Goal: Transaction & Acquisition: Book appointment/travel/reservation

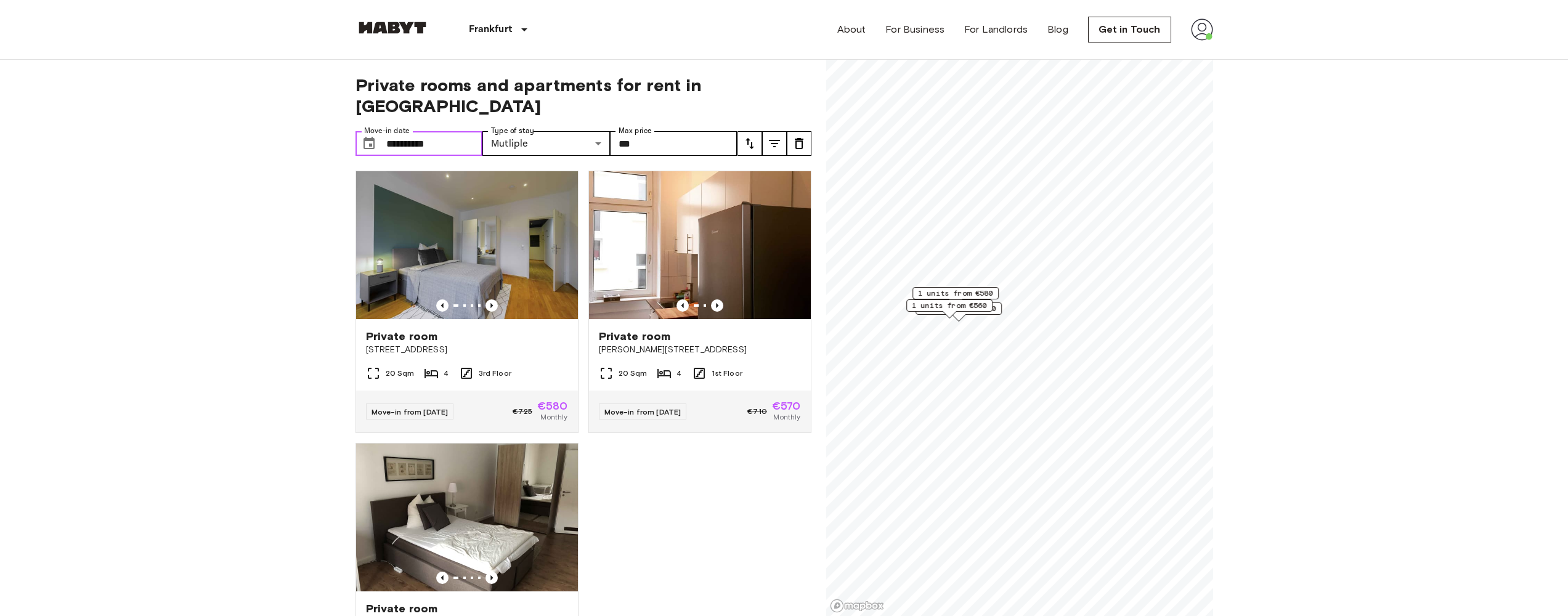
click at [460, 131] on input "**********" at bounding box center [435, 142] width 97 height 24
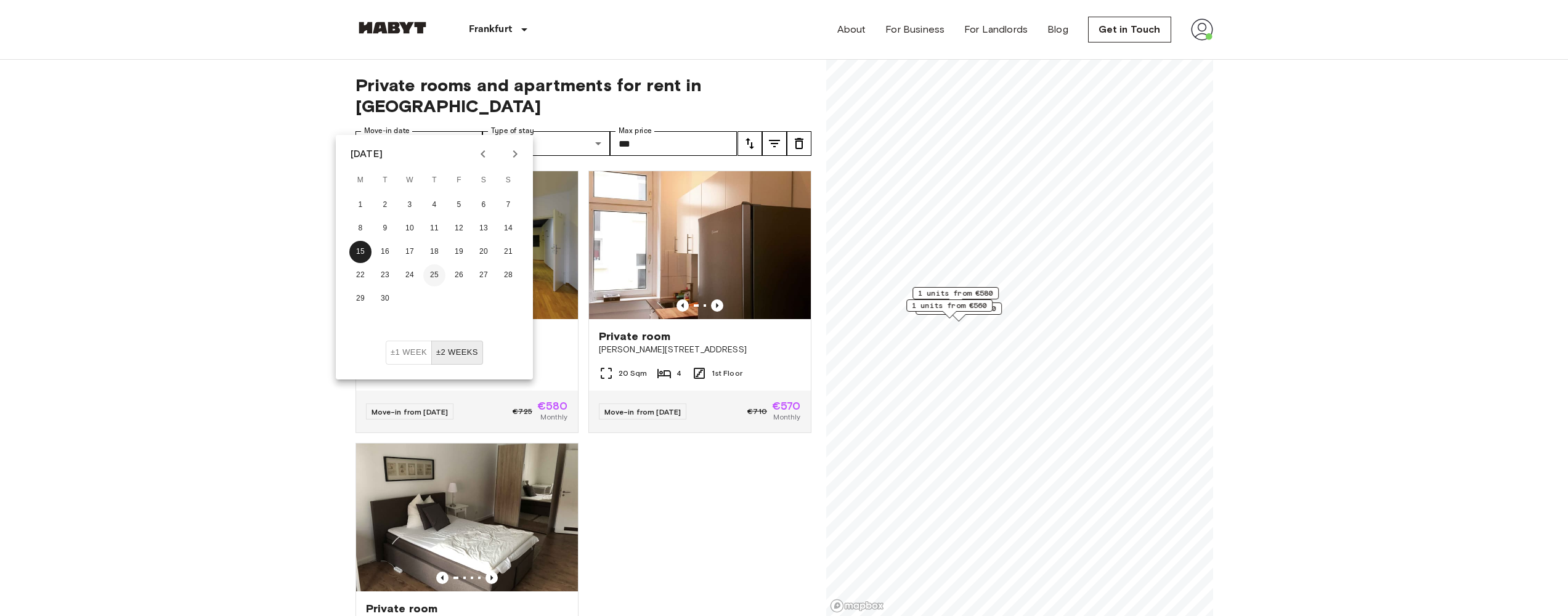
click at [432, 278] on button "25" at bounding box center [434, 275] width 22 height 22
type input "**********"
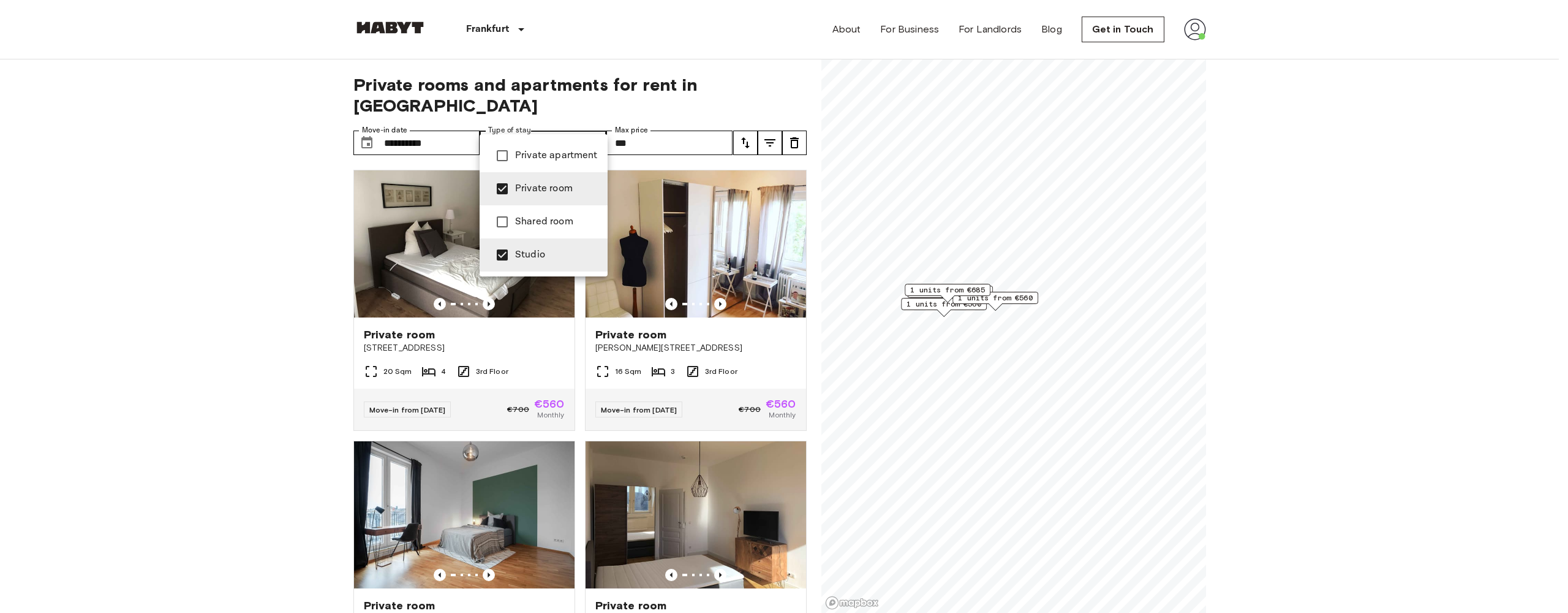
click at [688, 126] on div at bounding box center [784, 306] width 1568 height 613
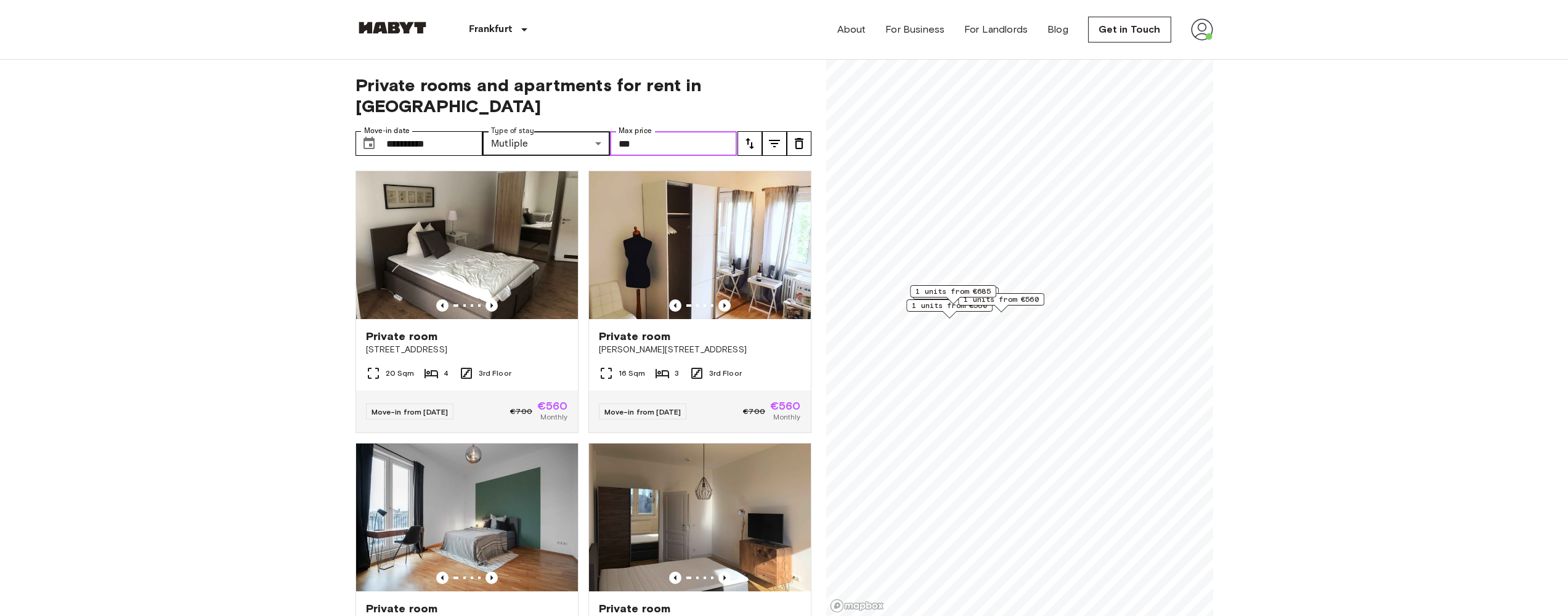
click at [663, 131] on input "***" at bounding box center [674, 142] width 128 height 24
click at [628, 131] on input "***" at bounding box center [674, 142] width 128 height 24
type input "***"
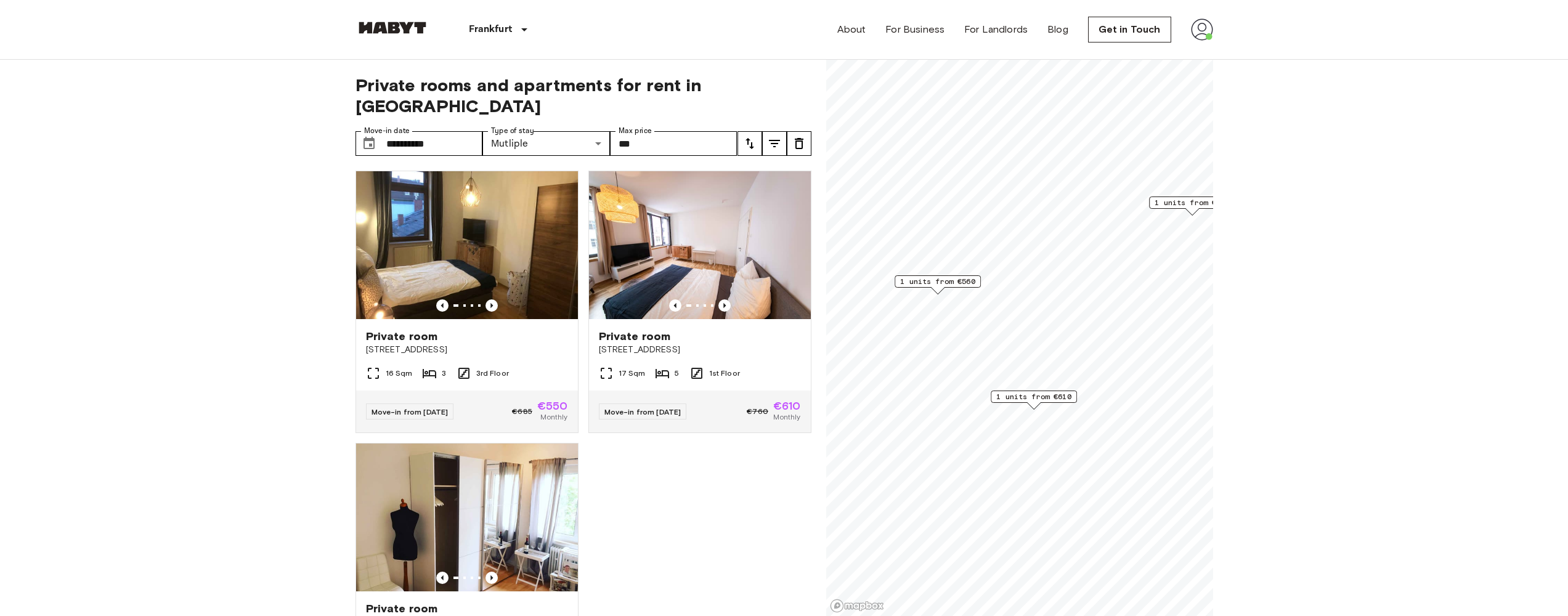
click at [941, 277] on span "1 units from €560" at bounding box center [938, 281] width 76 height 11
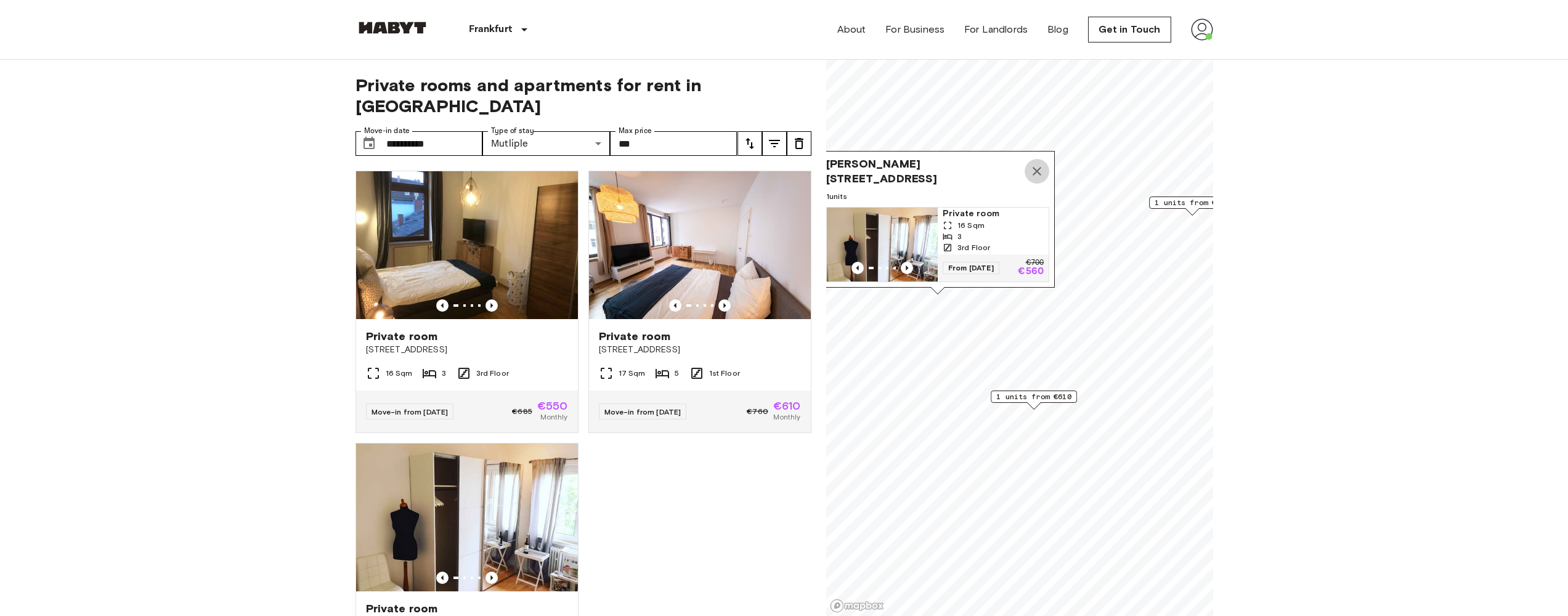
click at [1040, 164] on icon "Map marker" at bounding box center [1037, 170] width 15 height 15
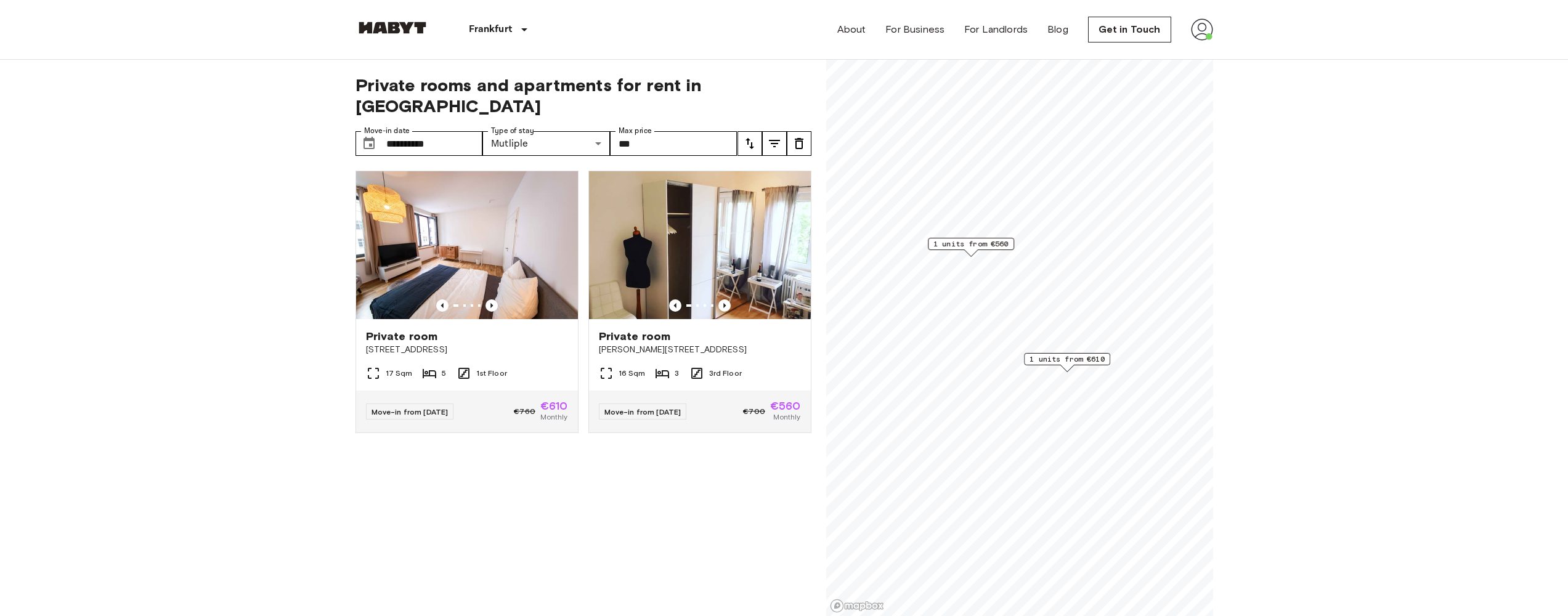
click at [1069, 359] on span "1 units from €610" at bounding box center [1068, 358] width 76 height 11
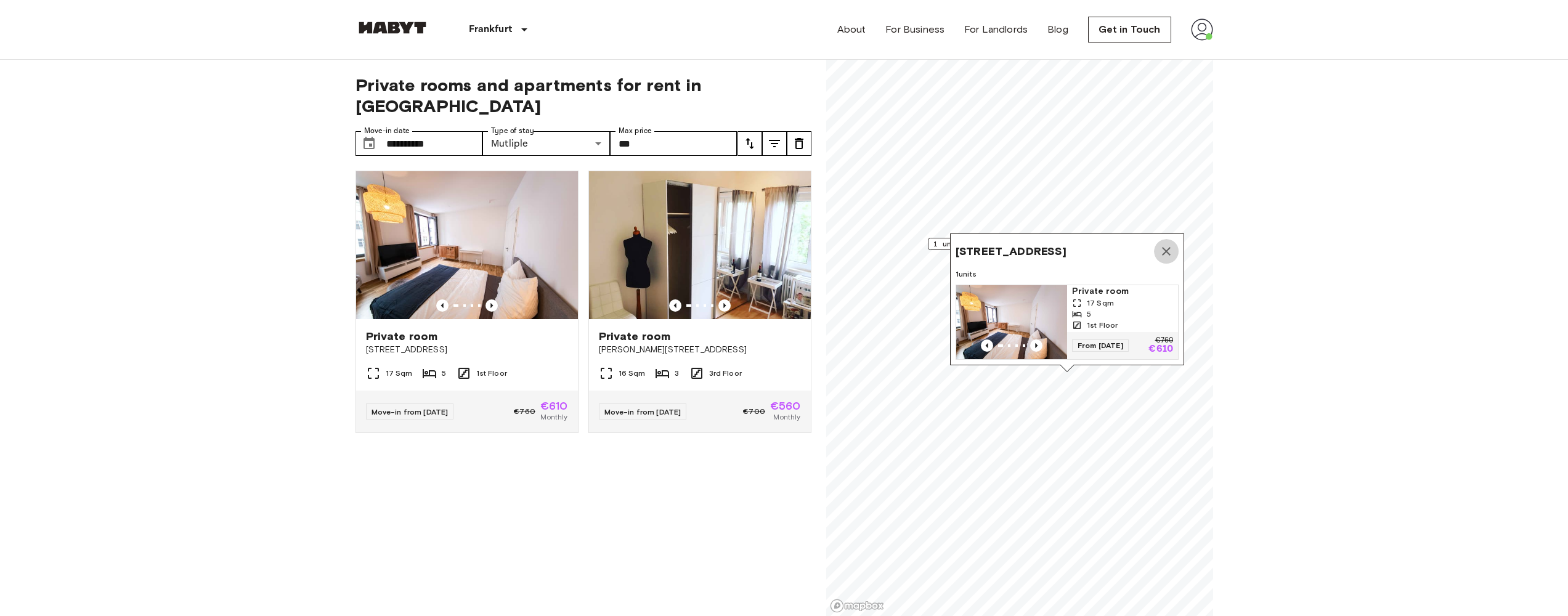
click at [1168, 244] on icon "Map marker" at bounding box center [1166, 251] width 15 height 15
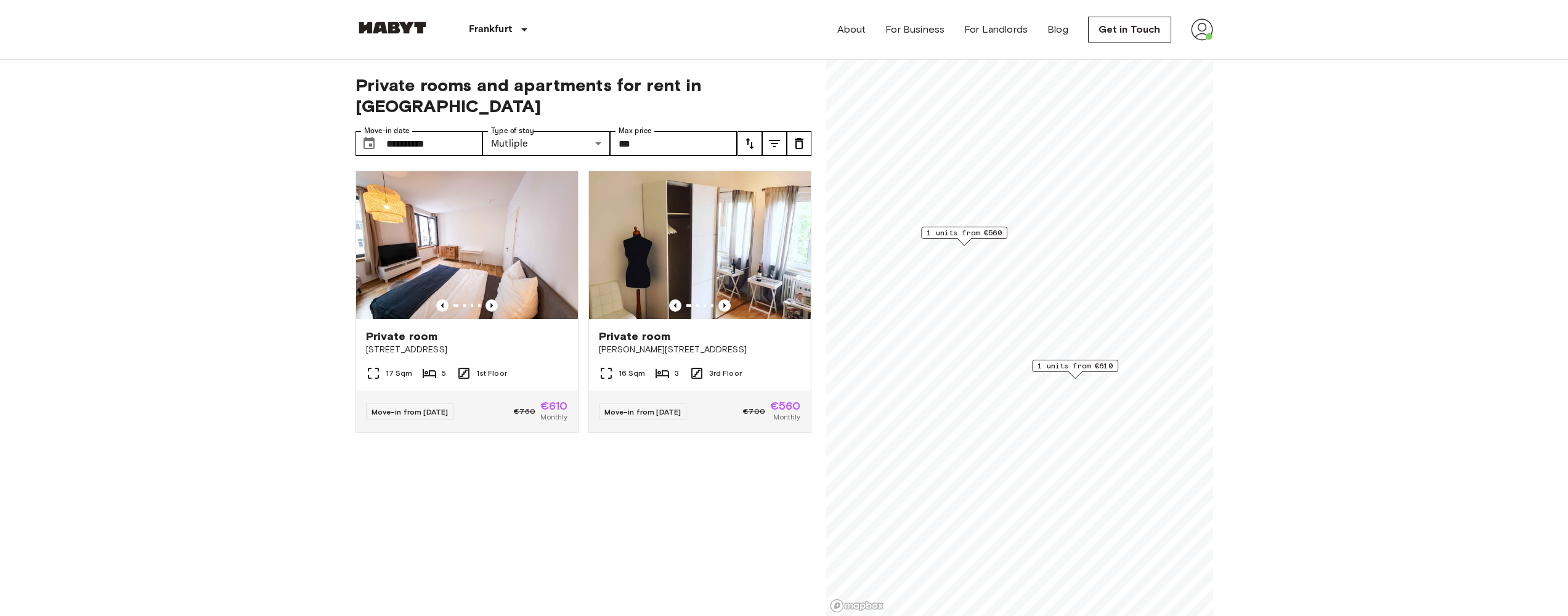
click at [1081, 363] on span "1 units from €610" at bounding box center [1076, 365] width 76 height 11
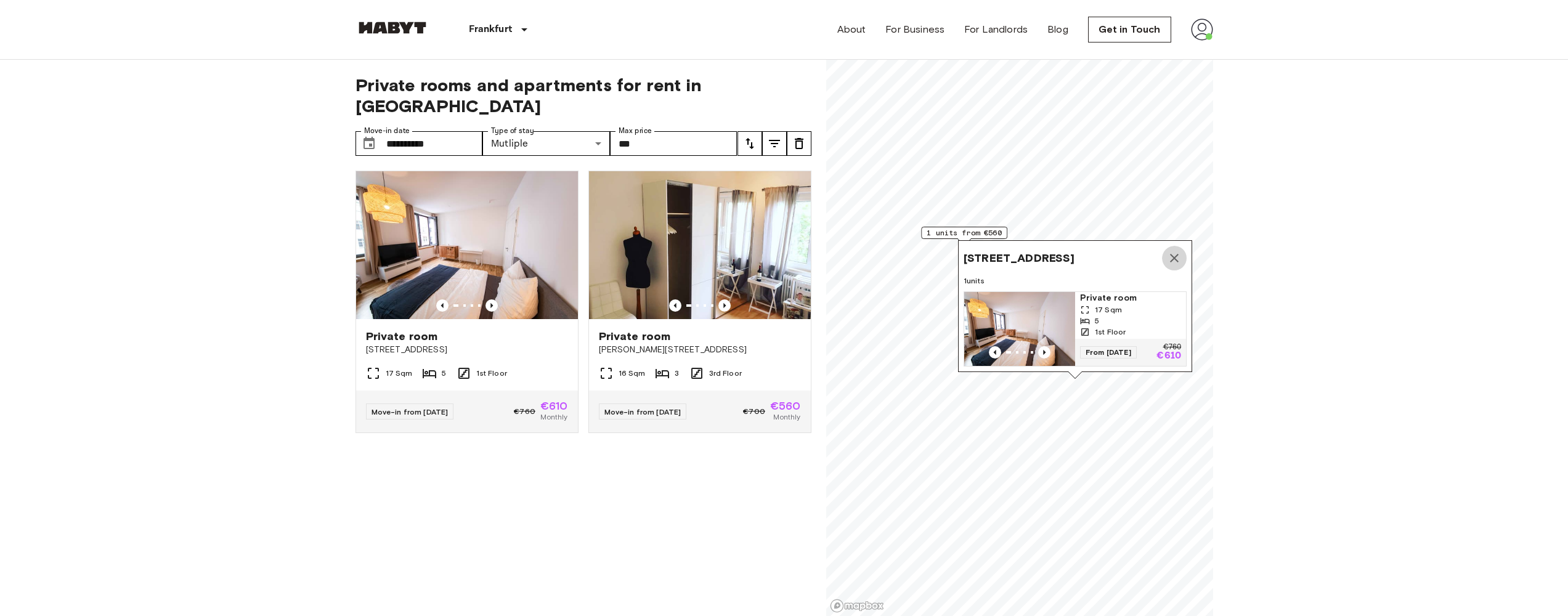
click at [1173, 254] on icon "Map marker" at bounding box center [1175, 258] width 9 height 9
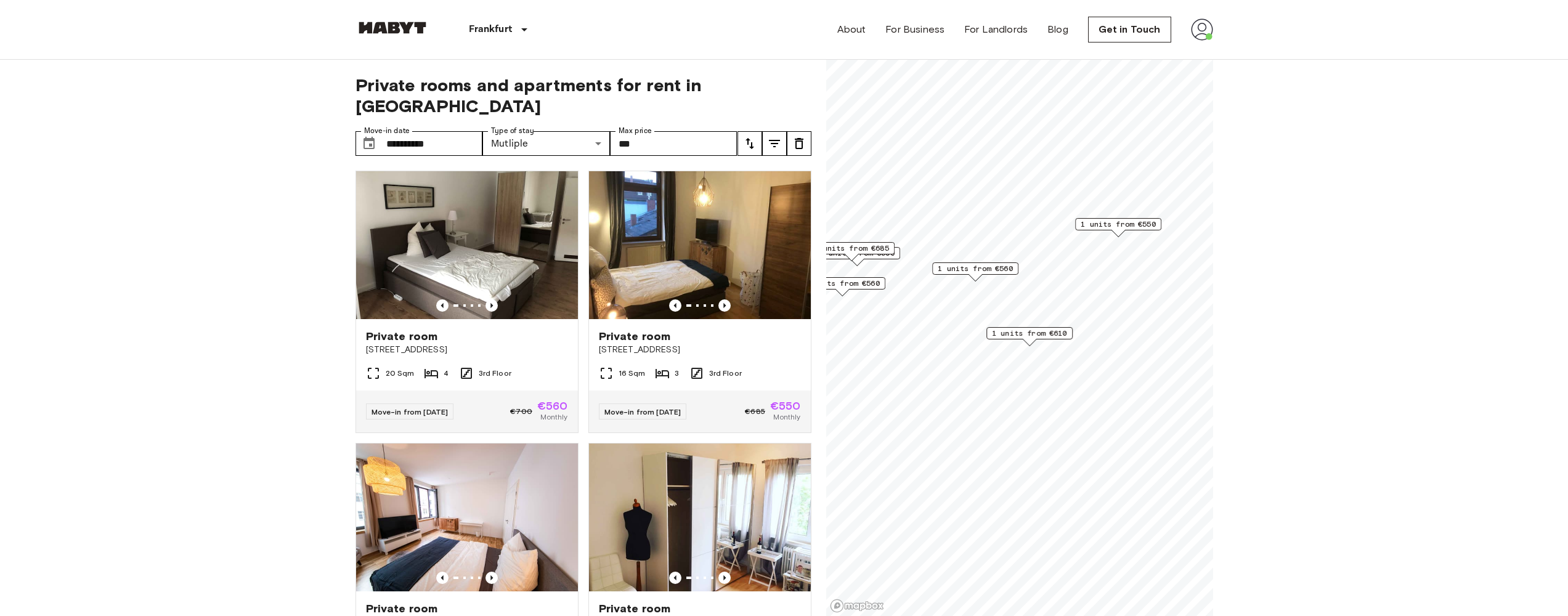
click at [1128, 224] on span "1 units from €550" at bounding box center [1118, 224] width 76 height 11
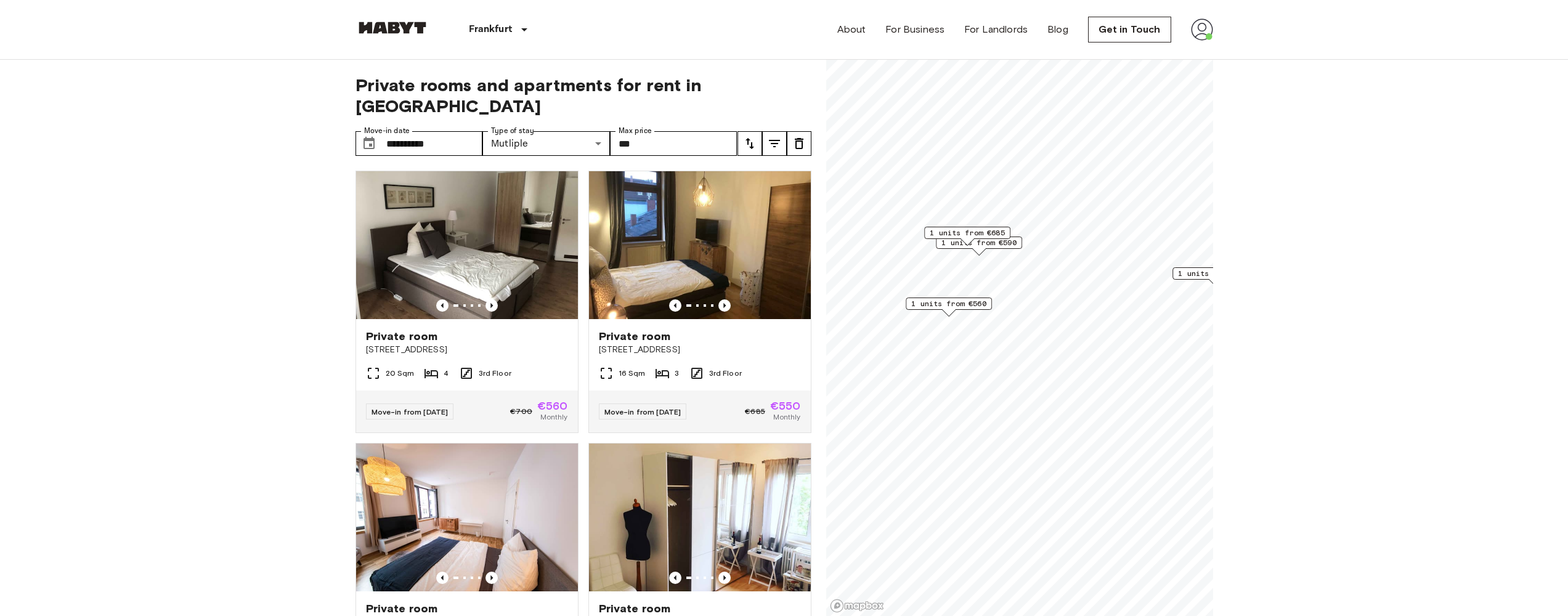
click at [958, 300] on span "1 units from €560" at bounding box center [949, 303] width 76 height 11
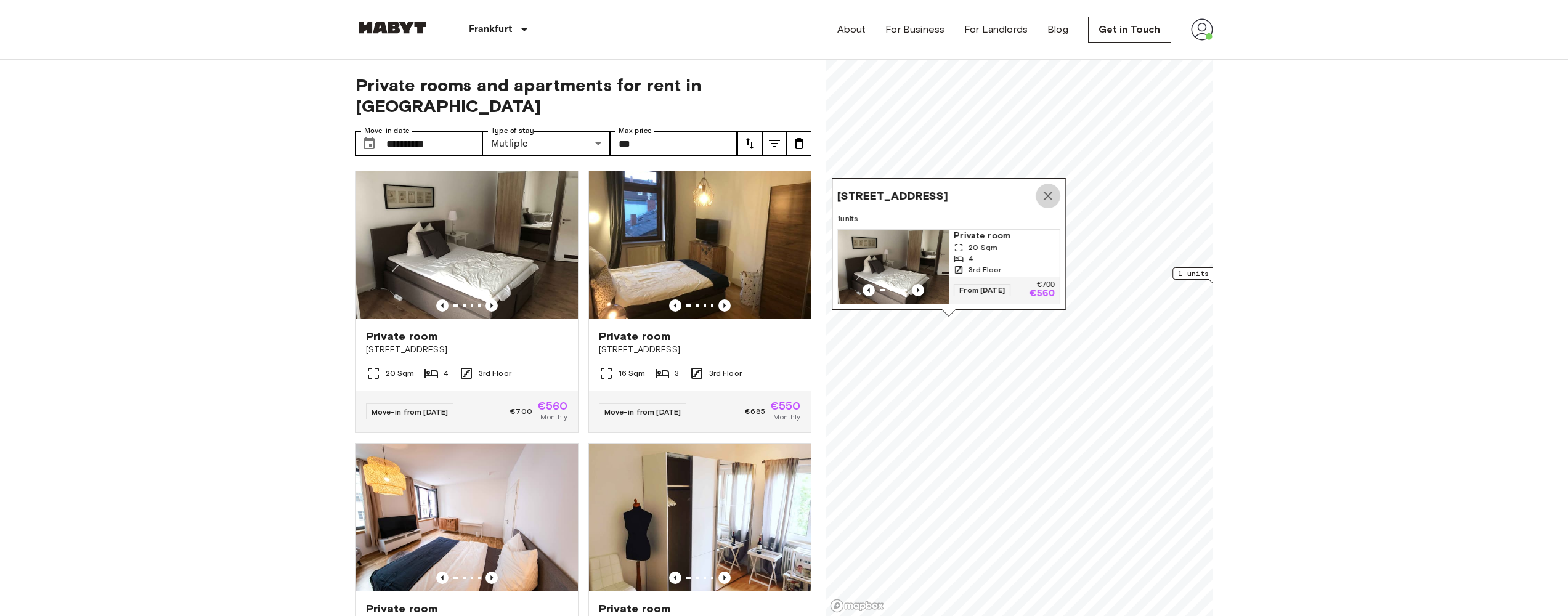
click at [1049, 189] on icon "Map marker" at bounding box center [1048, 196] width 15 height 15
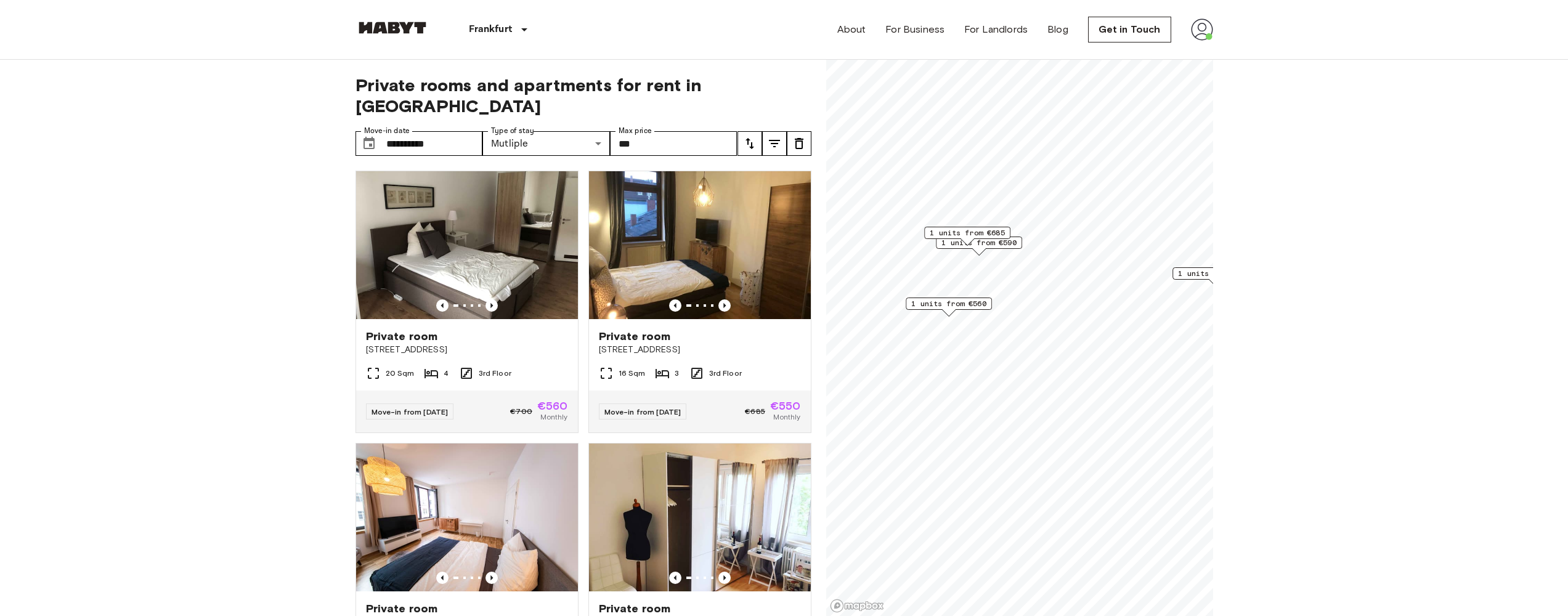
click at [1000, 245] on div "1 units from €685" at bounding box center [967, 236] width 86 height 19
click at [983, 234] on span "1 units from €685" at bounding box center [968, 232] width 76 height 11
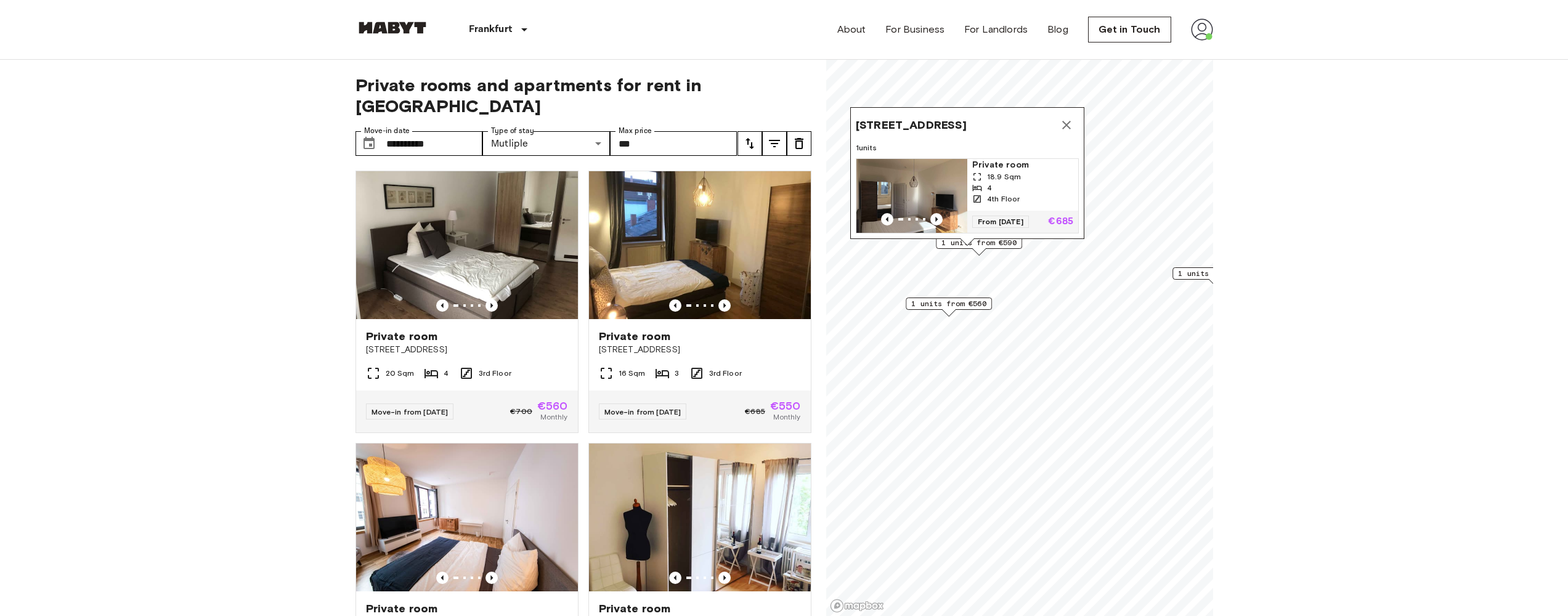
click at [996, 244] on div "Leipziger Straße 62A, 60487 Frankfurt, GER 1 units Private room 18.9 Sqm 4 4th …" at bounding box center [968, 176] width 235 height 139
click at [999, 246] on span "1 units from €590" at bounding box center [980, 242] width 76 height 11
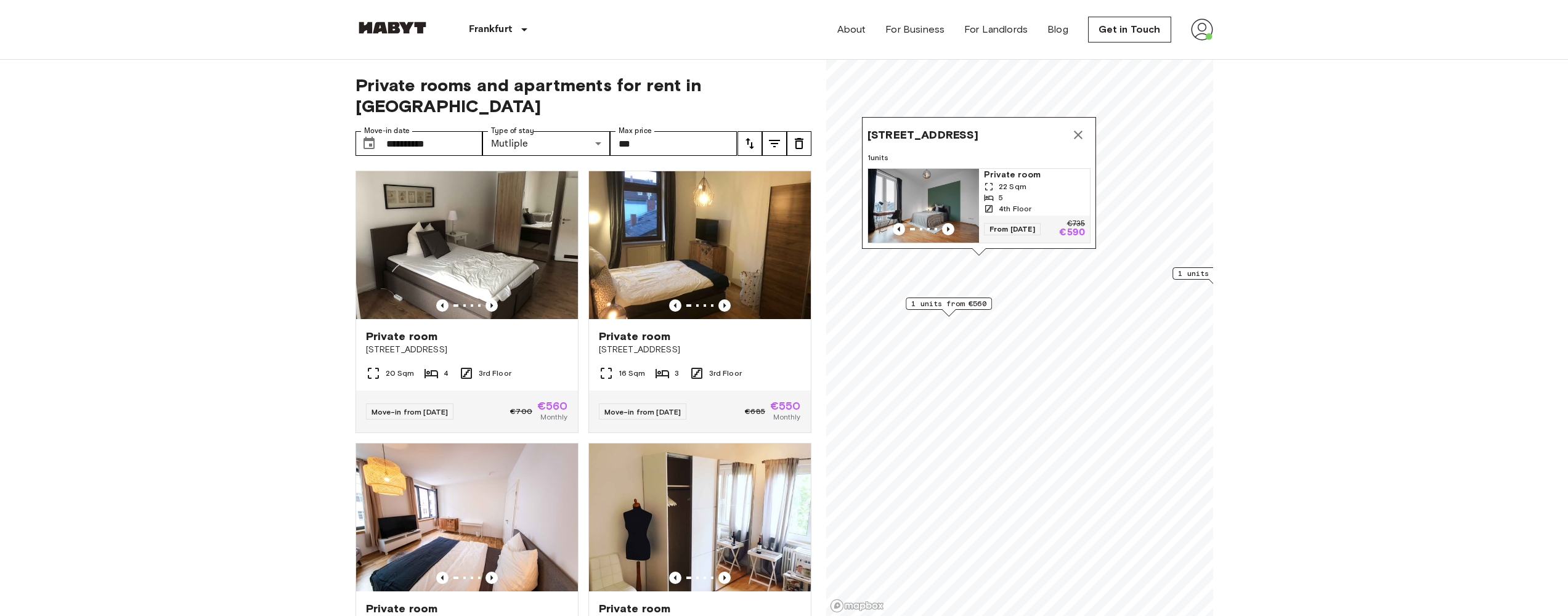
click at [1077, 131] on icon "Map marker" at bounding box center [1078, 135] width 9 height 9
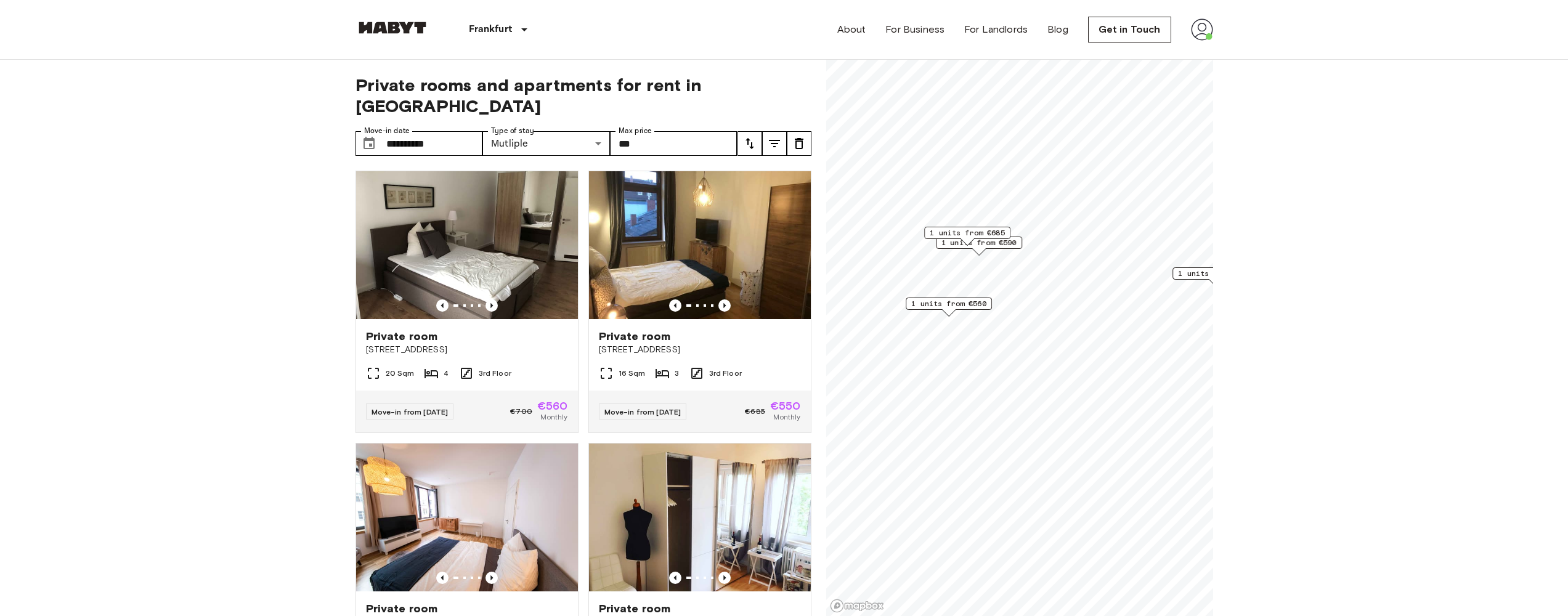
click at [986, 245] on div "1 units from €685" at bounding box center [967, 236] width 86 height 19
click at [983, 244] on div "1 units from €685" at bounding box center [967, 236] width 86 height 19
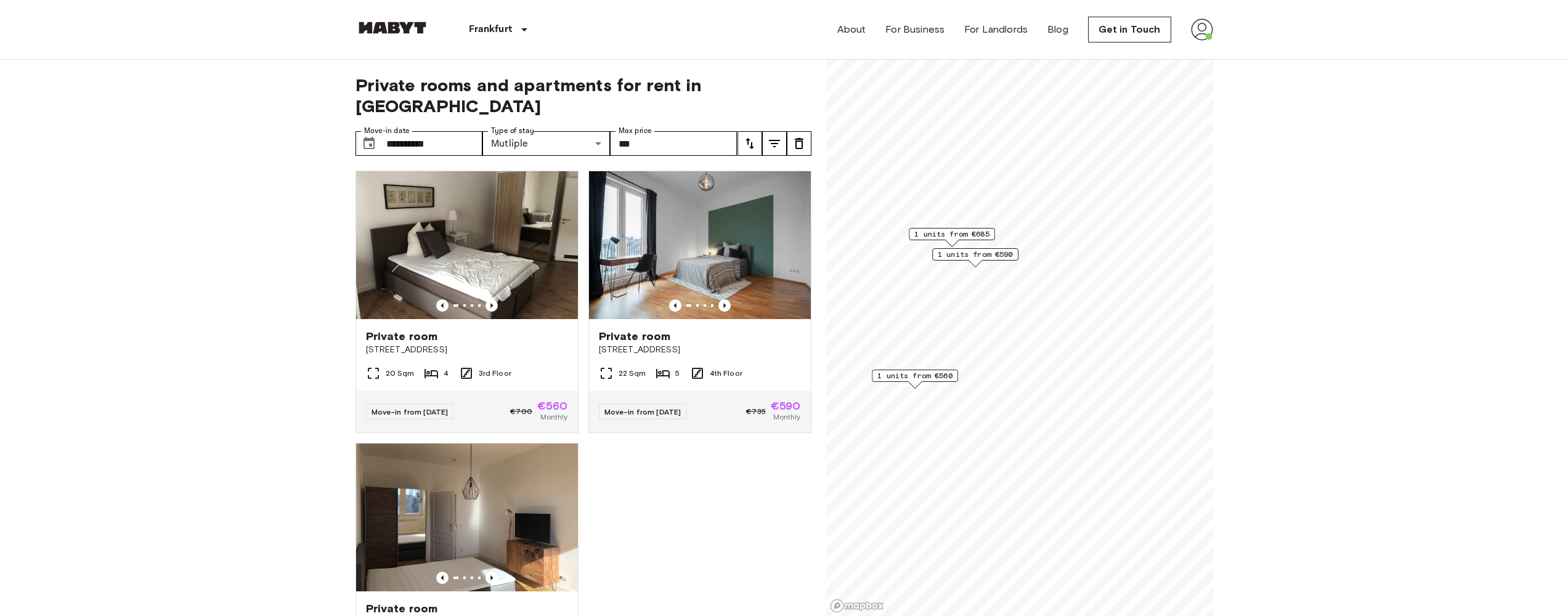
click at [988, 250] on span "1 units from €590" at bounding box center [976, 254] width 76 height 11
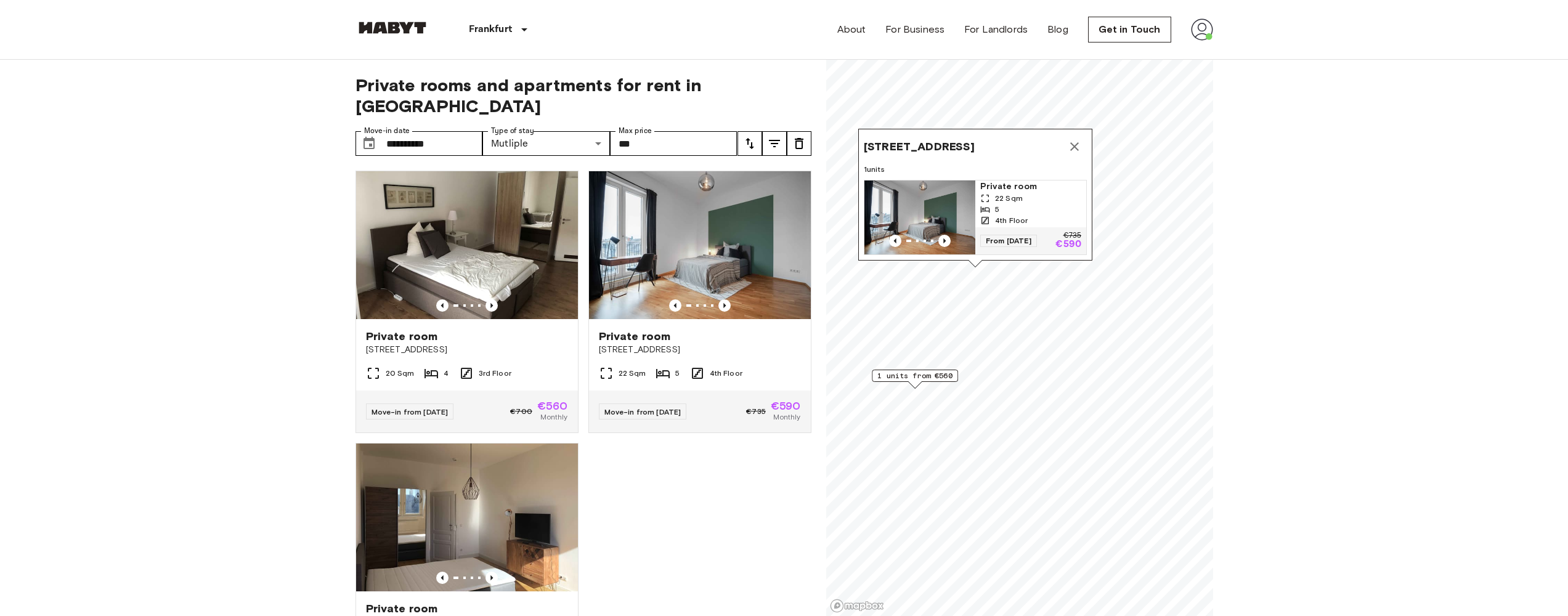
click at [1068, 139] on icon "Map marker" at bounding box center [1074, 146] width 15 height 15
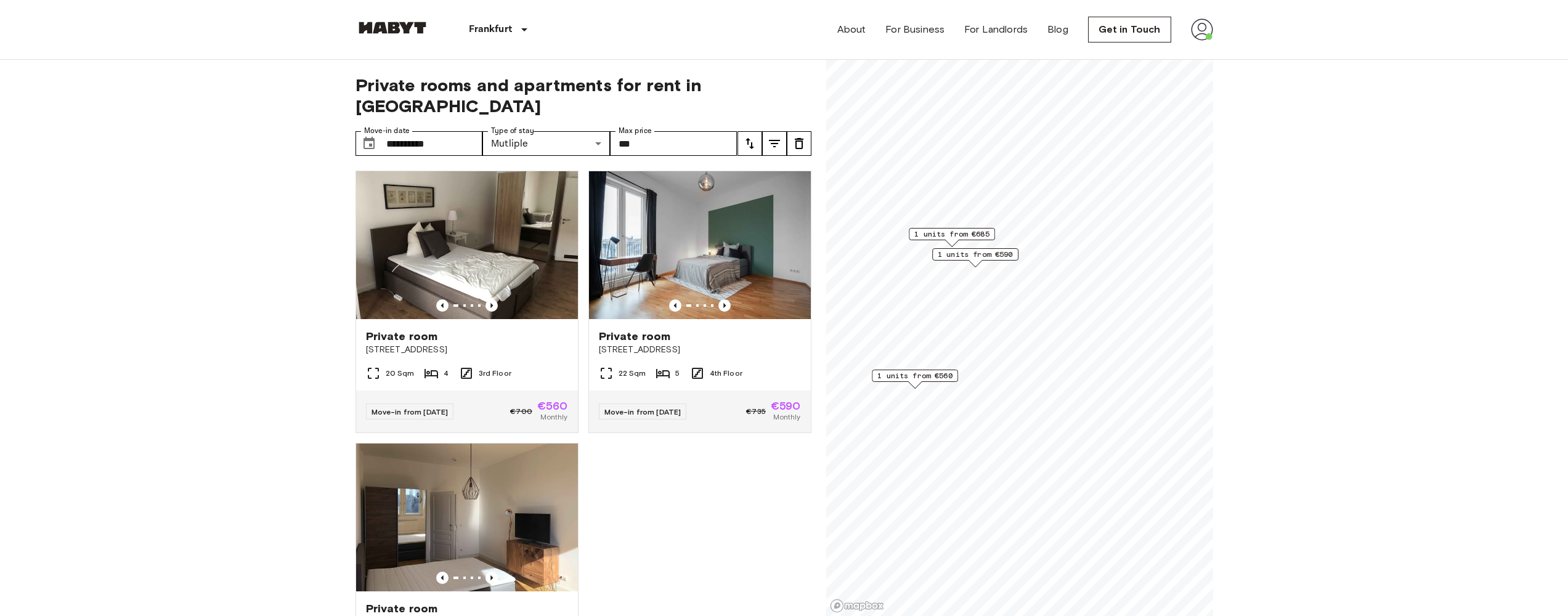
click at [983, 235] on span "1 units from €685" at bounding box center [953, 233] width 76 height 11
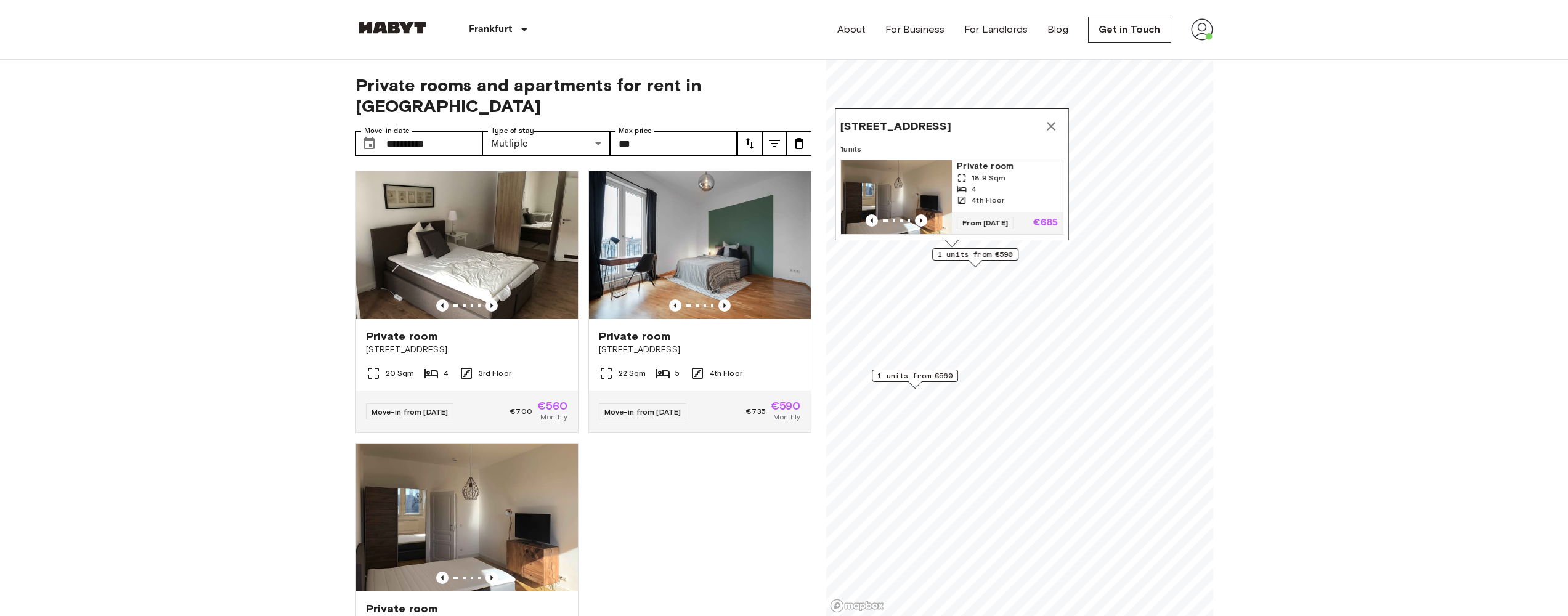
click at [989, 245] on div "Leipziger Straße 62A, 60487 Frankfurt, GER 1 units Private room 18.9 Sqm 4 4th …" at bounding box center [953, 177] width 235 height 139
click at [991, 254] on span "1 units from €590" at bounding box center [976, 254] width 76 height 11
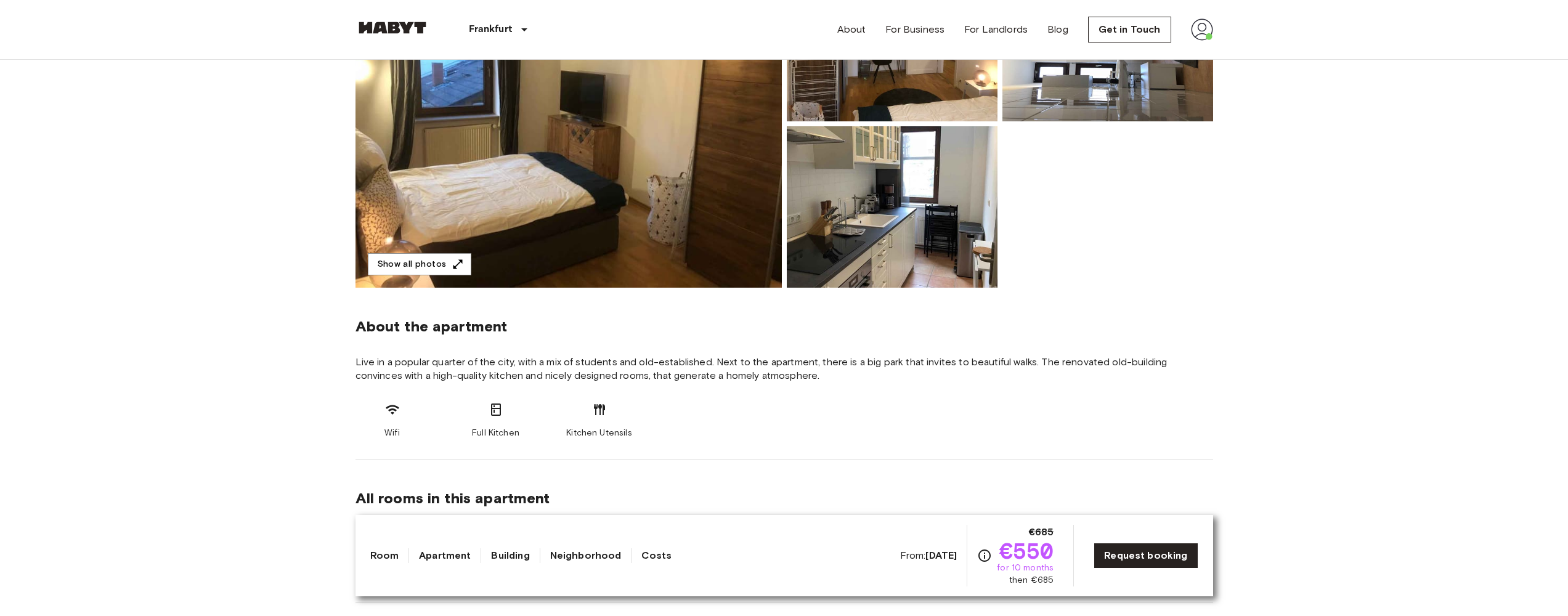
scroll to position [309, 0]
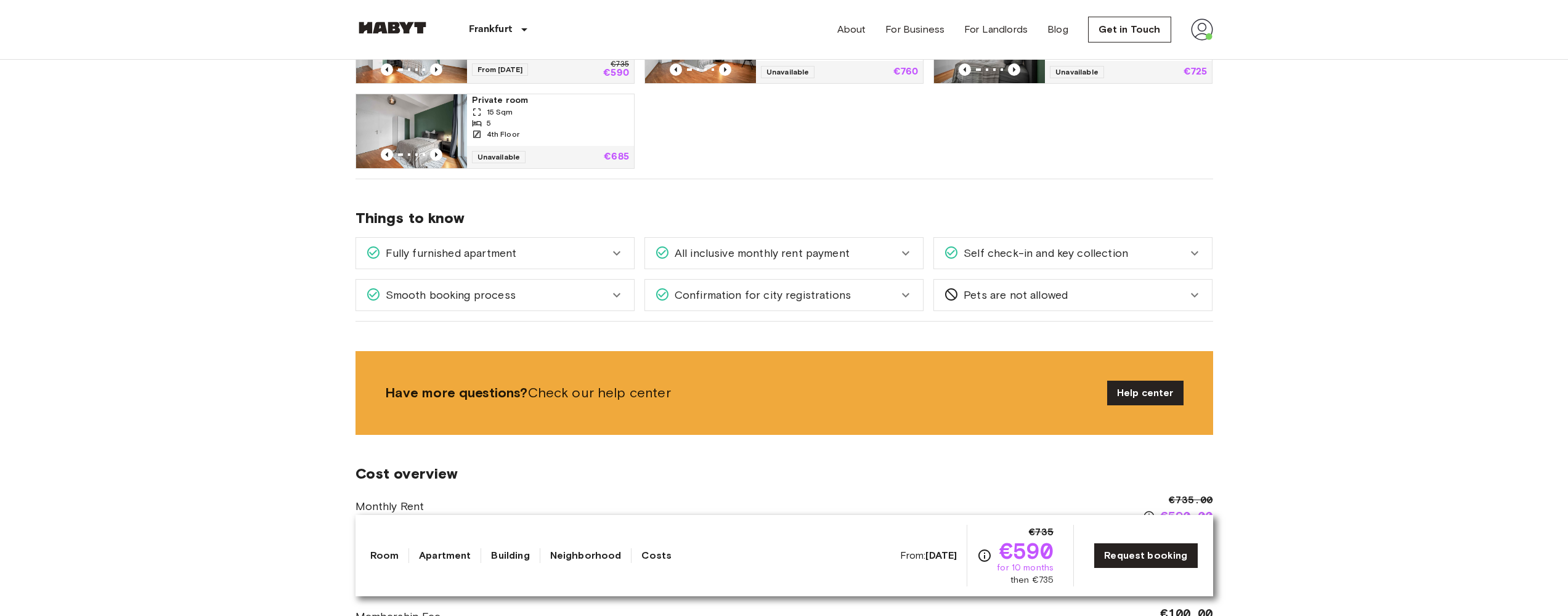
scroll to position [934, 0]
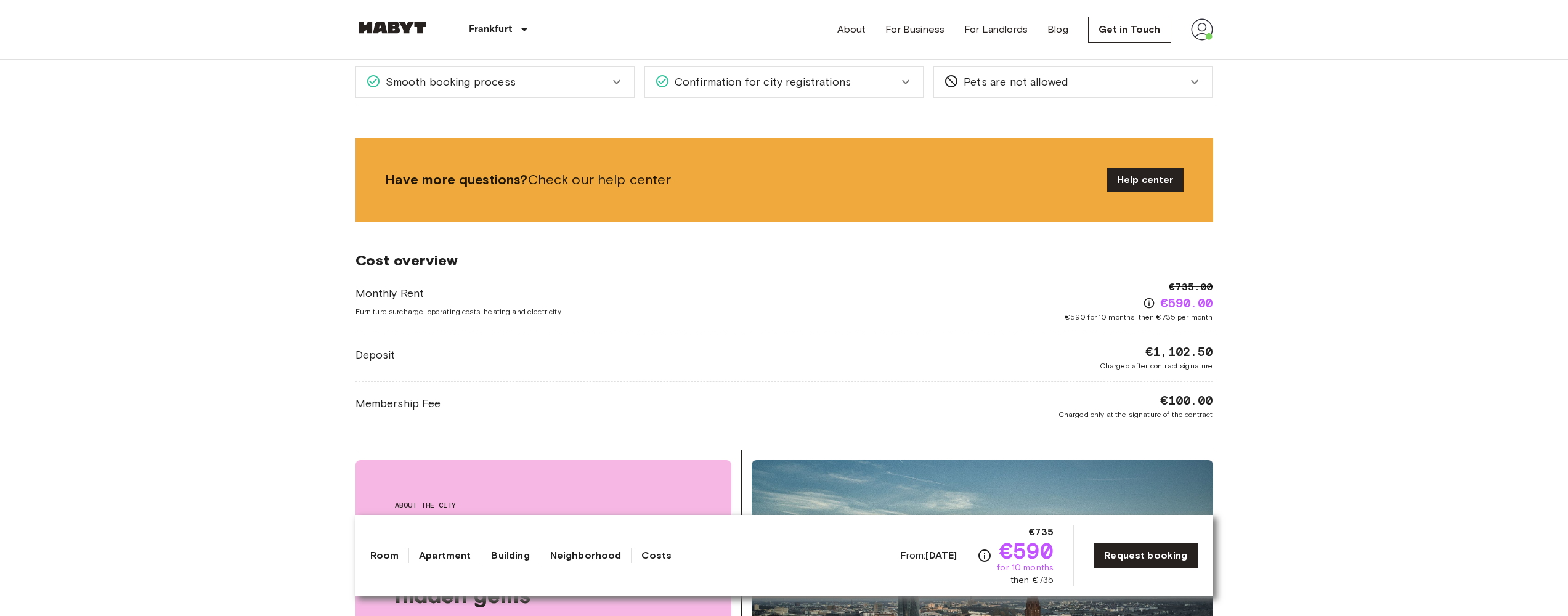
click at [463, 550] on link "Apartment" at bounding box center [444, 555] width 51 height 15
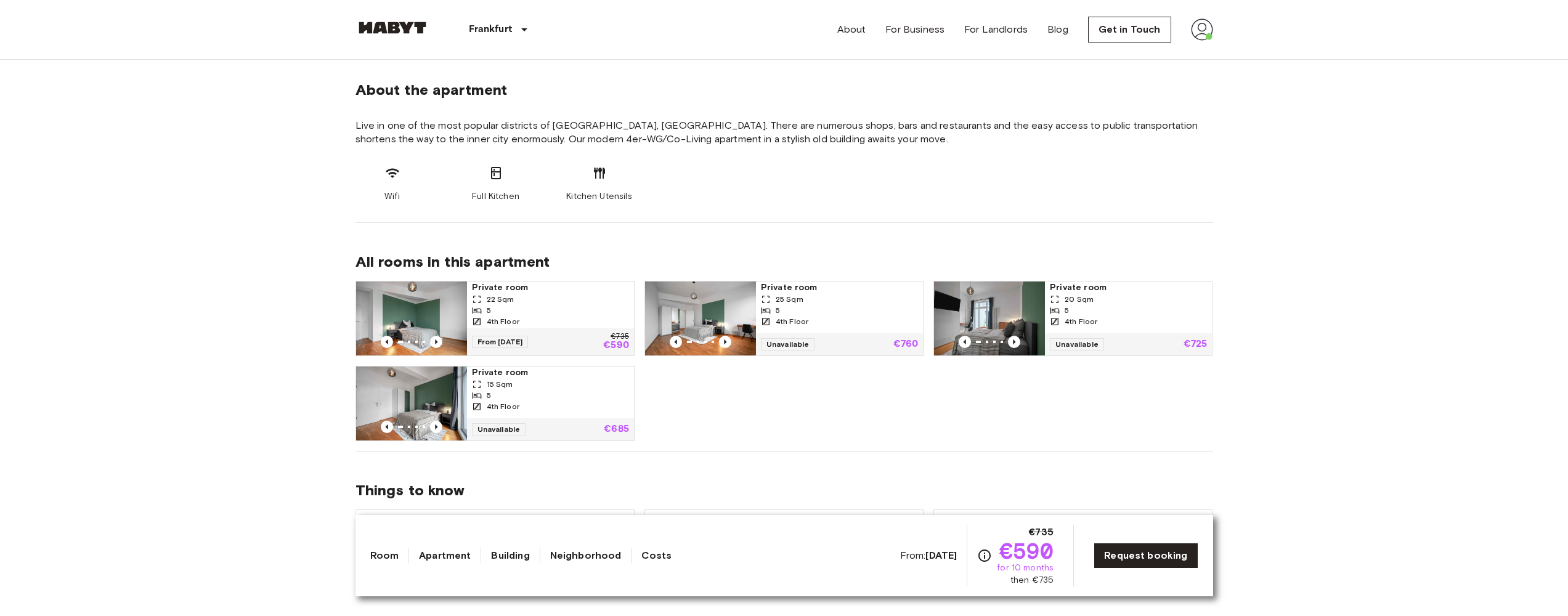
scroll to position [441, 0]
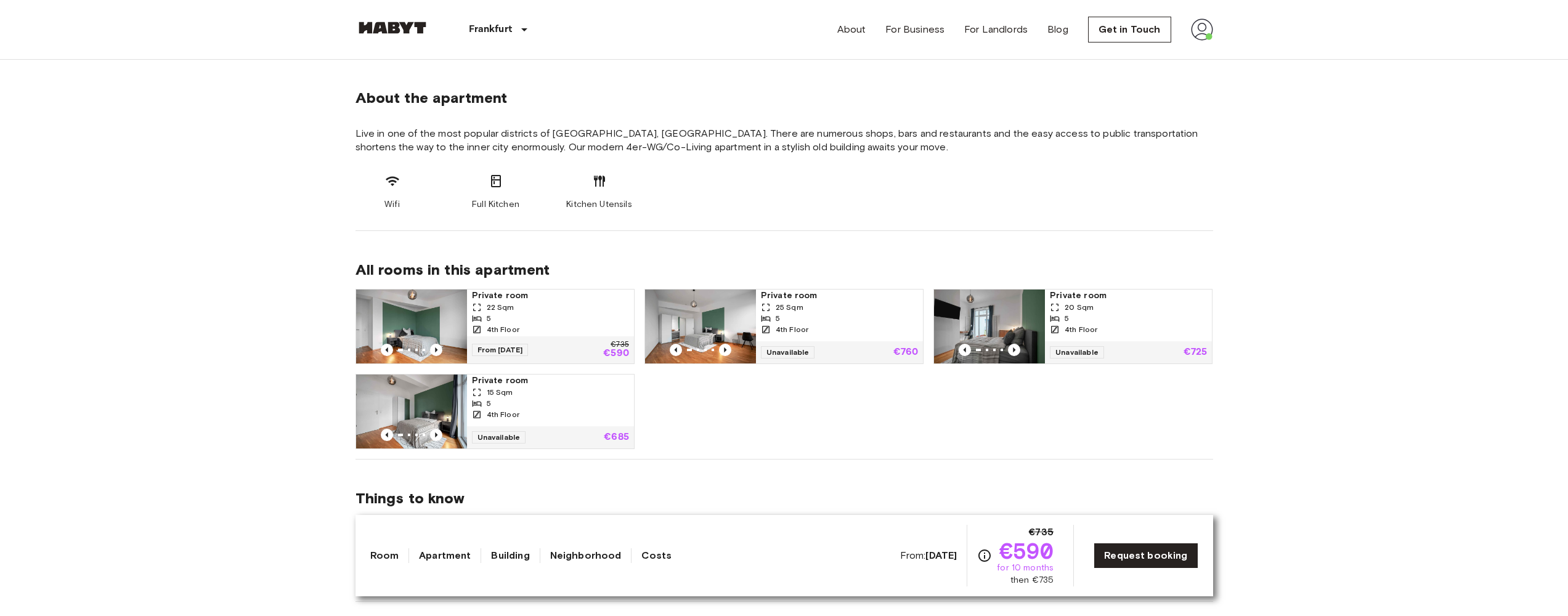
click at [502, 554] on link "Building" at bounding box center [510, 555] width 38 height 15
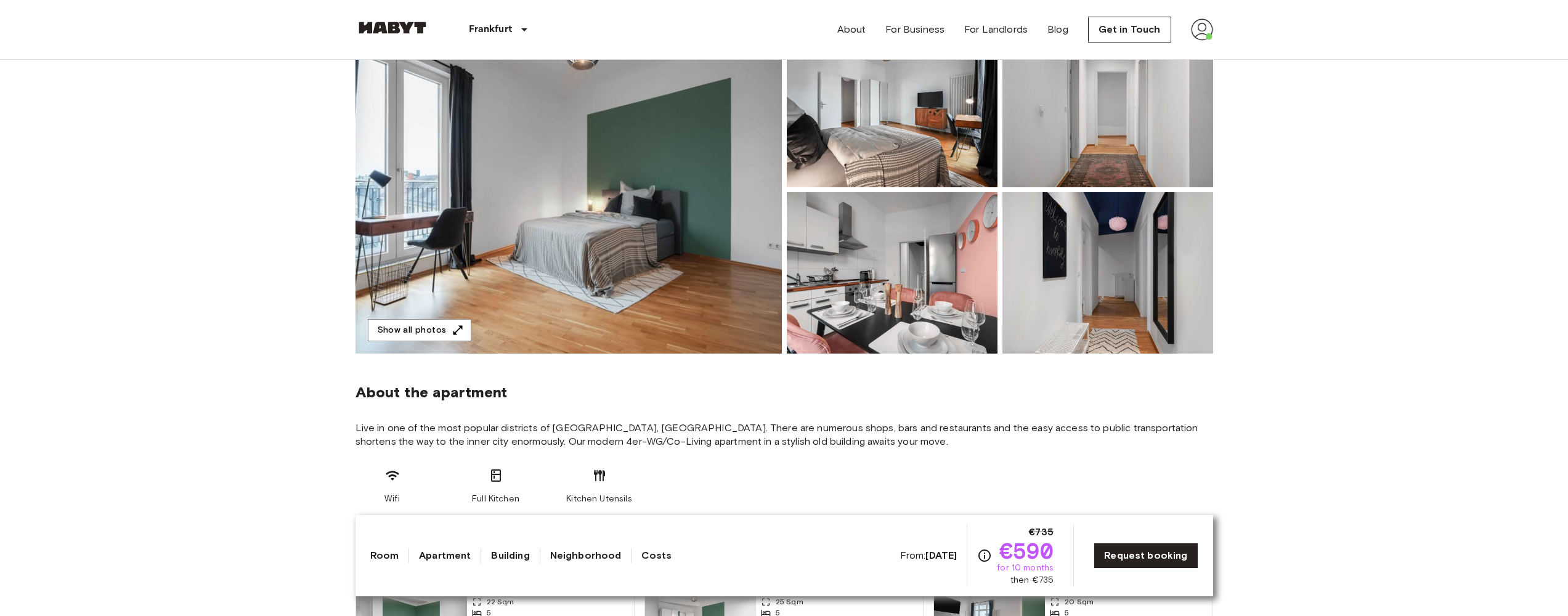
scroll to position [0, 0]
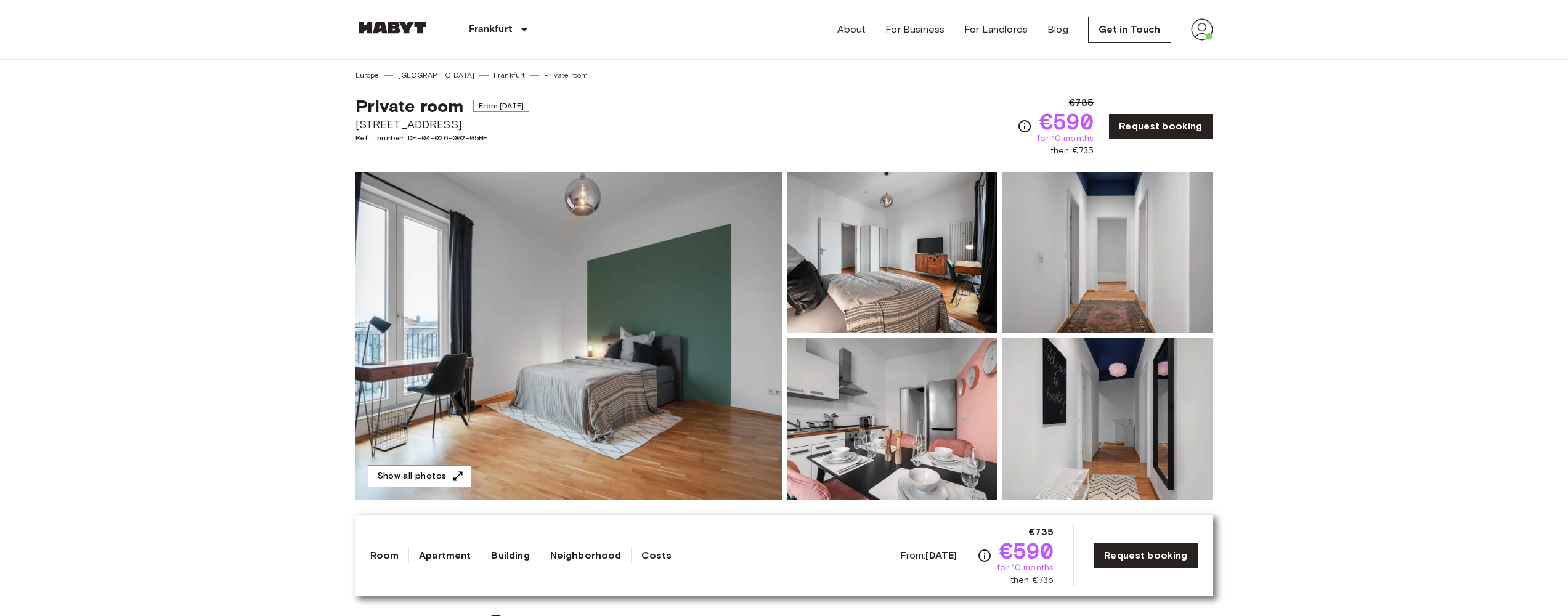
click at [574, 558] on link "Neighborhood" at bounding box center [586, 555] width 72 height 15
click at [659, 553] on link "Costs" at bounding box center [656, 555] width 30 height 15
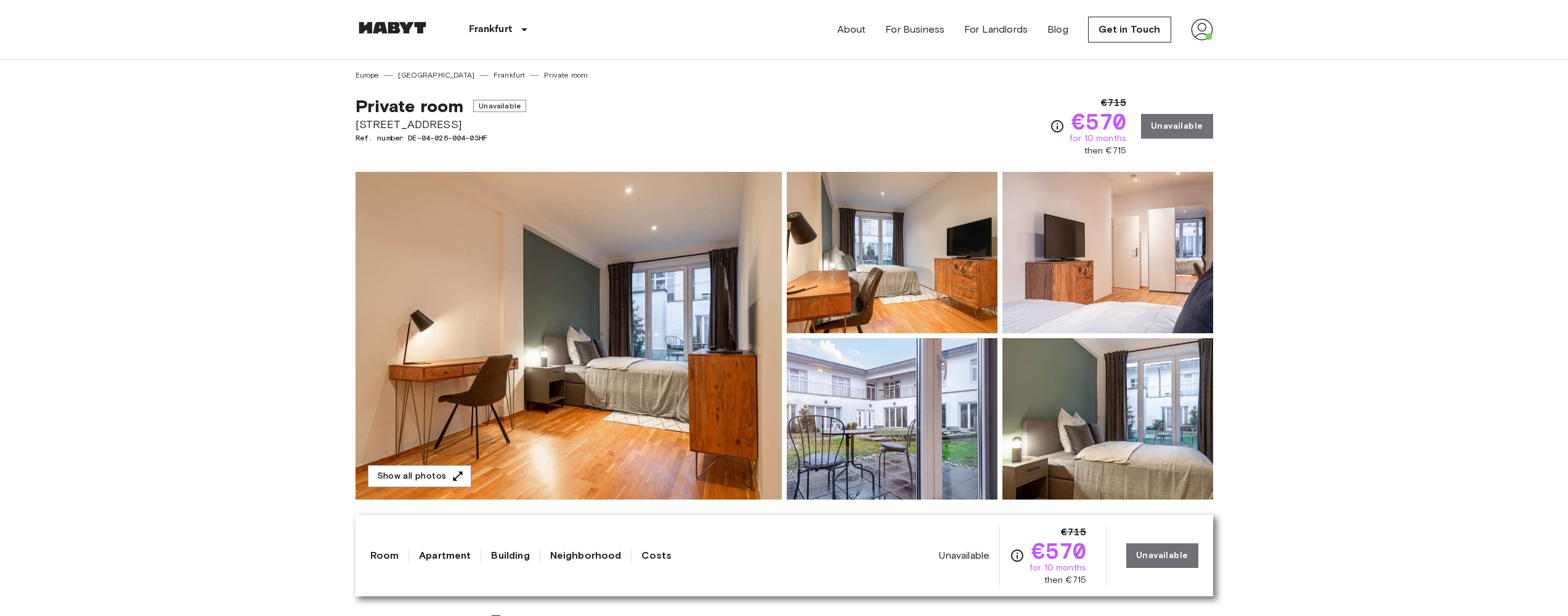
scroll to position [166, 0]
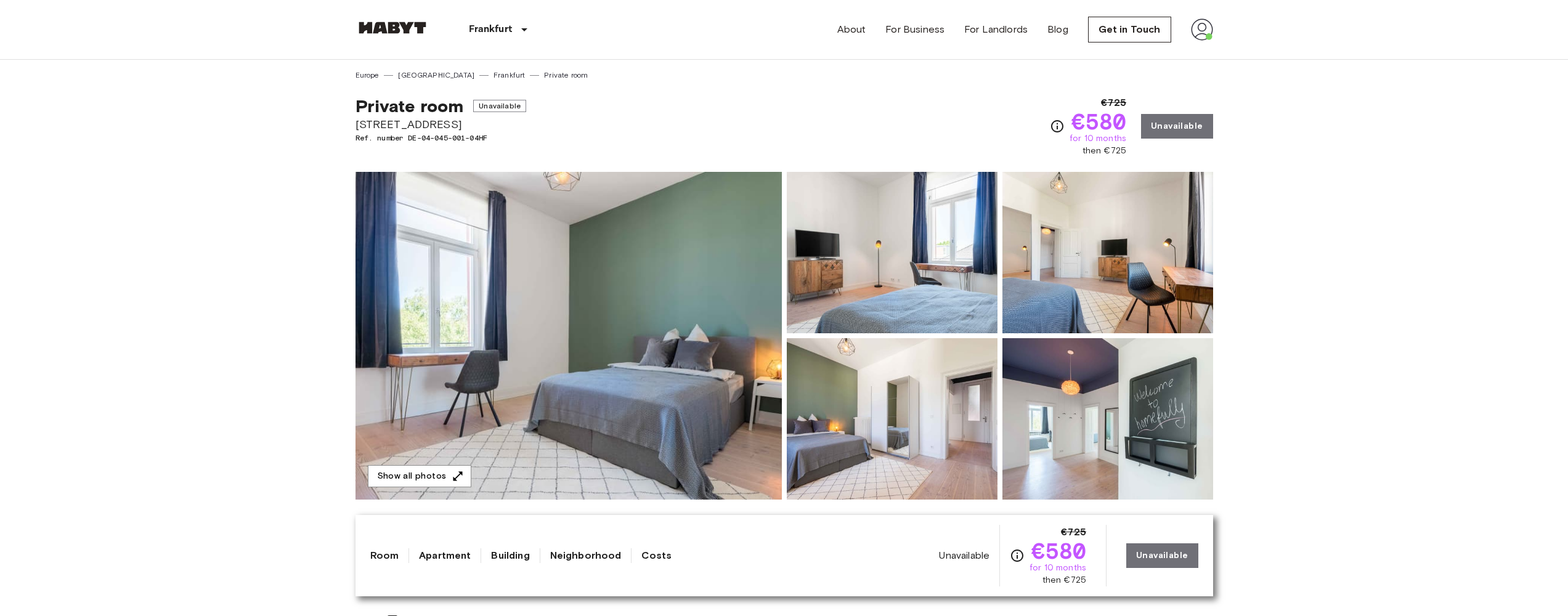
scroll to position [117, 0]
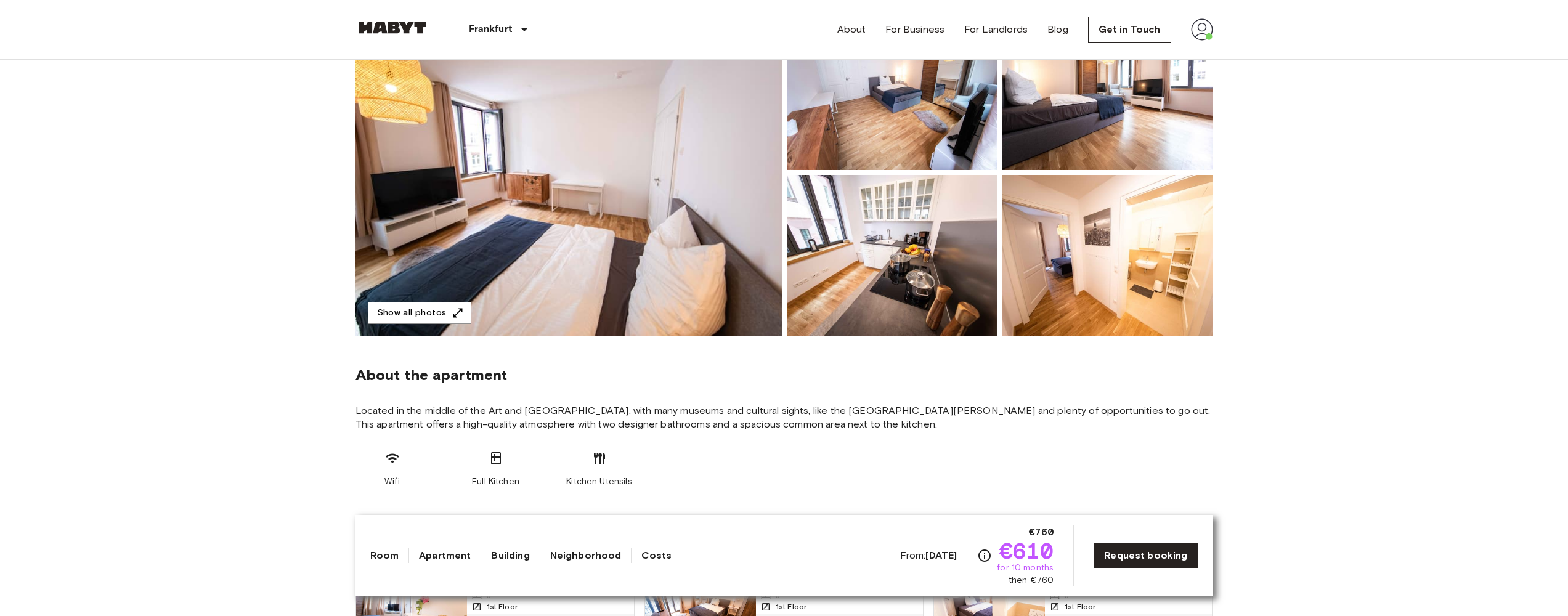
scroll to position [20, 0]
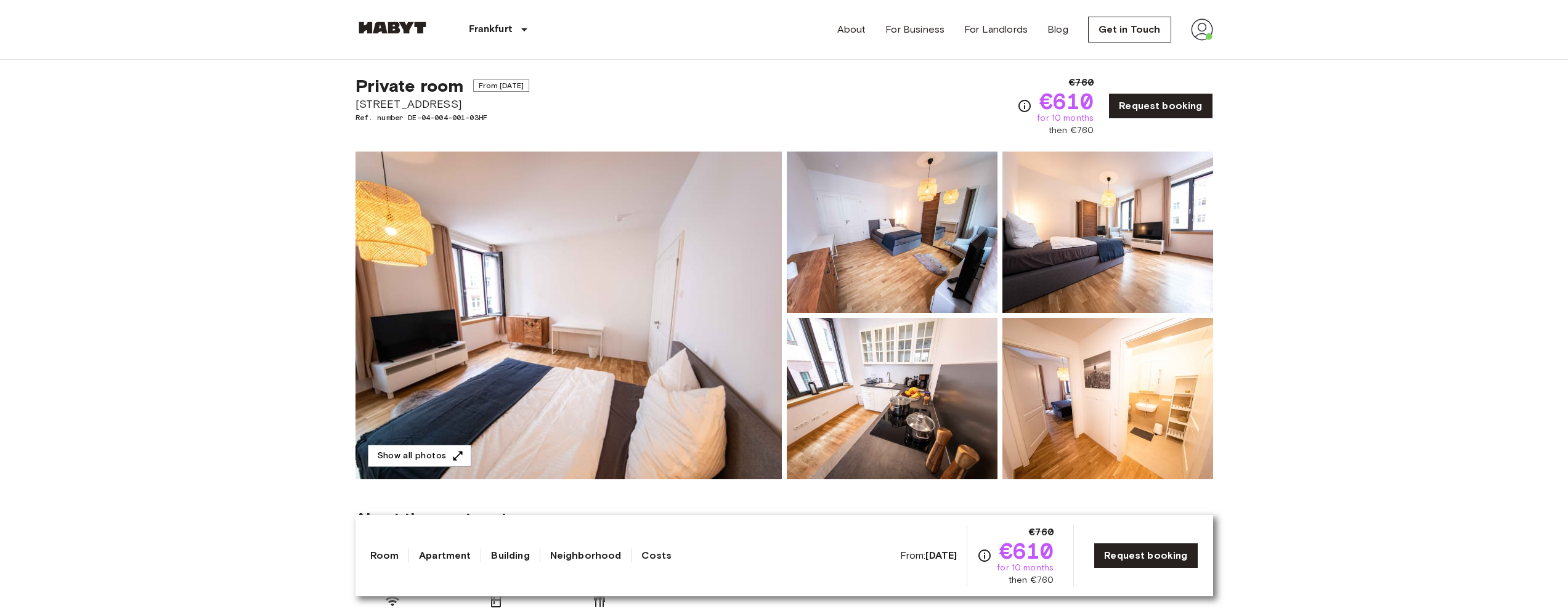
click at [593, 309] on img at bounding box center [569, 315] width 426 height 327
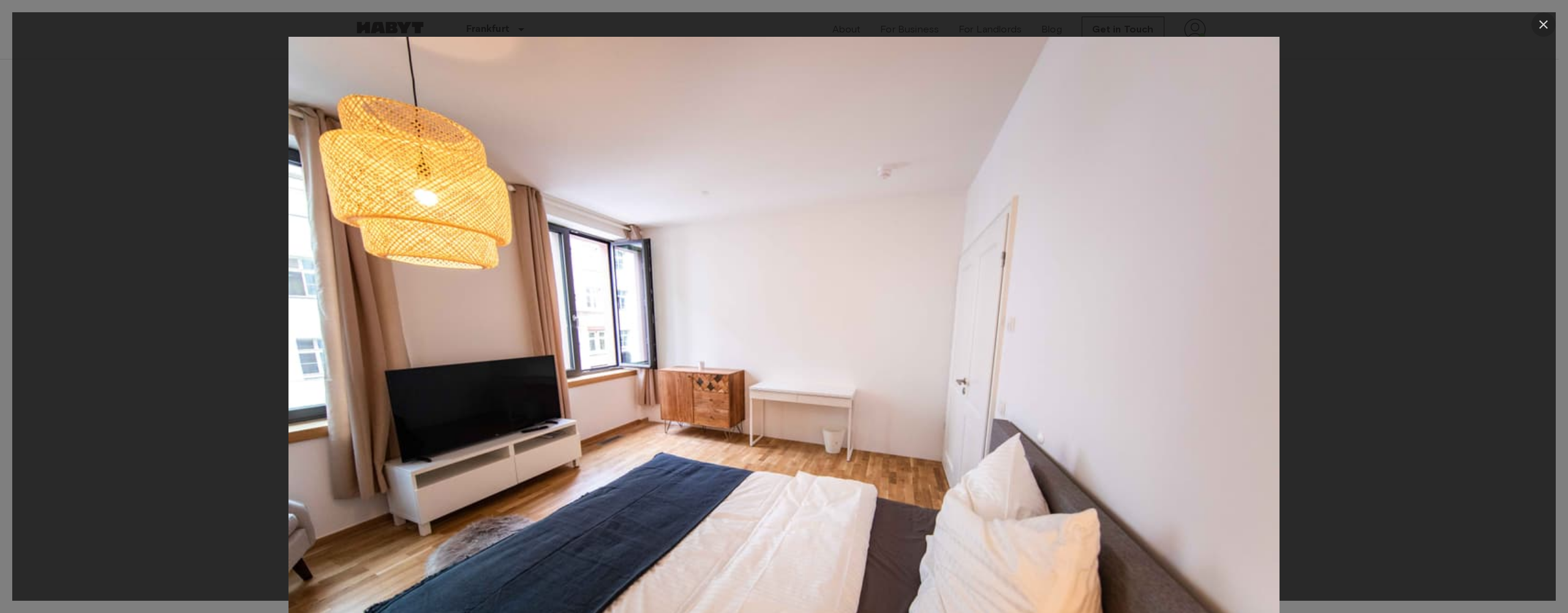
click at [1543, 23] on icon "button" at bounding box center [1543, 24] width 9 height 9
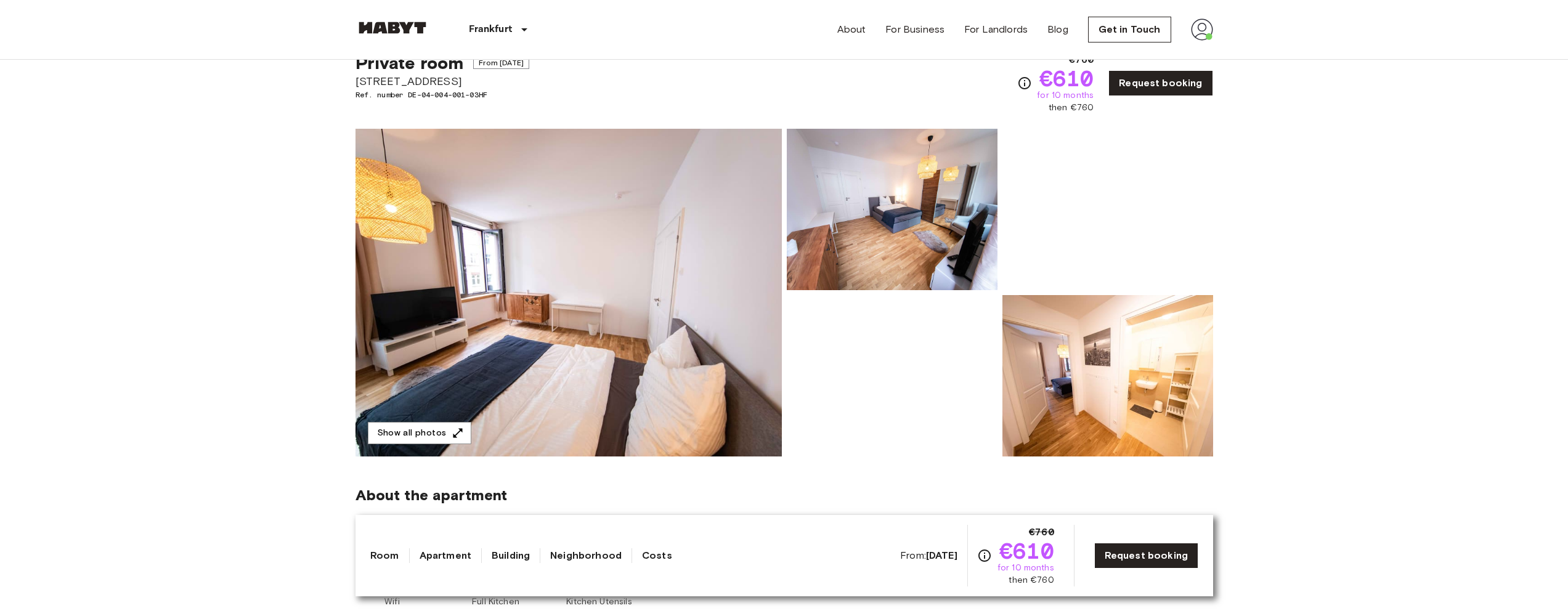
scroll to position [108, 0]
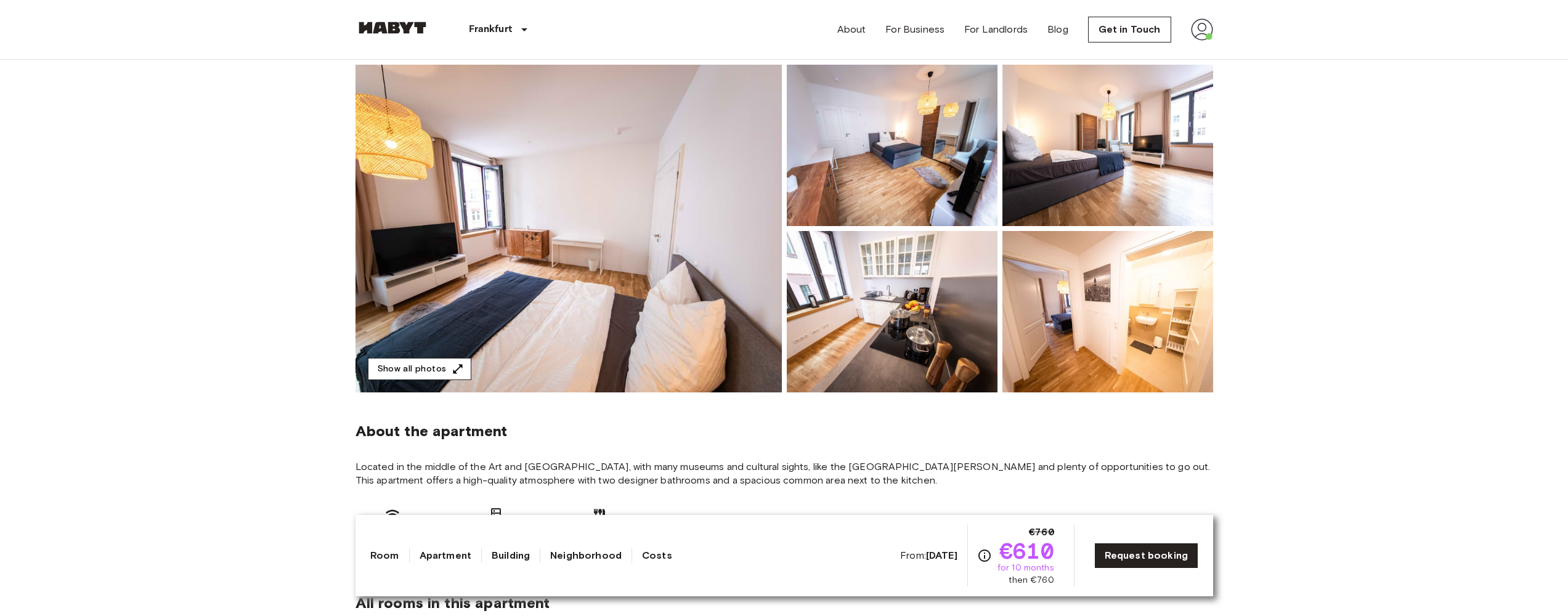
click at [427, 372] on button "Show all photos" at bounding box center [420, 369] width 104 height 23
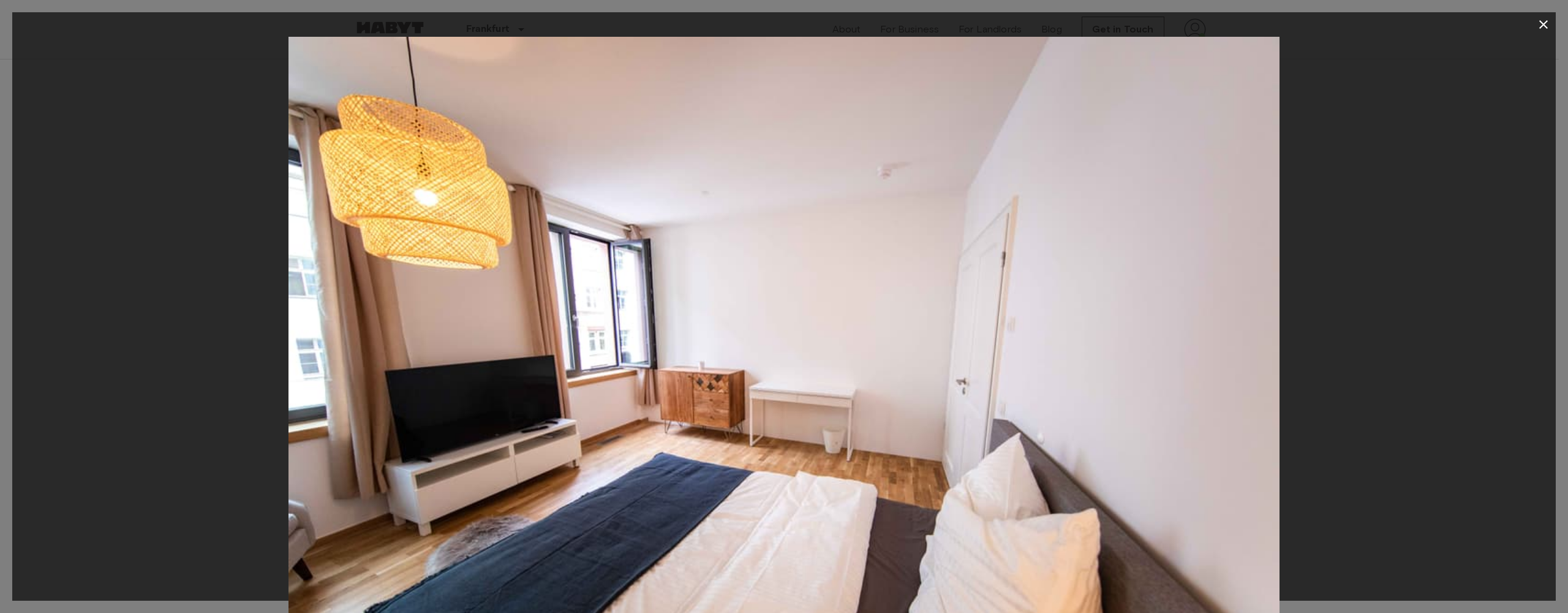
click at [1372, 283] on div at bounding box center [784, 366] width 1543 height 660
click at [1508, 306] on div at bounding box center [784, 366] width 1543 height 660
click at [1543, 23] on icon "button" at bounding box center [1543, 24] width 9 height 9
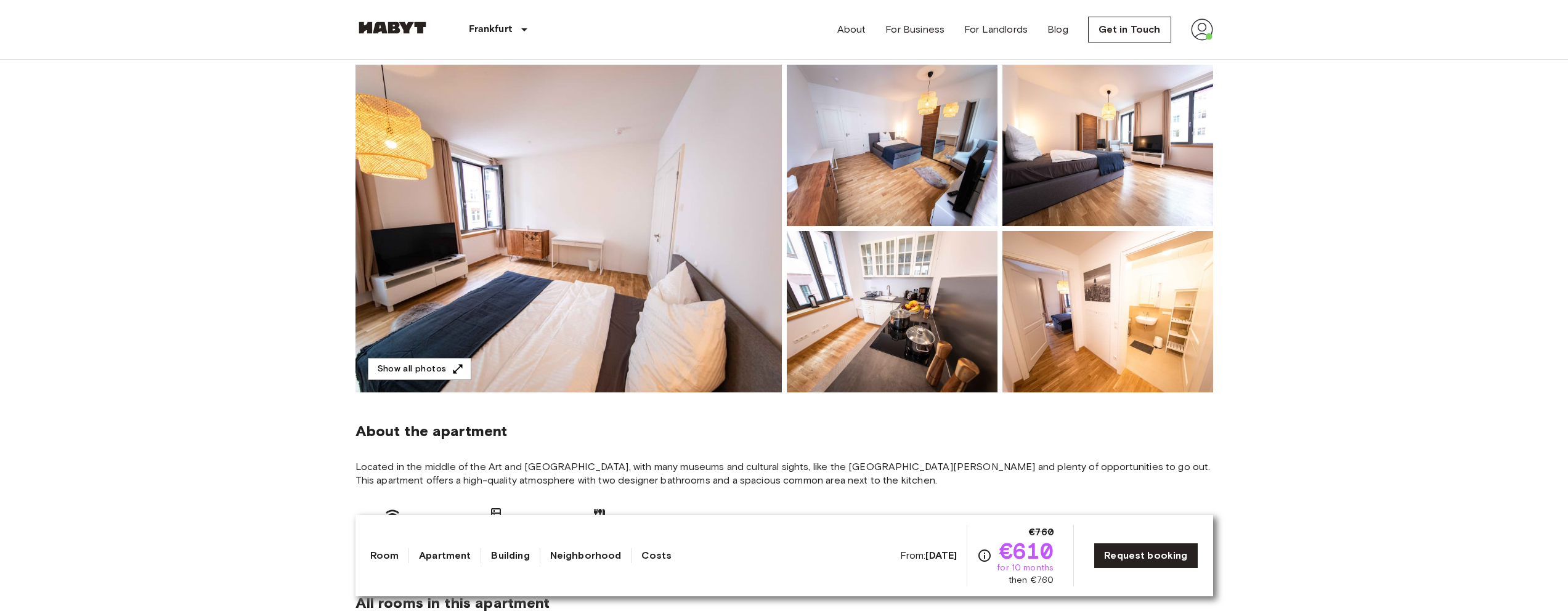
click at [977, 155] on img at bounding box center [892, 145] width 210 height 162
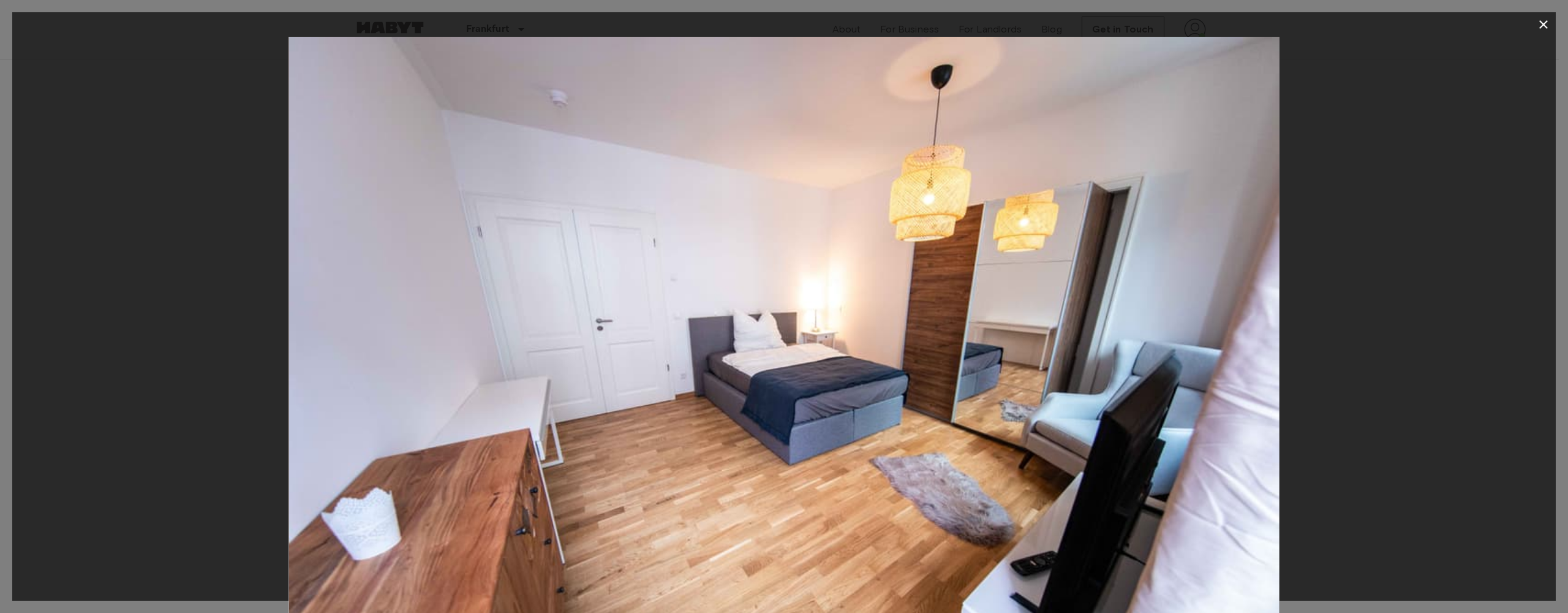
click at [1535, 386] on div at bounding box center [784, 366] width 1543 height 660
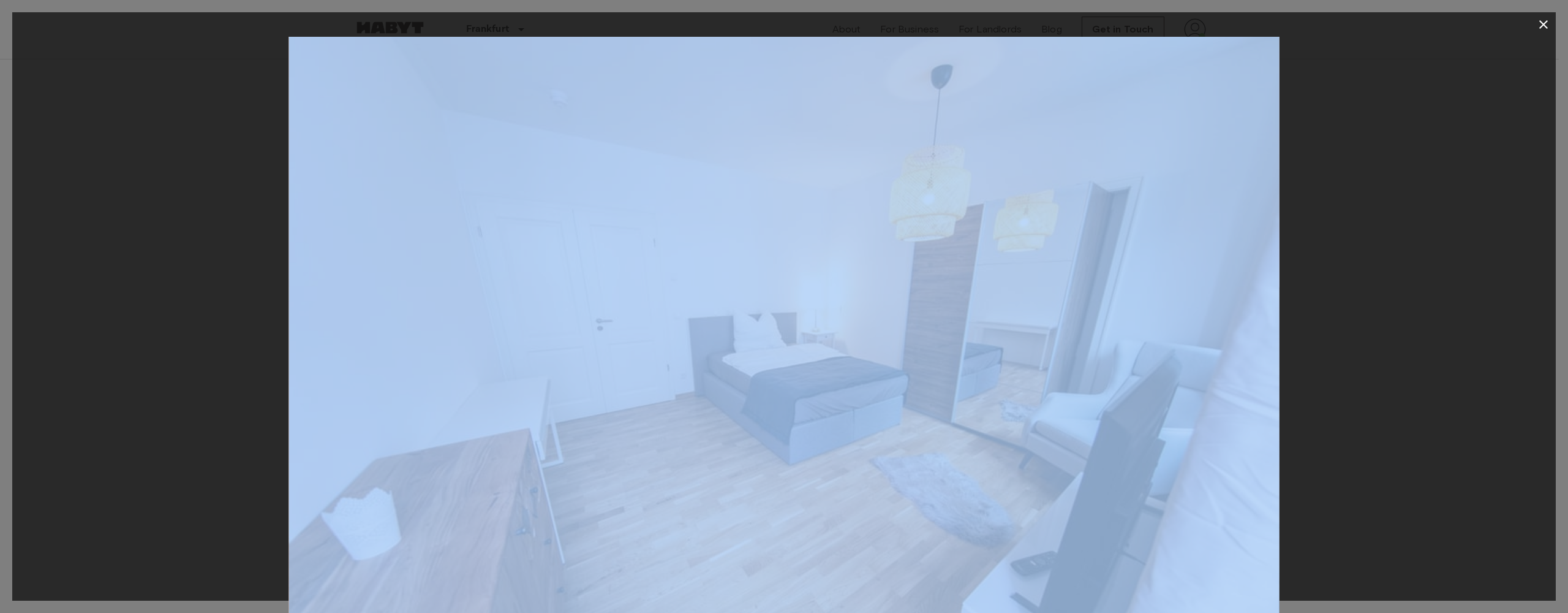
drag, startPoint x: 1509, startPoint y: 369, endPoint x: 1044, endPoint y: 368, distance: 465.0
click at [1044, 368] on div at bounding box center [784, 366] width 1543 height 660
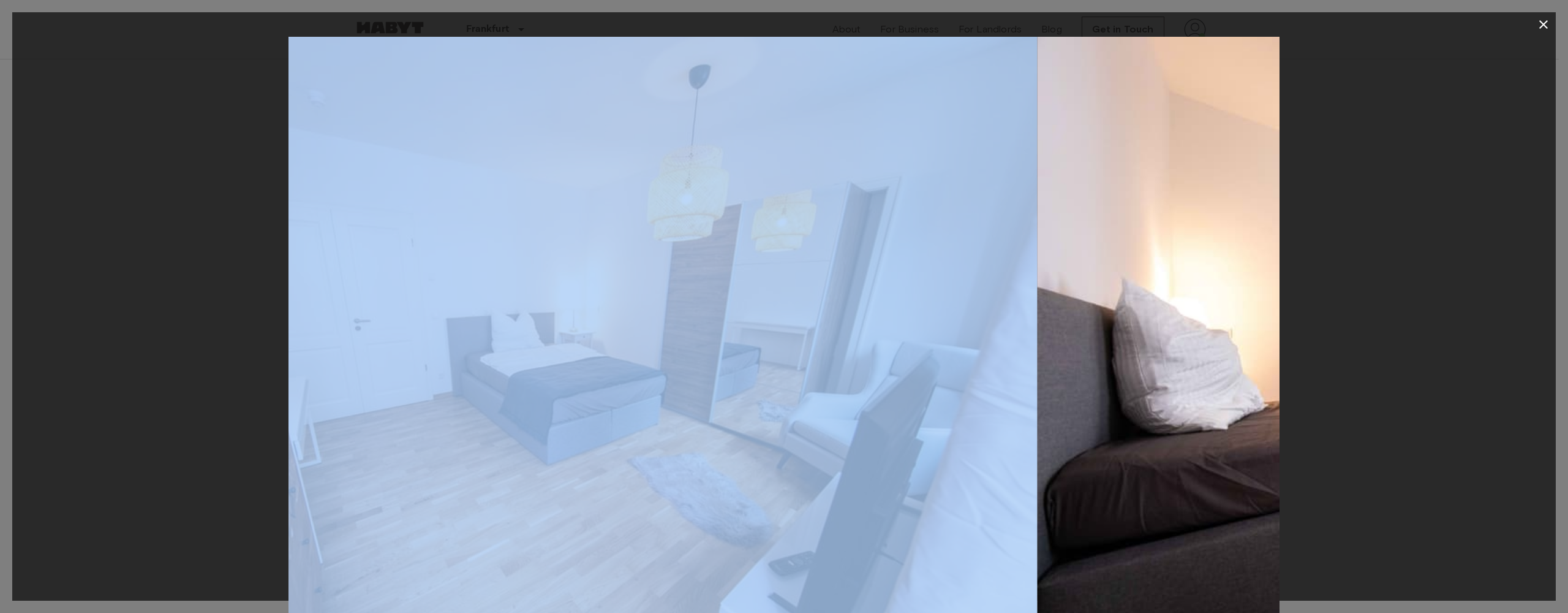
drag, startPoint x: 1038, startPoint y: 357, endPoint x: 1294, endPoint y: 365, distance: 256.1
click at [1037, 349] on img at bounding box center [541, 366] width 990 height 660
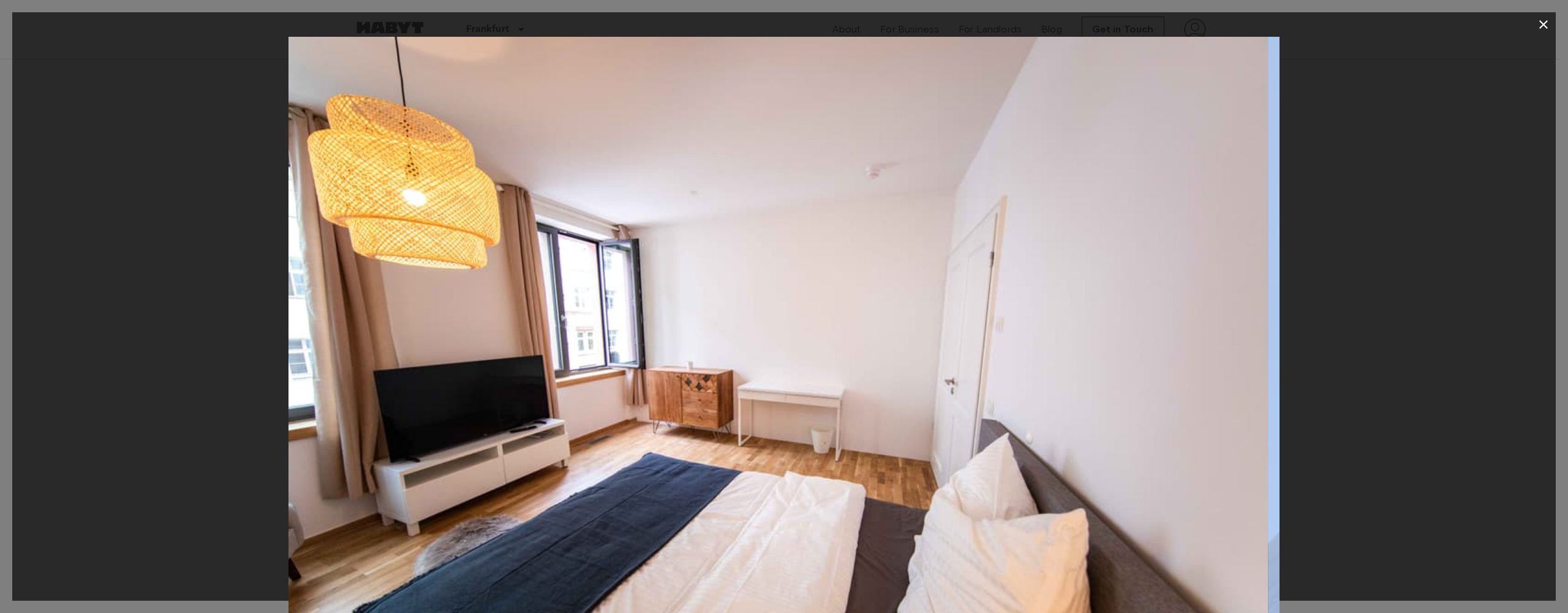
click at [849, 319] on img at bounding box center [772, 366] width 990 height 660
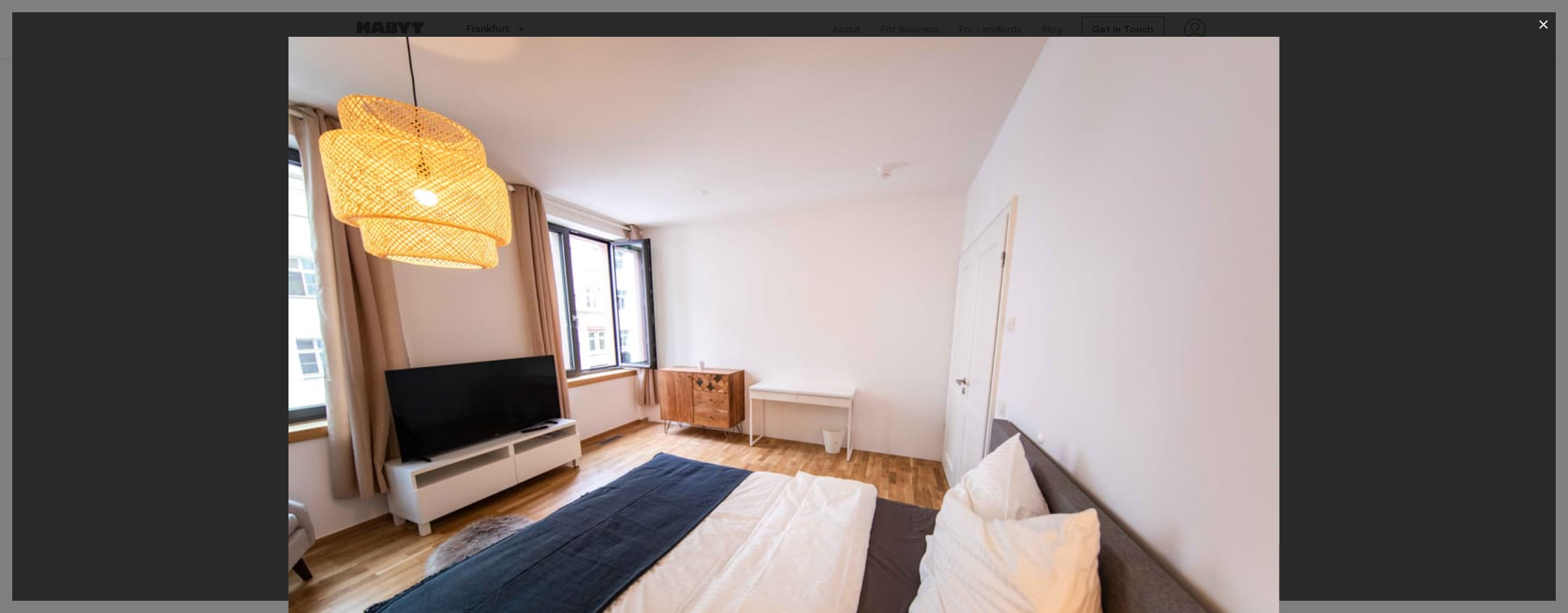
click at [1343, 290] on div at bounding box center [784, 366] width 1543 height 660
drag, startPoint x: 1353, startPoint y: 298, endPoint x: 1171, endPoint y: 310, distance: 182.4
click at [1171, 310] on div at bounding box center [784, 366] width 1543 height 660
click at [1356, 297] on div at bounding box center [784, 366] width 1543 height 660
click at [1434, 314] on div at bounding box center [784, 366] width 1543 height 660
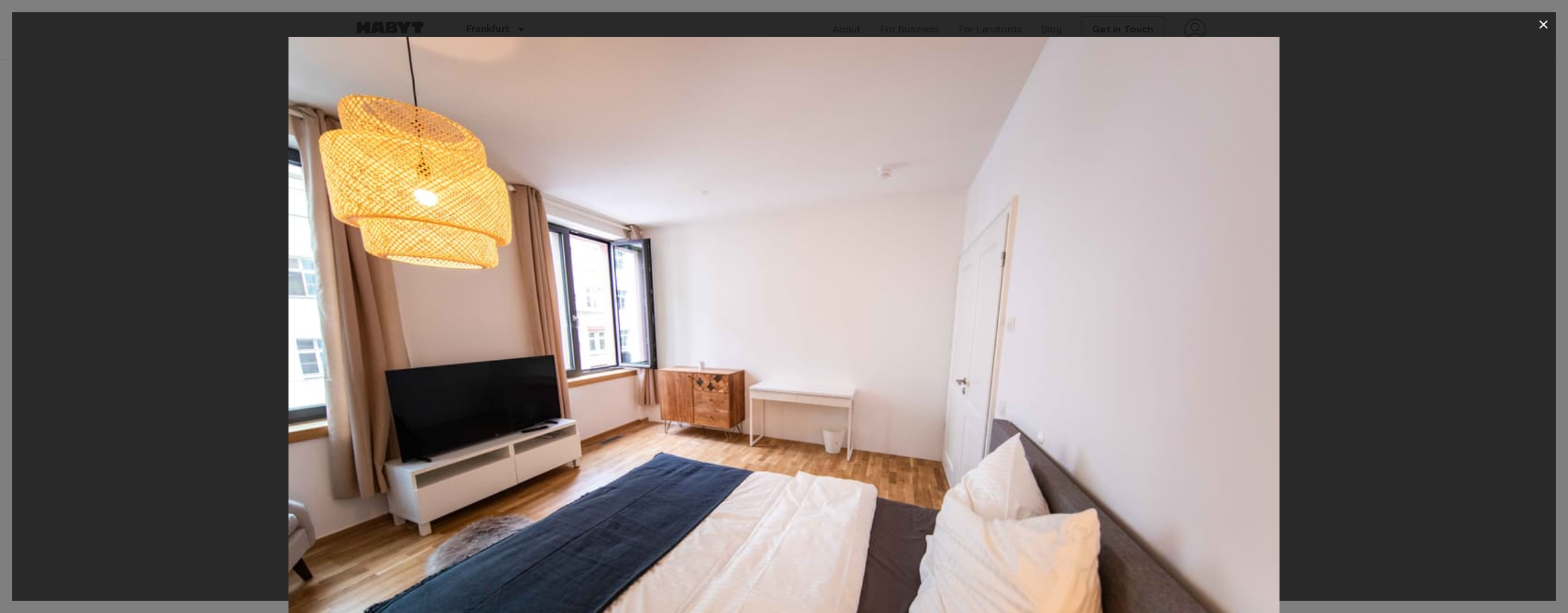
drag, startPoint x: 1349, startPoint y: 314, endPoint x: 873, endPoint y: 288, distance: 476.7
click at [881, 288] on div at bounding box center [784, 366] width 1543 height 660
drag, startPoint x: 873, startPoint y: 288, endPoint x: 881, endPoint y: 284, distance: 8.9
click at [873, 287] on img at bounding box center [783, 366] width 990 height 660
click at [929, 272] on img at bounding box center [783, 366] width 990 height 660
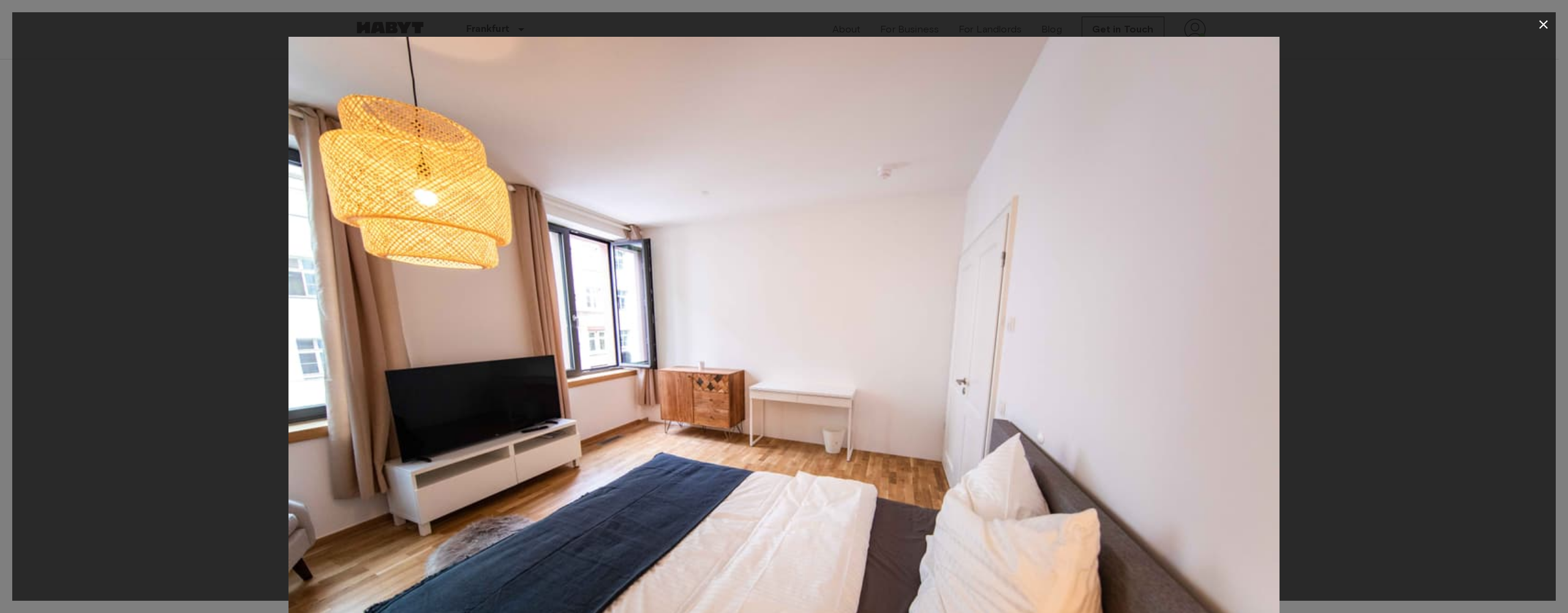
click at [1309, 284] on div at bounding box center [784, 366] width 1543 height 660
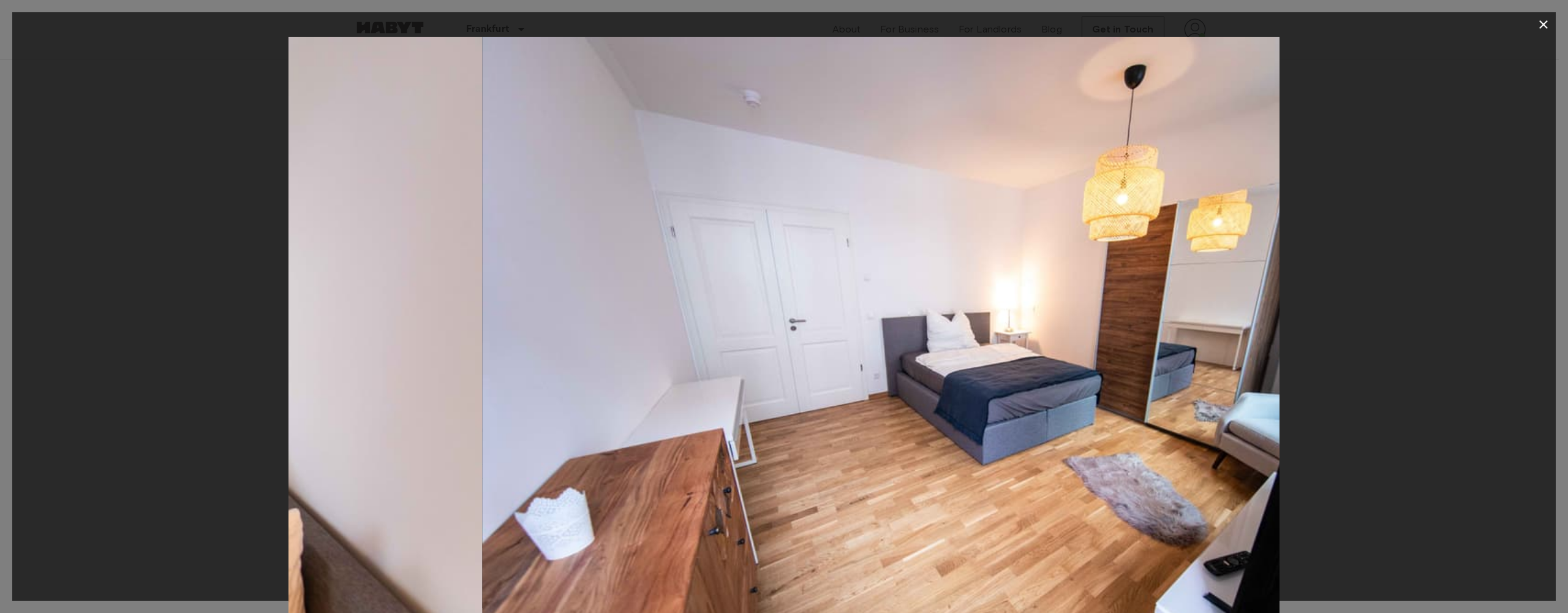
drag, startPoint x: 978, startPoint y: 312, endPoint x: 55, endPoint y: 344, distance: 923.6
click at [138, 348] on div at bounding box center [784, 366] width 1543 height 660
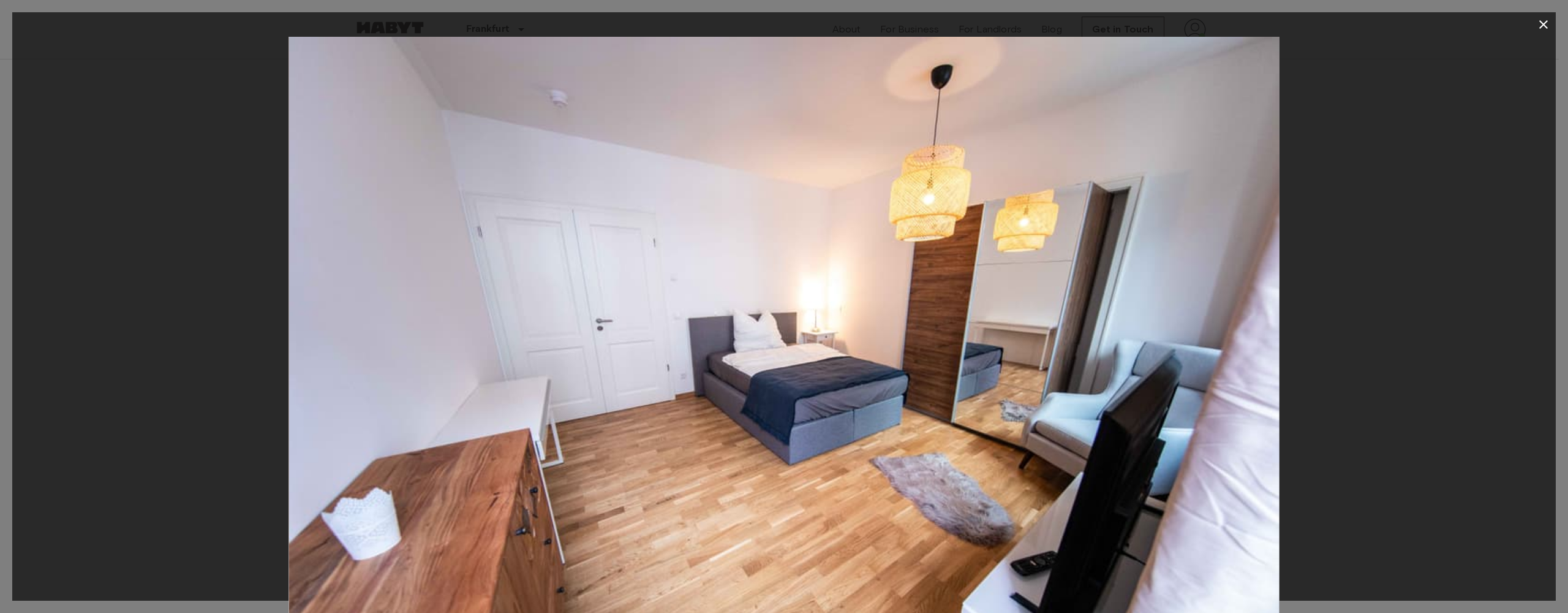
drag, startPoint x: 1111, startPoint y: 361, endPoint x: 1066, endPoint y: 368, distance: 45.5
click at [1108, 361] on img at bounding box center [783, 366] width 990 height 660
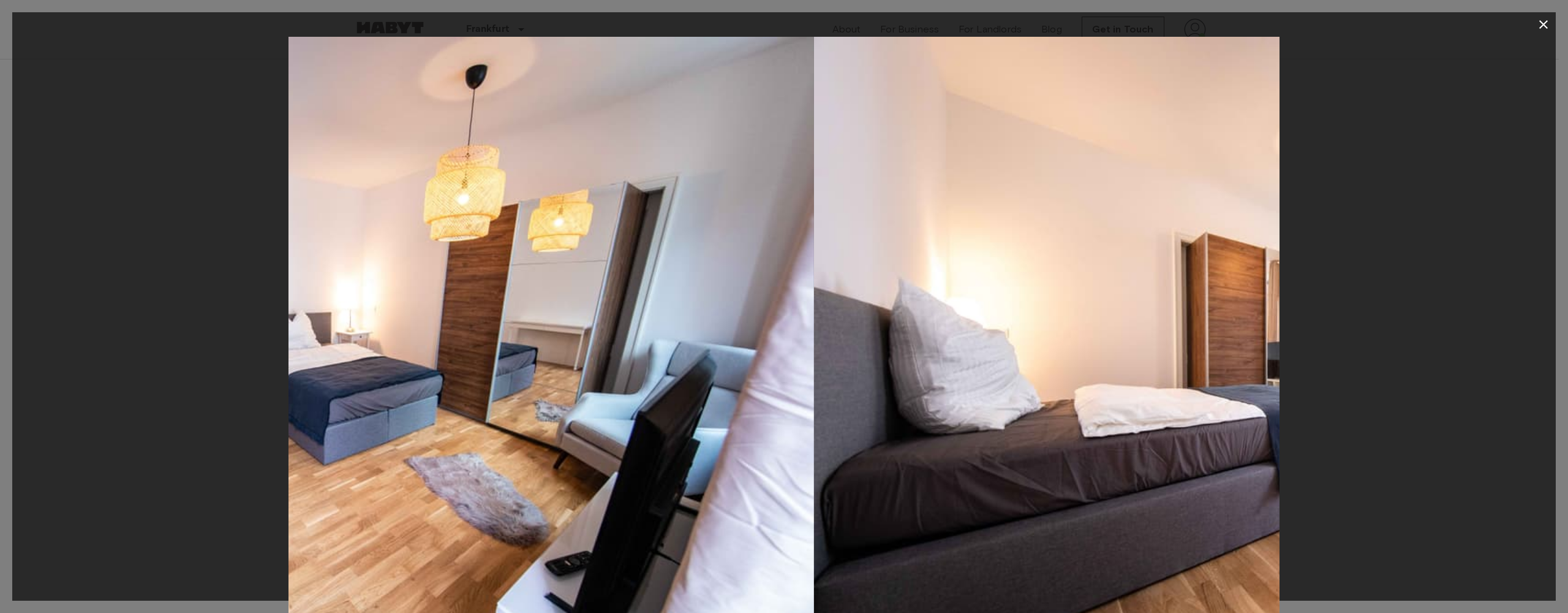
drag, startPoint x: 1066, startPoint y: 368, endPoint x: 412, endPoint y: 379, distance: 654.1
click at [481, 382] on img at bounding box center [318, 366] width 990 height 660
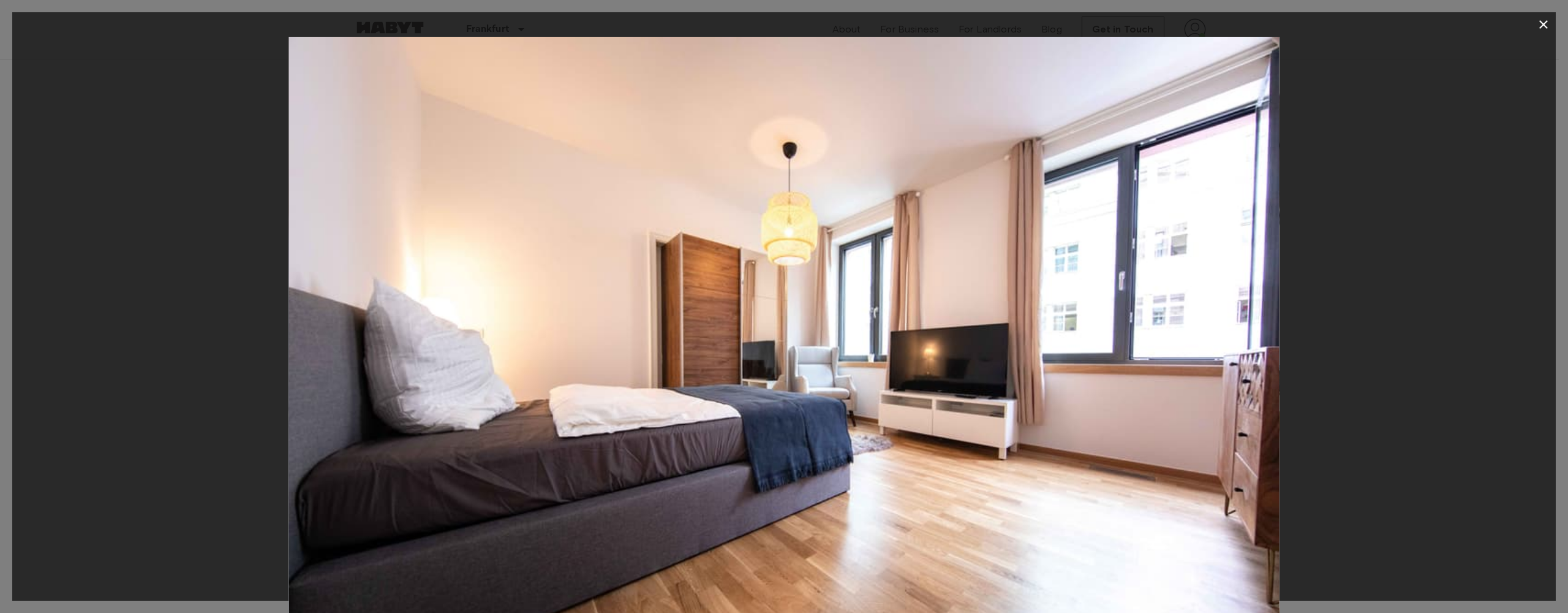
drag, startPoint x: 1128, startPoint y: 397, endPoint x: 1101, endPoint y: 396, distance: 27.0
click at [1112, 396] on img at bounding box center [783, 366] width 990 height 660
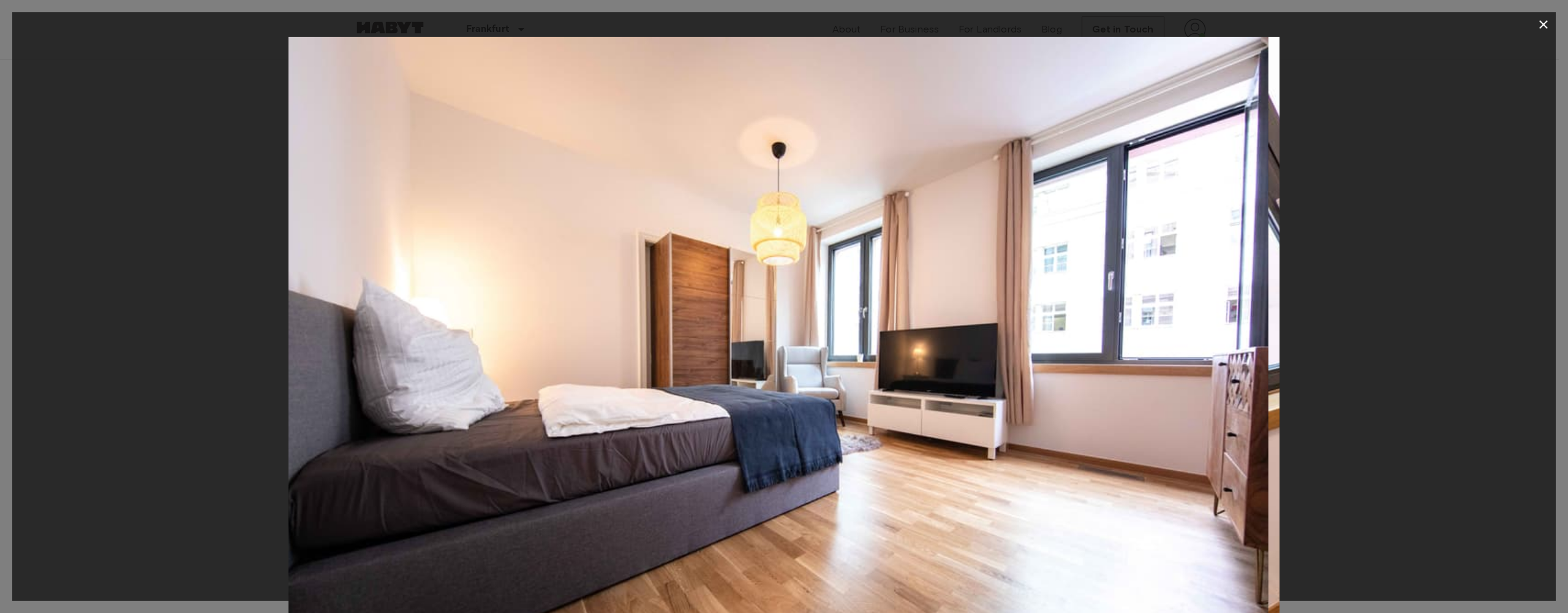
click at [1010, 396] on img at bounding box center [773, 366] width 990 height 660
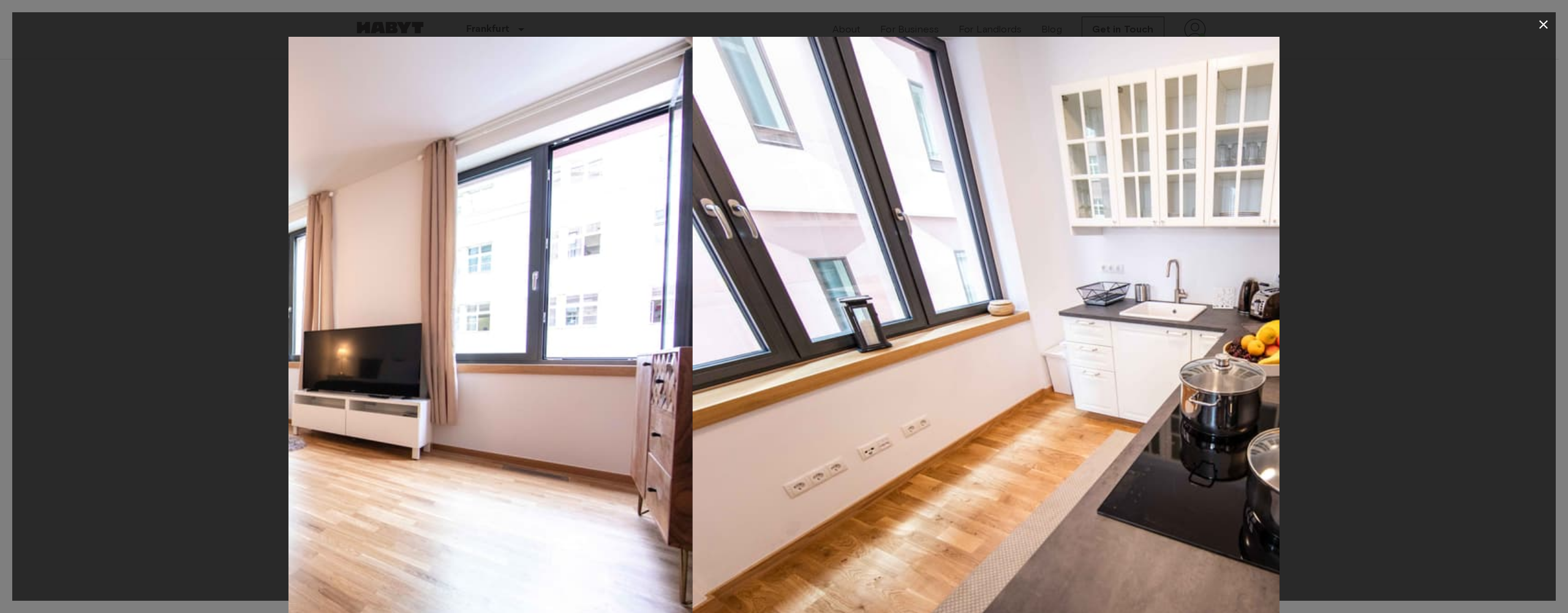
drag, startPoint x: 935, startPoint y: 396, endPoint x: 474, endPoint y: 386, distance: 461.1
click at [693, 389] on img at bounding box center [1188, 366] width 990 height 660
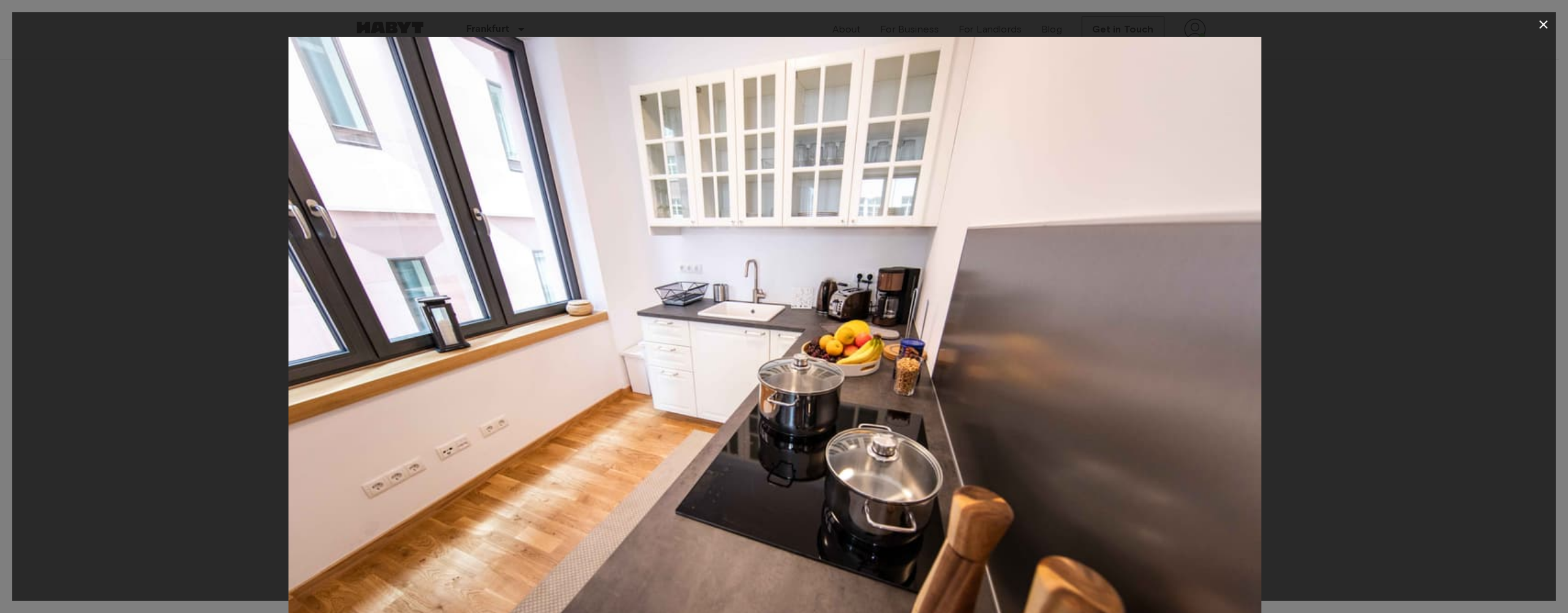
drag, startPoint x: 1066, startPoint y: 378, endPoint x: 711, endPoint y: 384, distance: 355.1
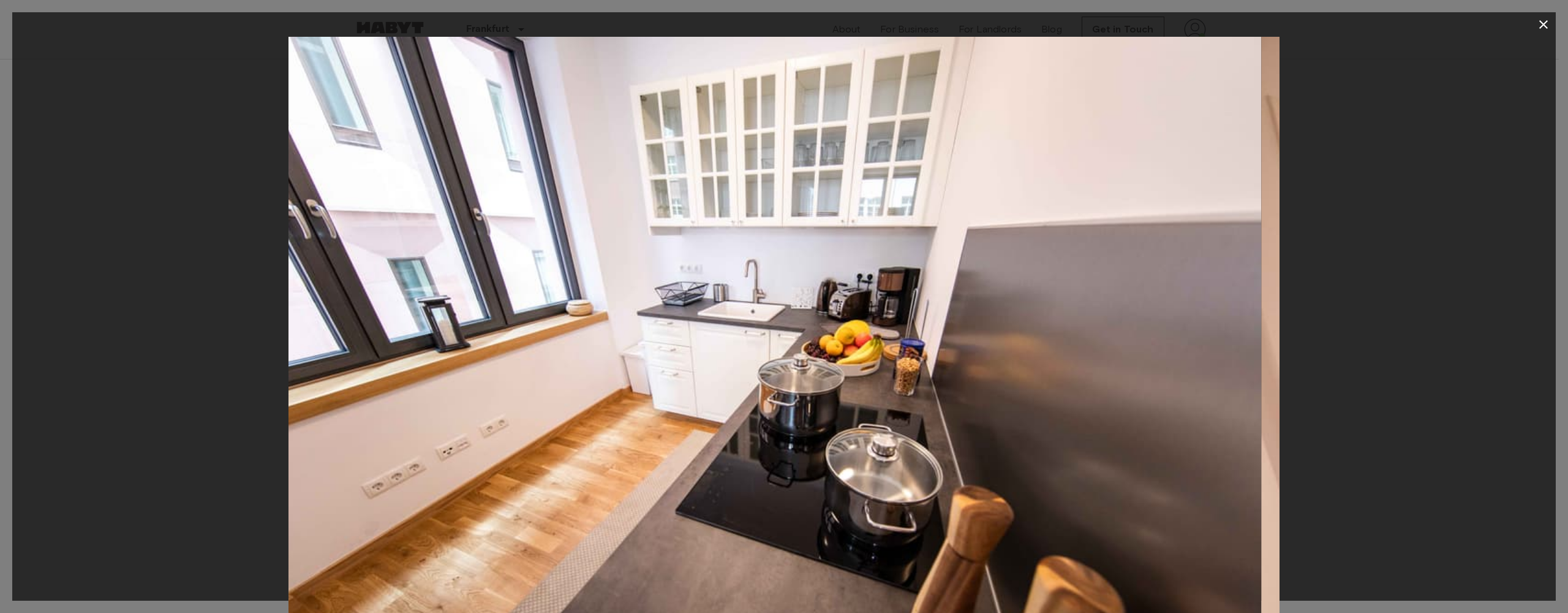
click at [745, 388] on img at bounding box center [766, 366] width 990 height 660
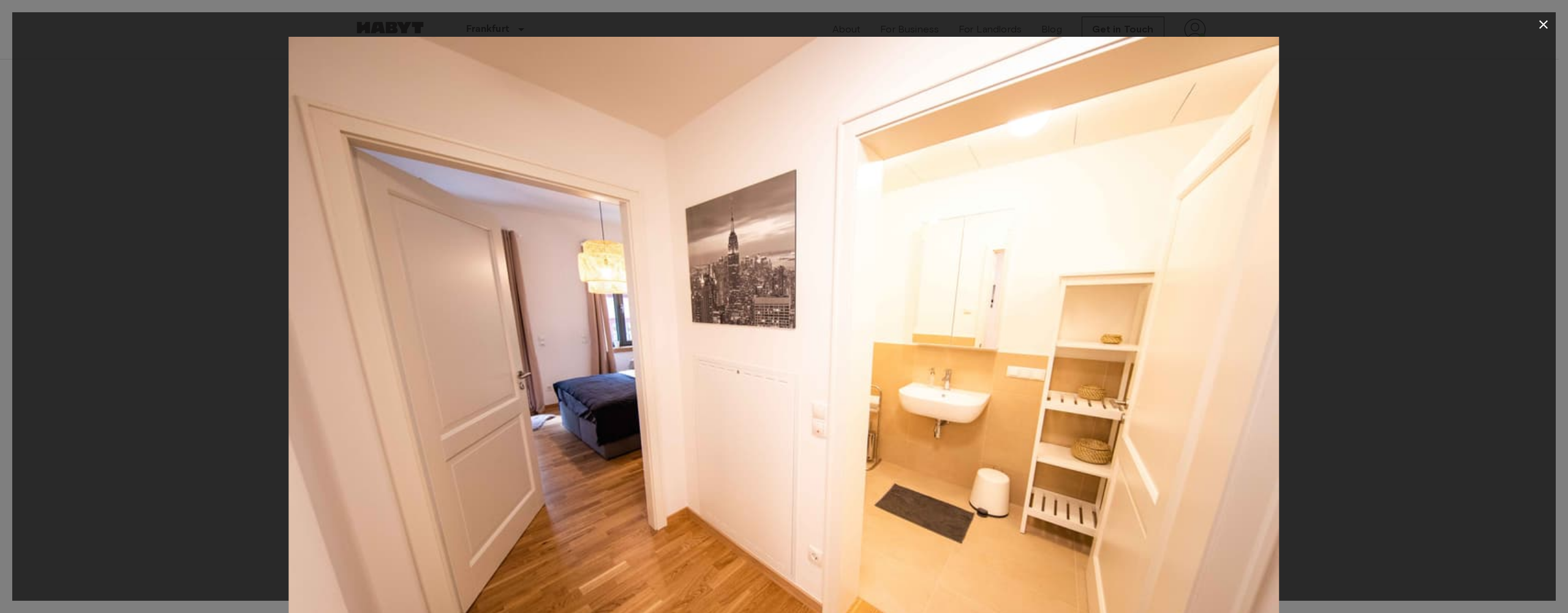
drag, startPoint x: 1173, startPoint y: 382, endPoint x: 1096, endPoint y: 388, distance: 77.2
click at [1139, 385] on img at bounding box center [783, 366] width 990 height 660
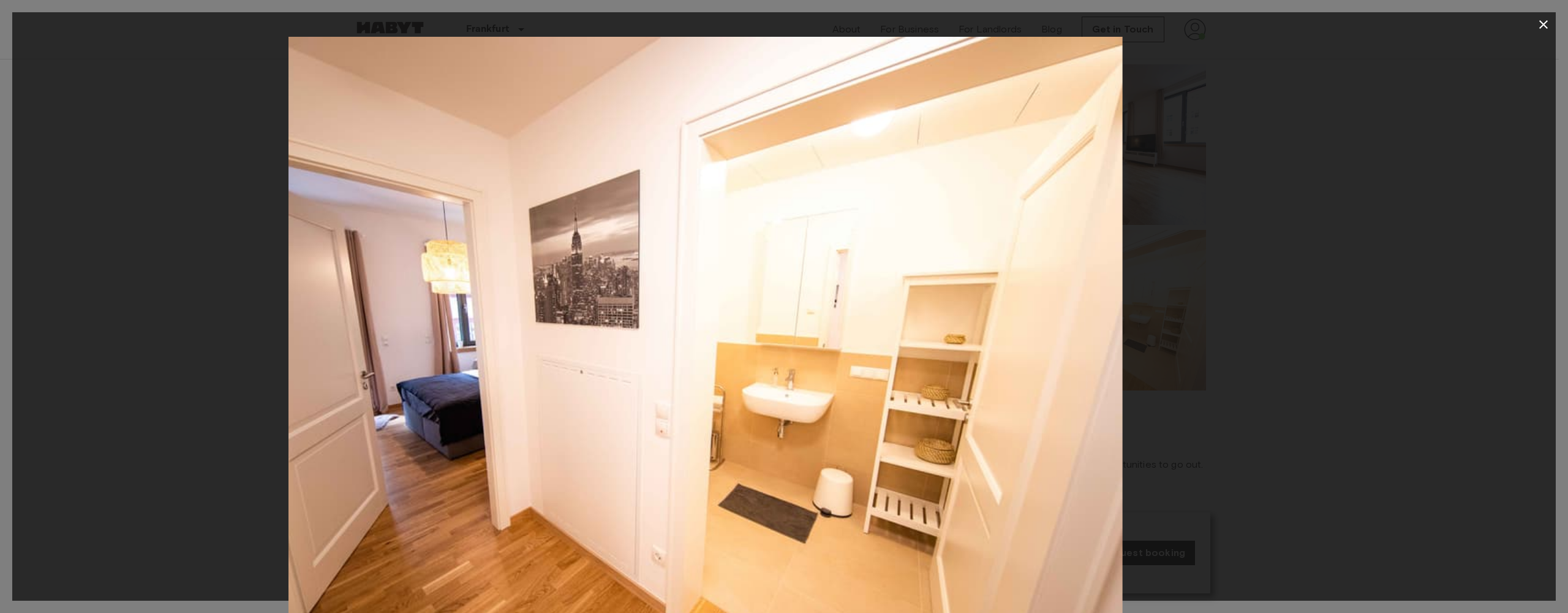
drag, startPoint x: 1096, startPoint y: 388, endPoint x: 850, endPoint y: 384, distance: 246.0
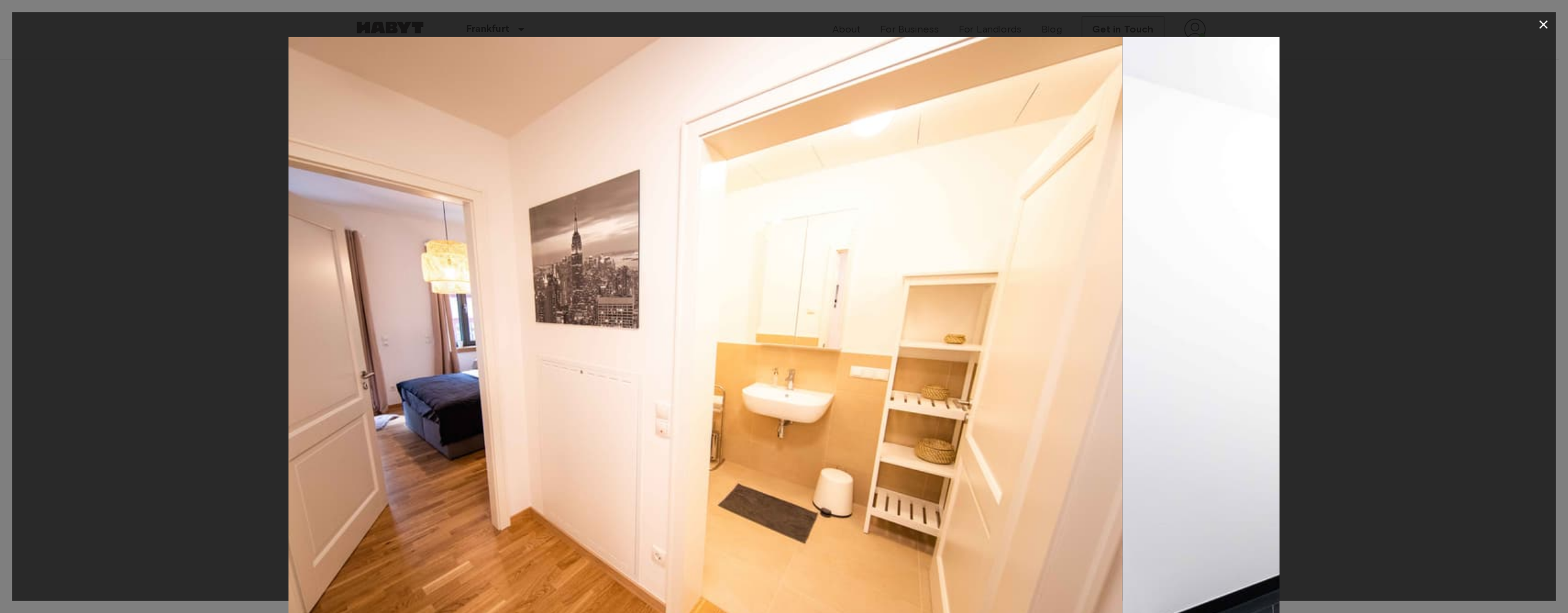
click at [850, 384] on img at bounding box center [627, 366] width 990 height 660
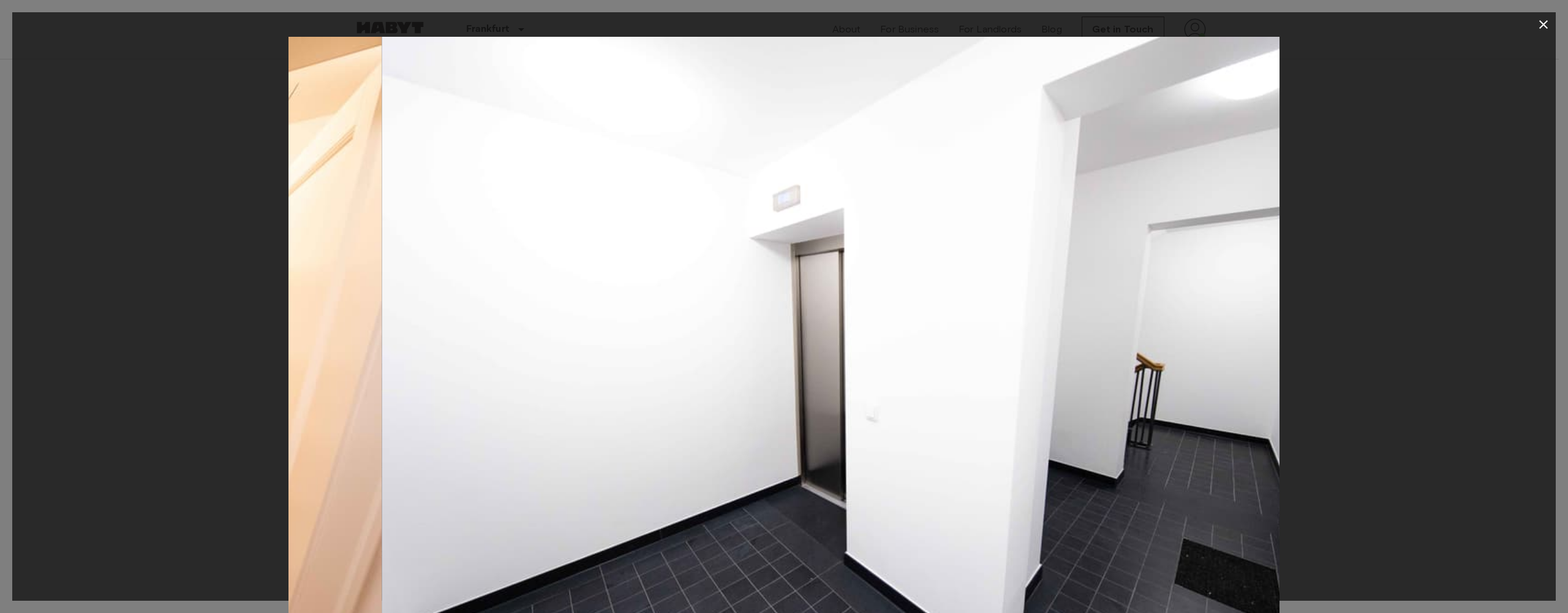
drag, startPoint x: 637, startPoint y: 374, endPoint x: 367, endPoint y: 380, distance: 270.1
click at [405, 382] on img at bounding box center [877, 366] width 990 height 660
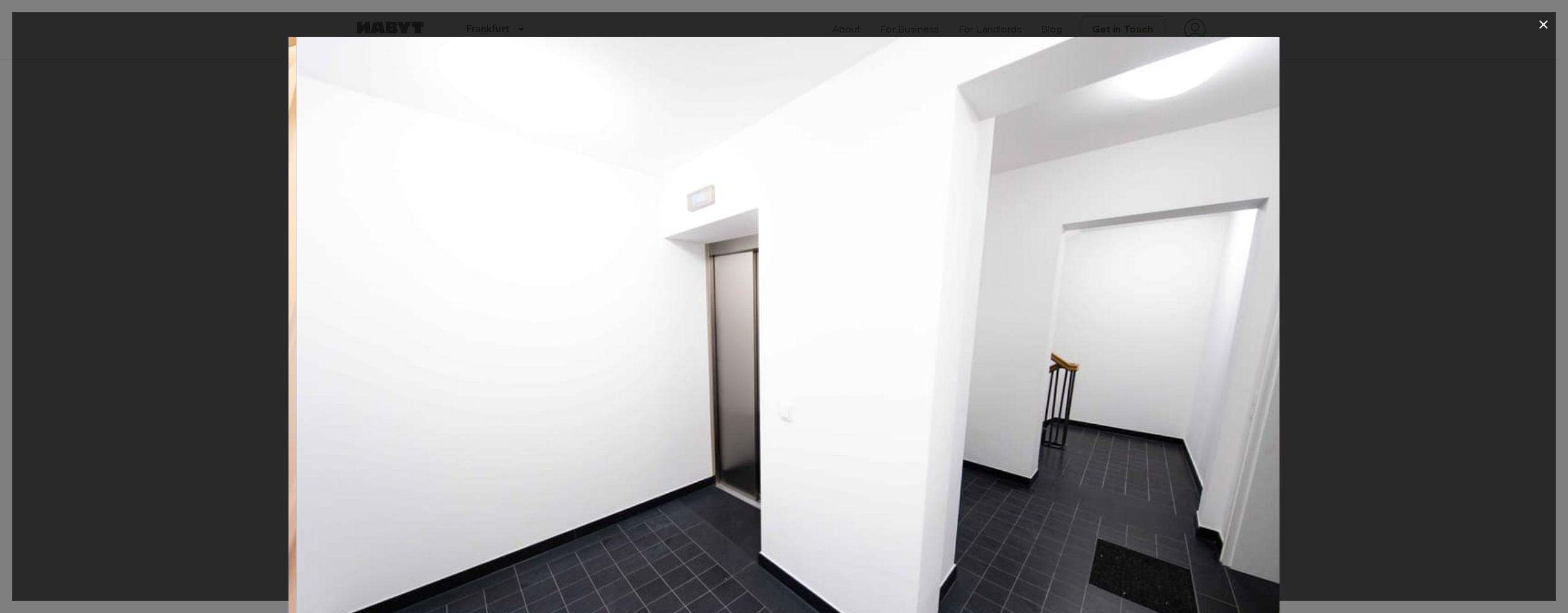
drag, startPoint x: 598, startPoint y: 368, endPoint x: 980, endPoint y: 395, distance: 383.0
click at [901, 391] on img at bounding box center [792, 366] width 990 height 660
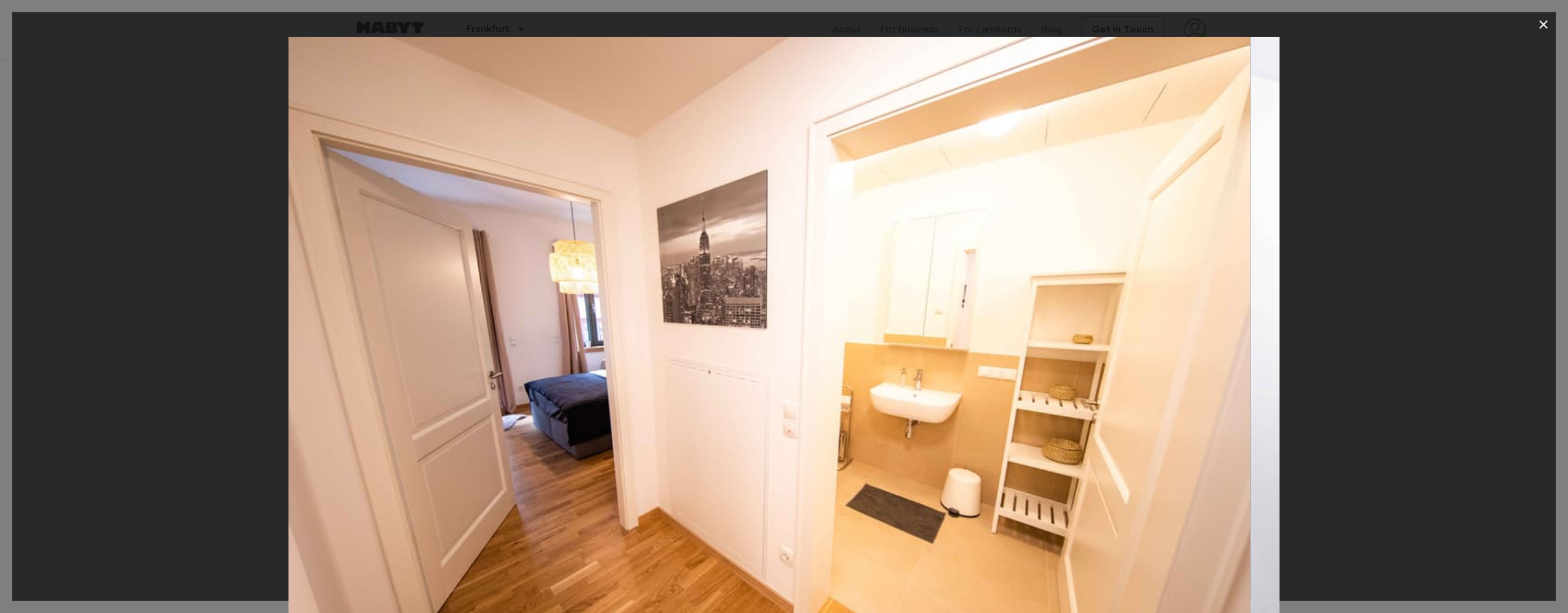
click at [1081, 392] on img at bounding box center [755, 366] width 990 height 660
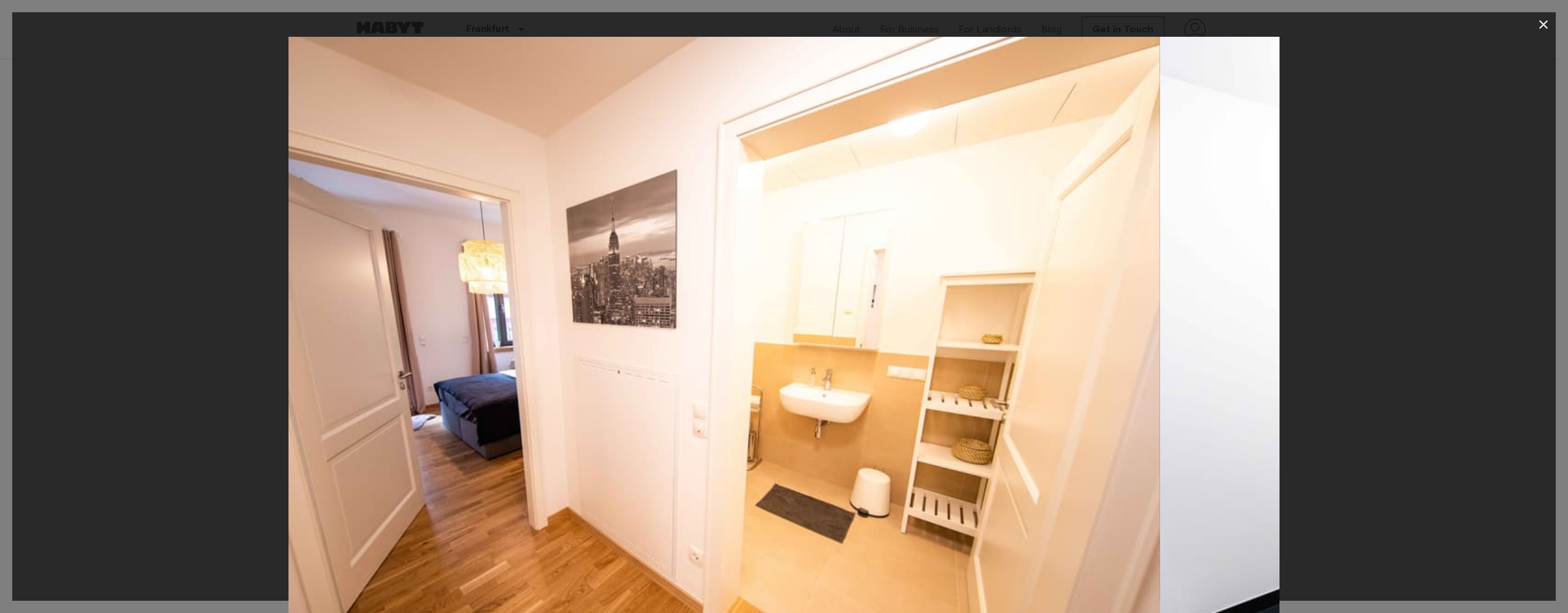
click at [932, 400] on img at bounding box center [665, 366] width 990 height 660
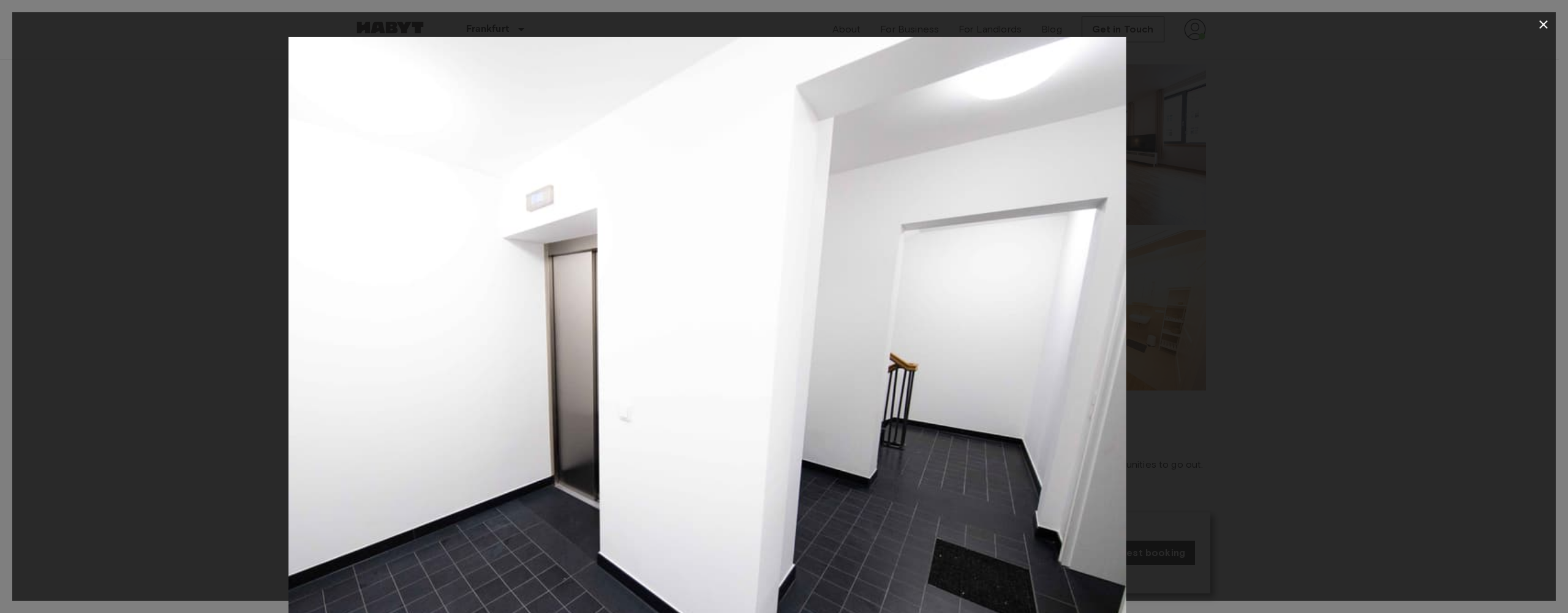
drag, startPoint x: 1157, startPoint y: 374, endPoint x: 727, endPoint y: 355, distance: 430.4
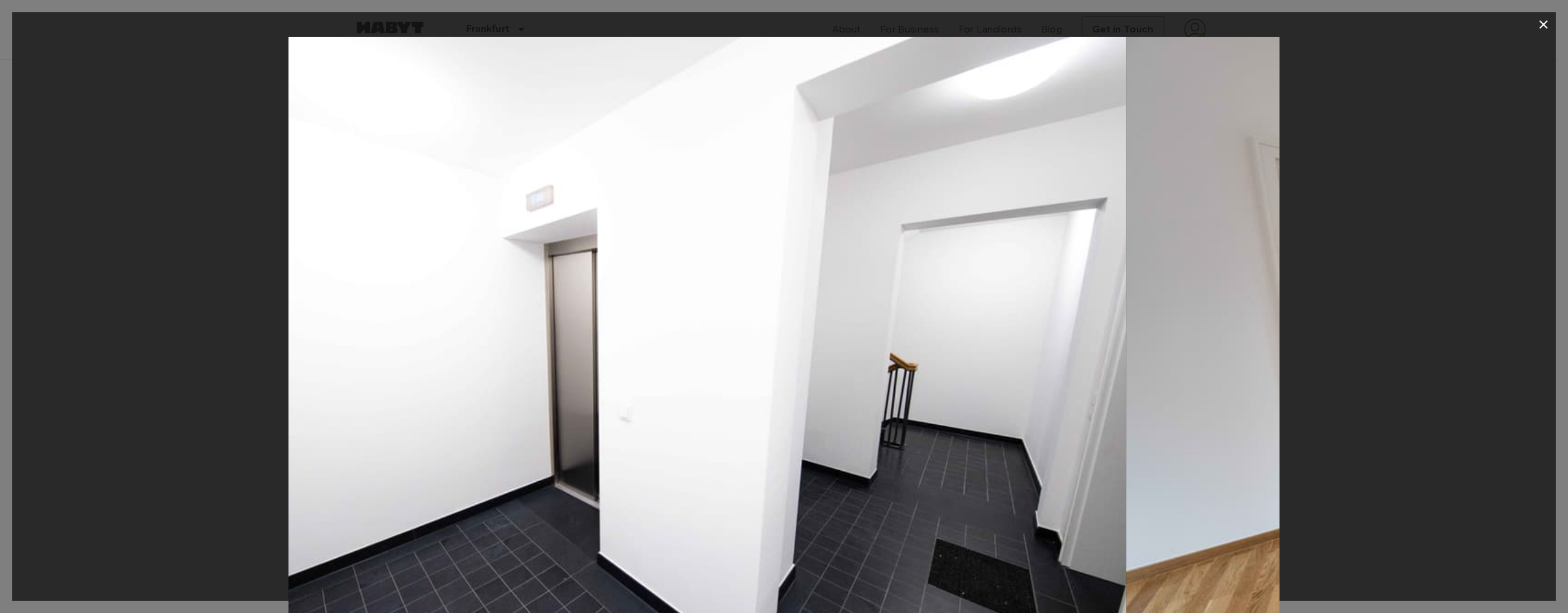
click at [817, 364] on img at bounding box center [631, 366] width 990 height 660
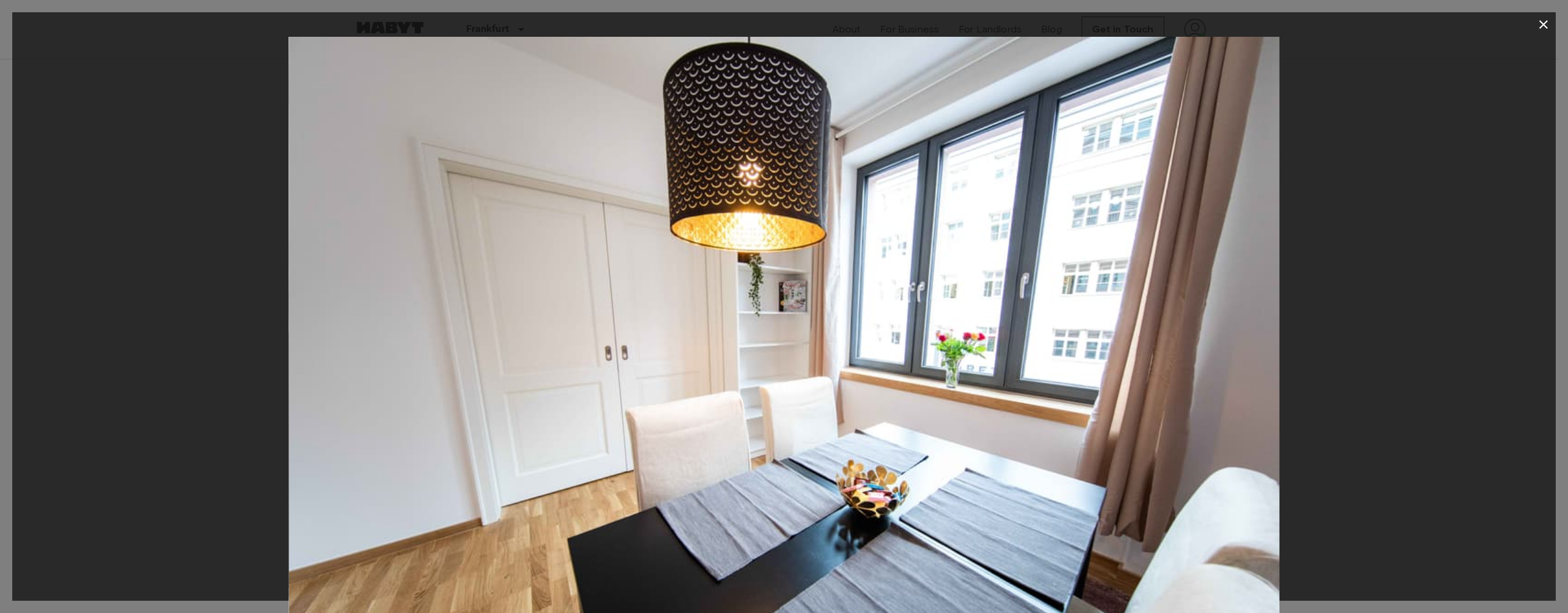
drag, startPoint x: 1168, startPoint y: 364, endPoint x: 874, endPoint y: 351, distance: 294.3
click at [977, 358] on img at bounding box center [783, 366] width 990 height 660
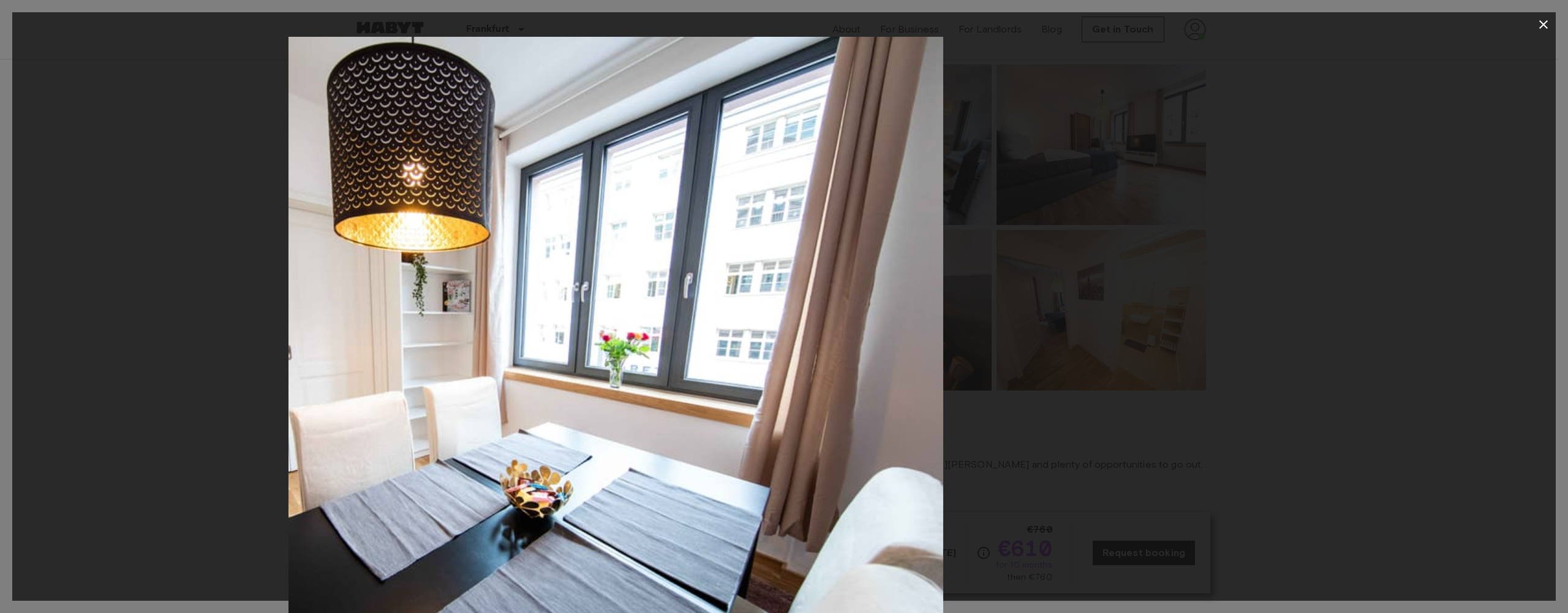
drag, startPoint x: 831, startPoint y: 349, endPoint x: 585, endPoint y: 339, distance: 246.2
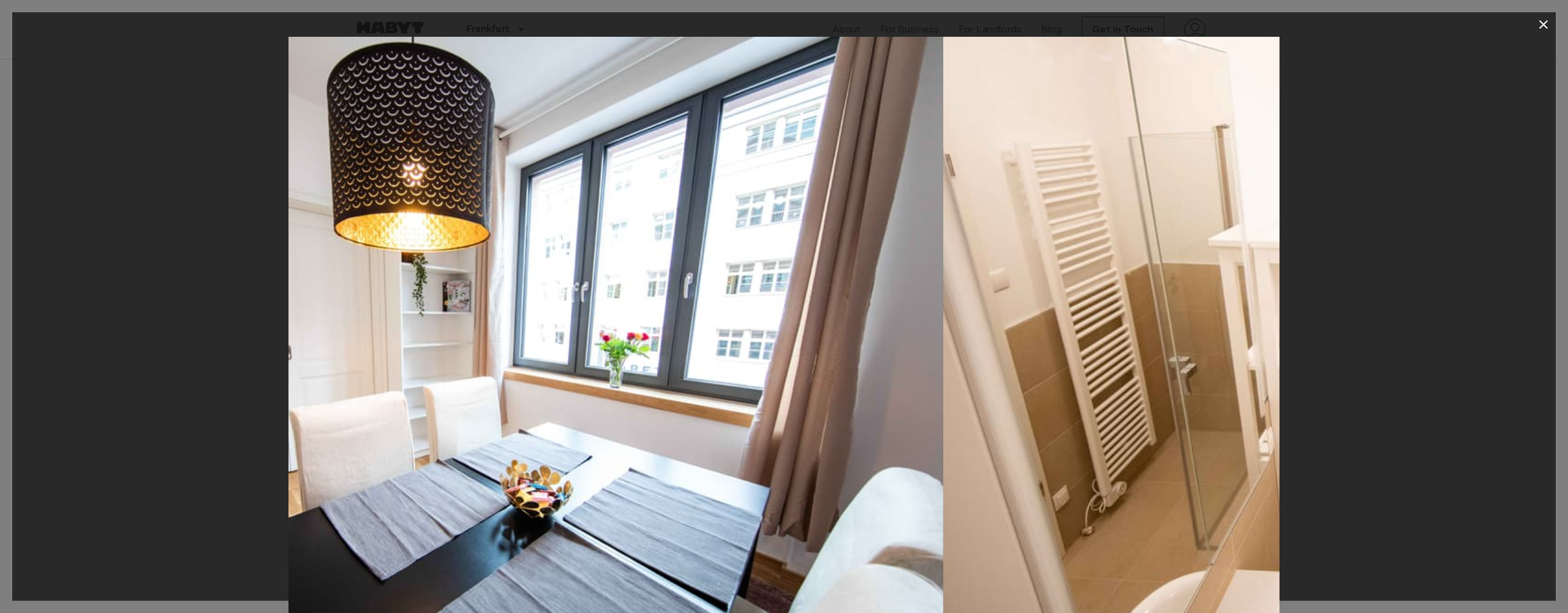
click at [943, 341] on img at bounding box center [1438, 366] width 990 height 660
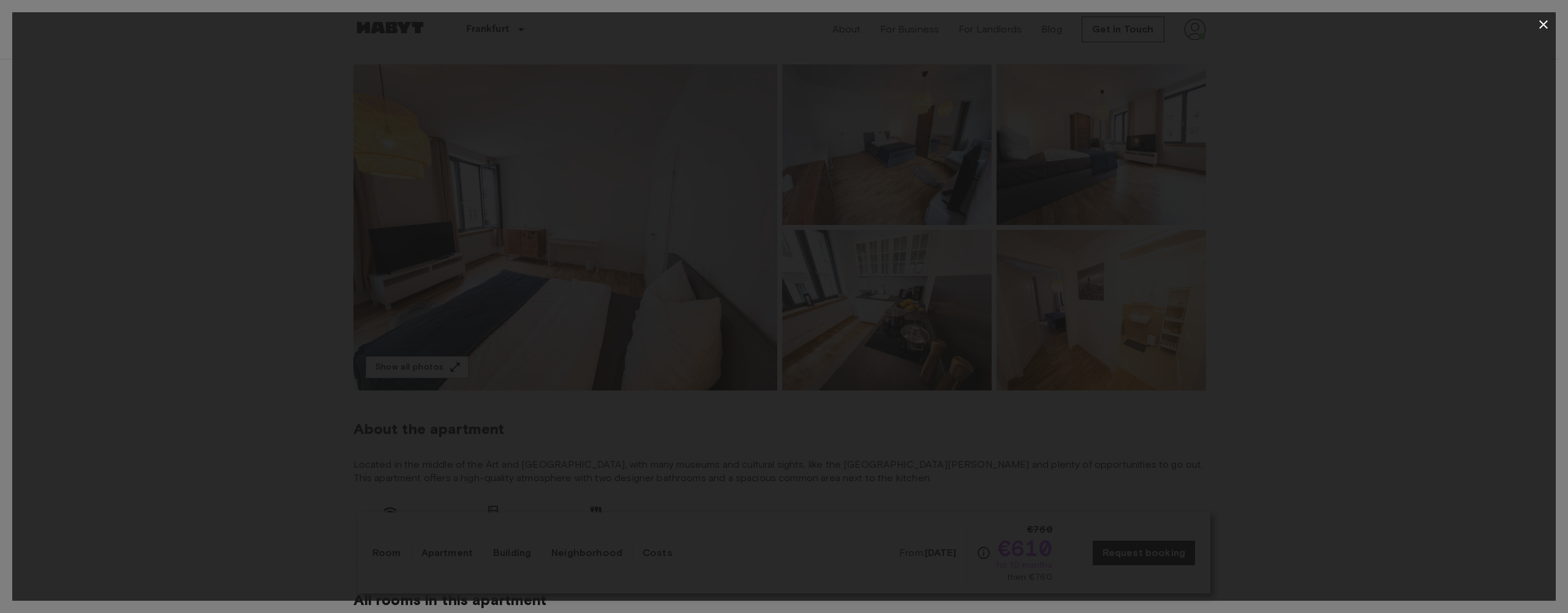
drag, startPoint x: 1228, startPoint y: 349, endPoint x: 878, endPoint y: 346, distance: 350.0
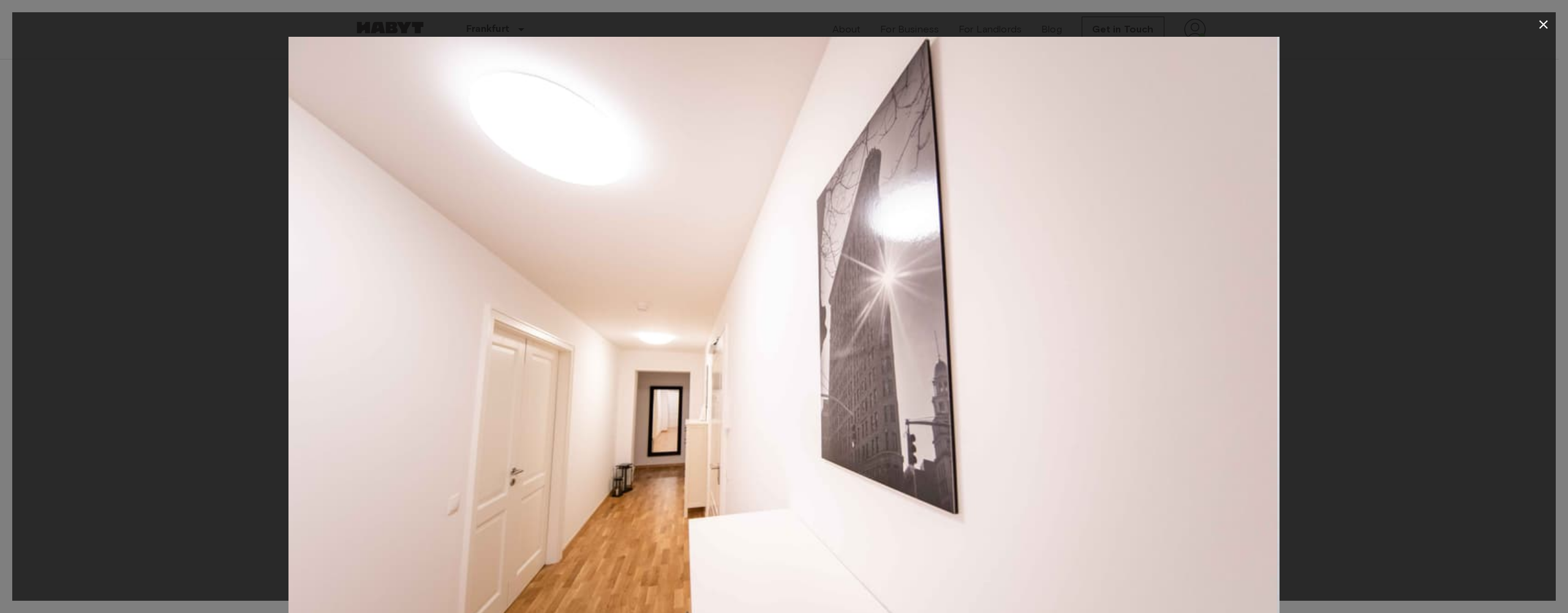
click at [1188, 355] on img at bounding box center [782, 366] width 990 height 660
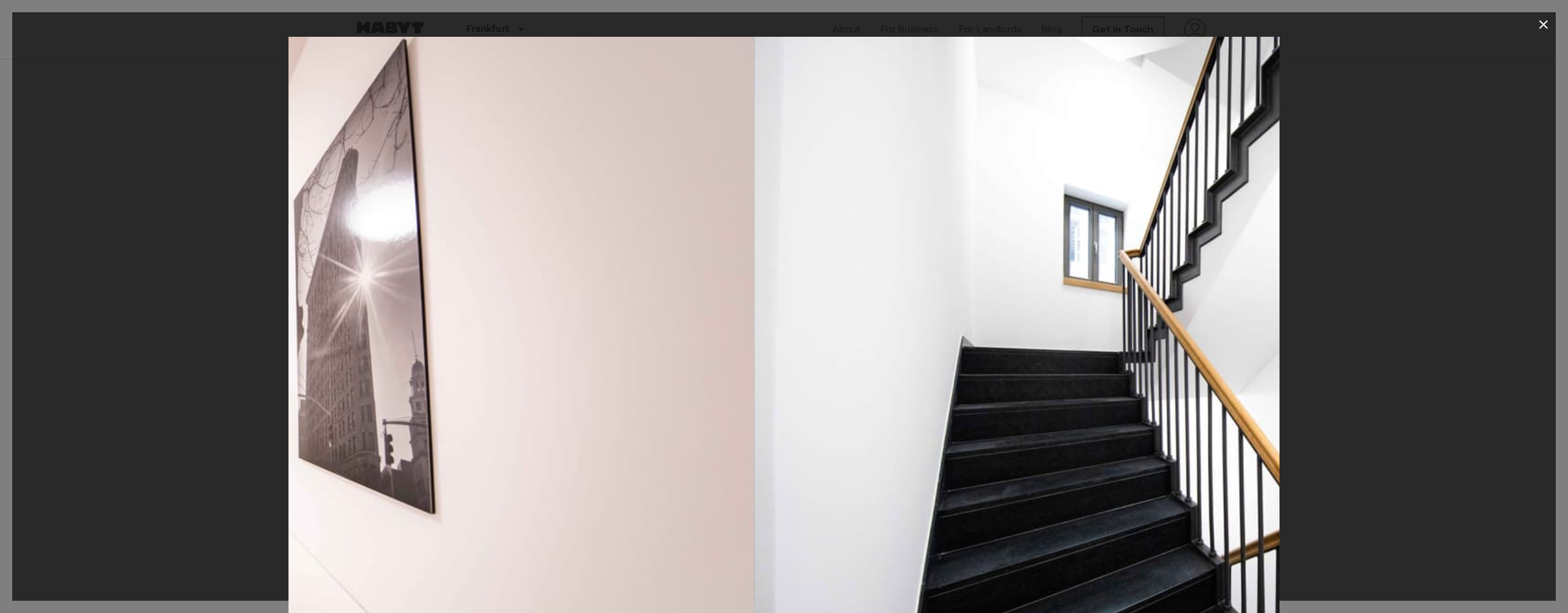
drag, startPoint x: 878, startPoint y: 346, endPoint x: 551, endPoint y: 324, distance: 327.7
click at [557, 324] on img at bounding box center [259, 366] width 990 height 660
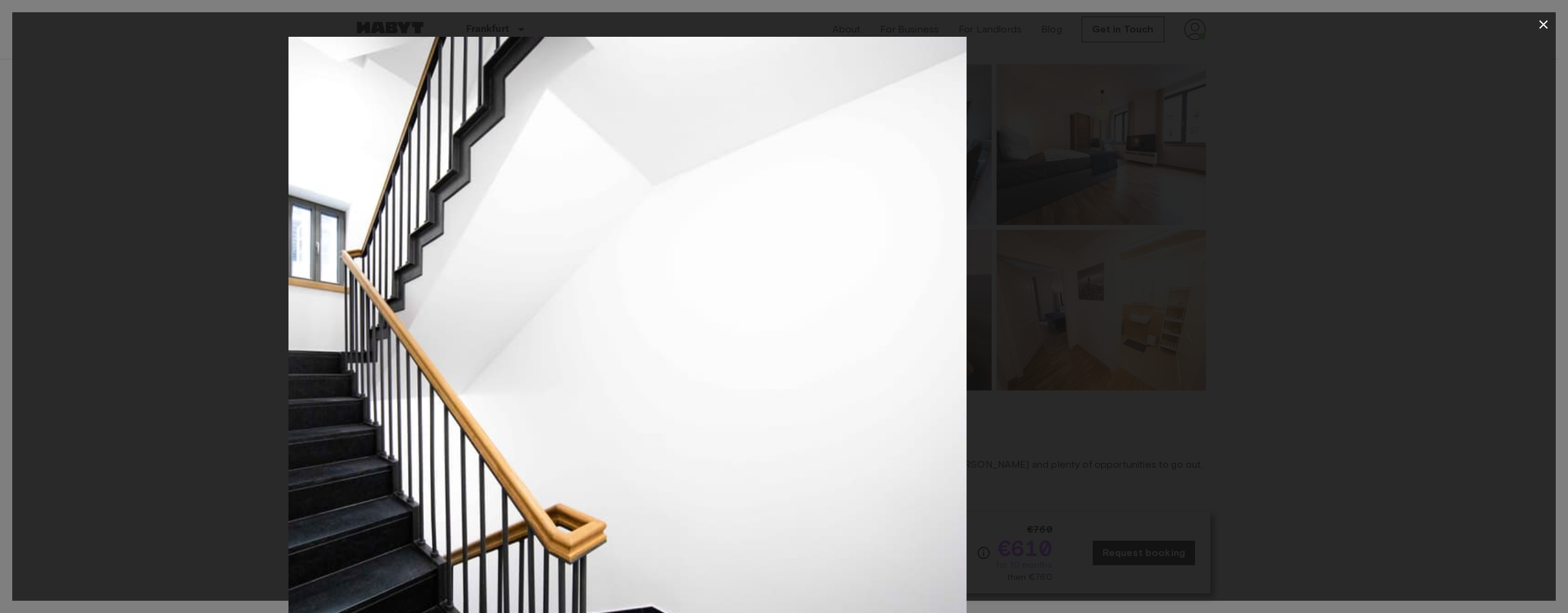
drag, startPoint x: 1094, startPoint y: 361, endPoint x: 560, endPoint y: 317, distance: 535.8
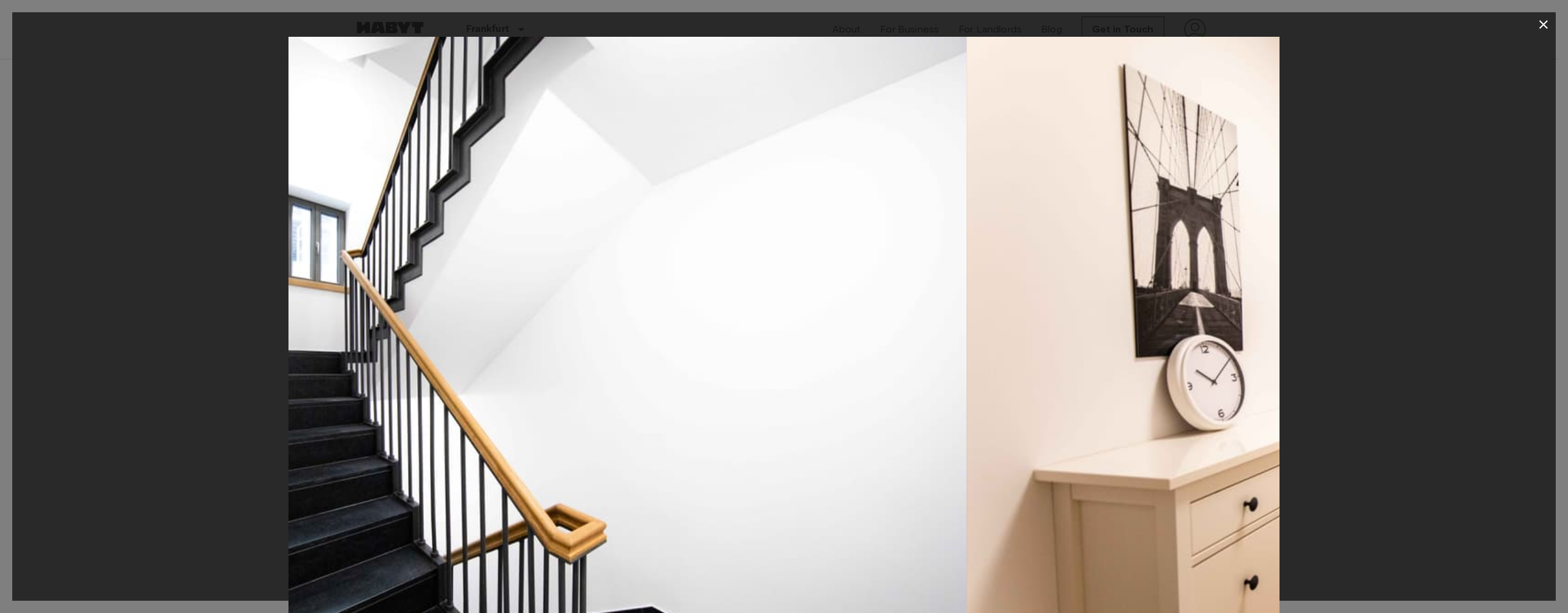
click at [570, 319] on img at bounding box center [471, 366] width 990 height 660
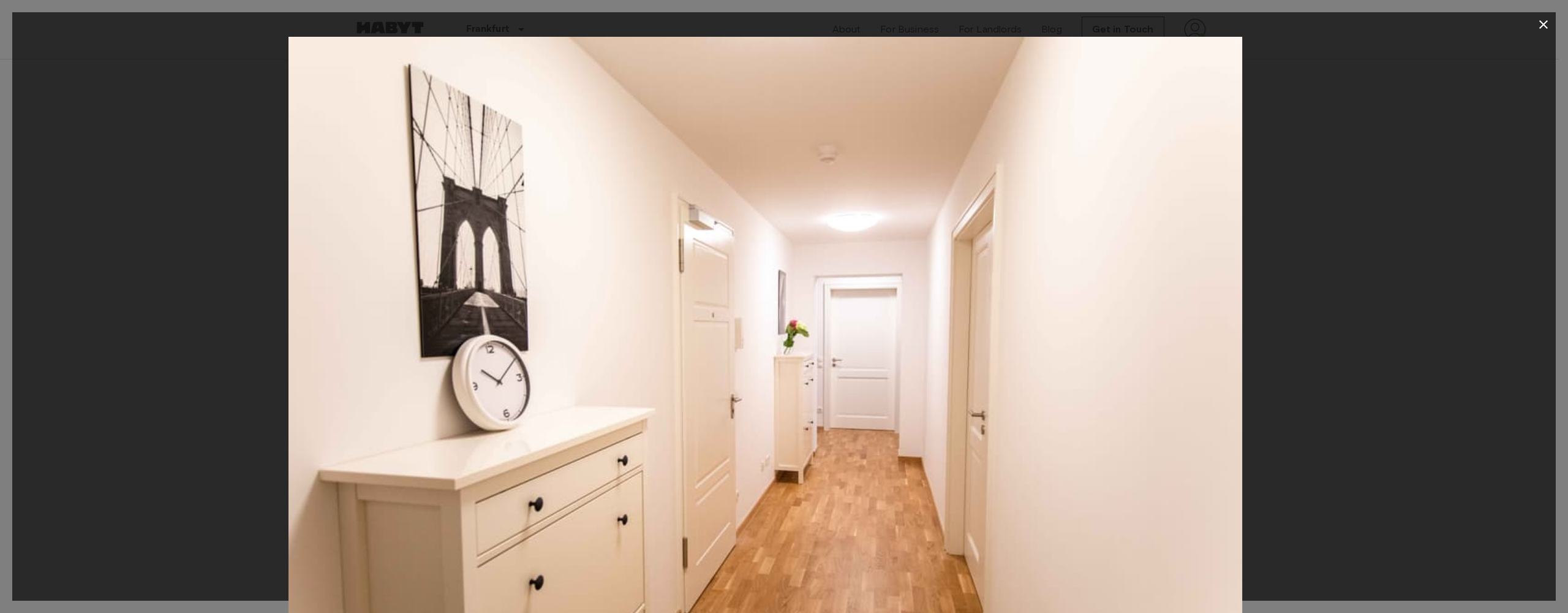
drag, startPoint x: 1170, startPoint y: 333, endPoint x: 524, endPoint y: 282, distance: 648.0
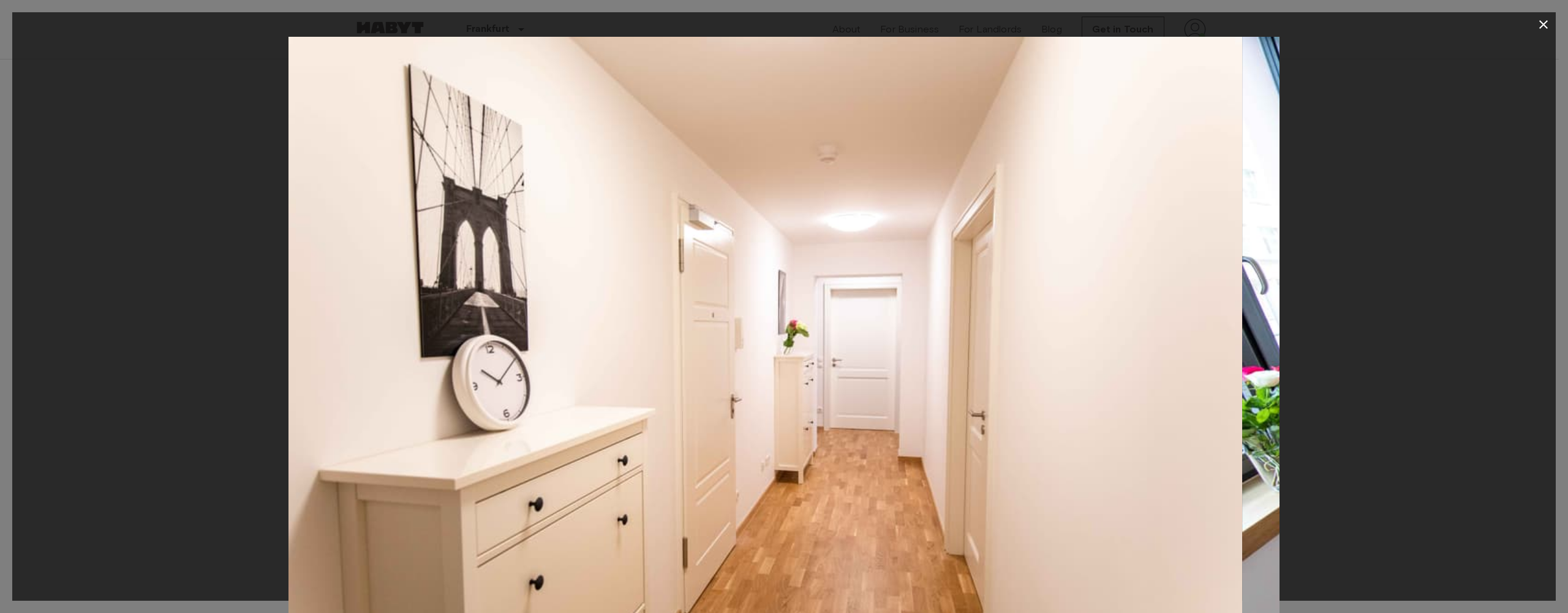
click at [564, 287] on img at bounding box center [746, 366] width 990 height 660
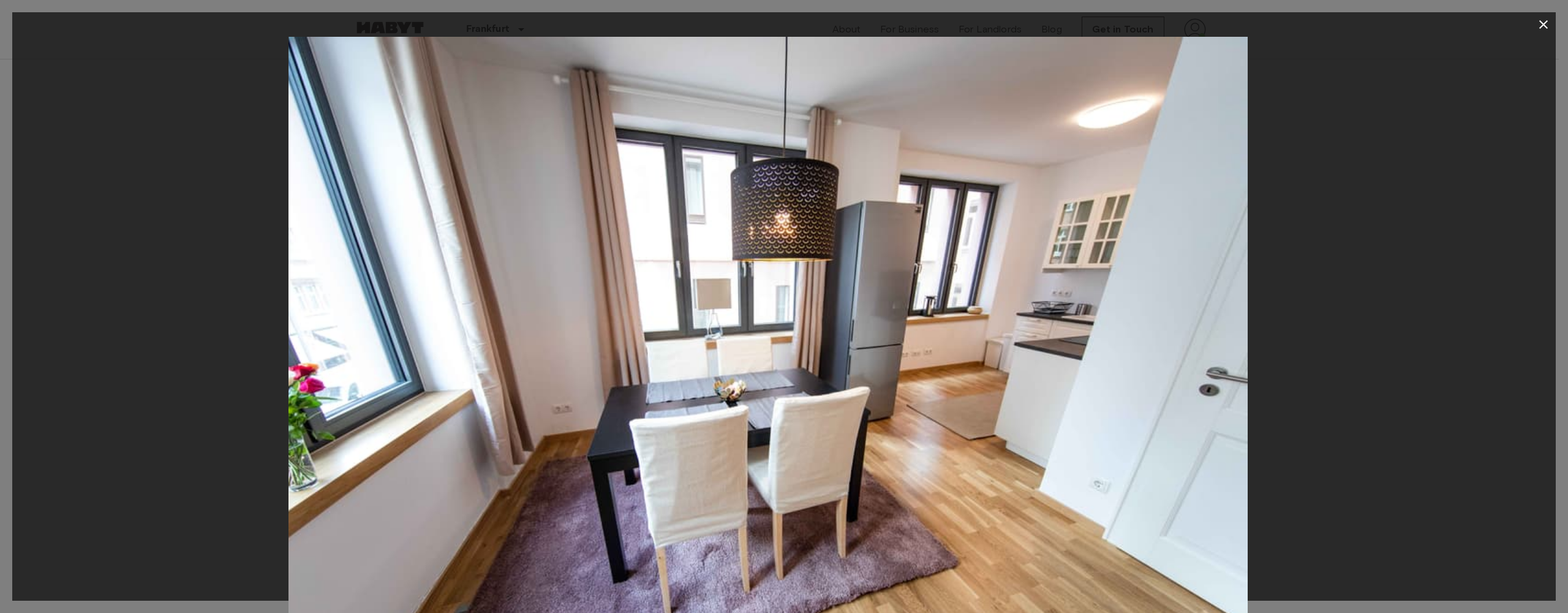
drag, startPoint x: 1152, startPoint y: 329, endPoint x: 601, endPoint y: 267, distance: 554.5
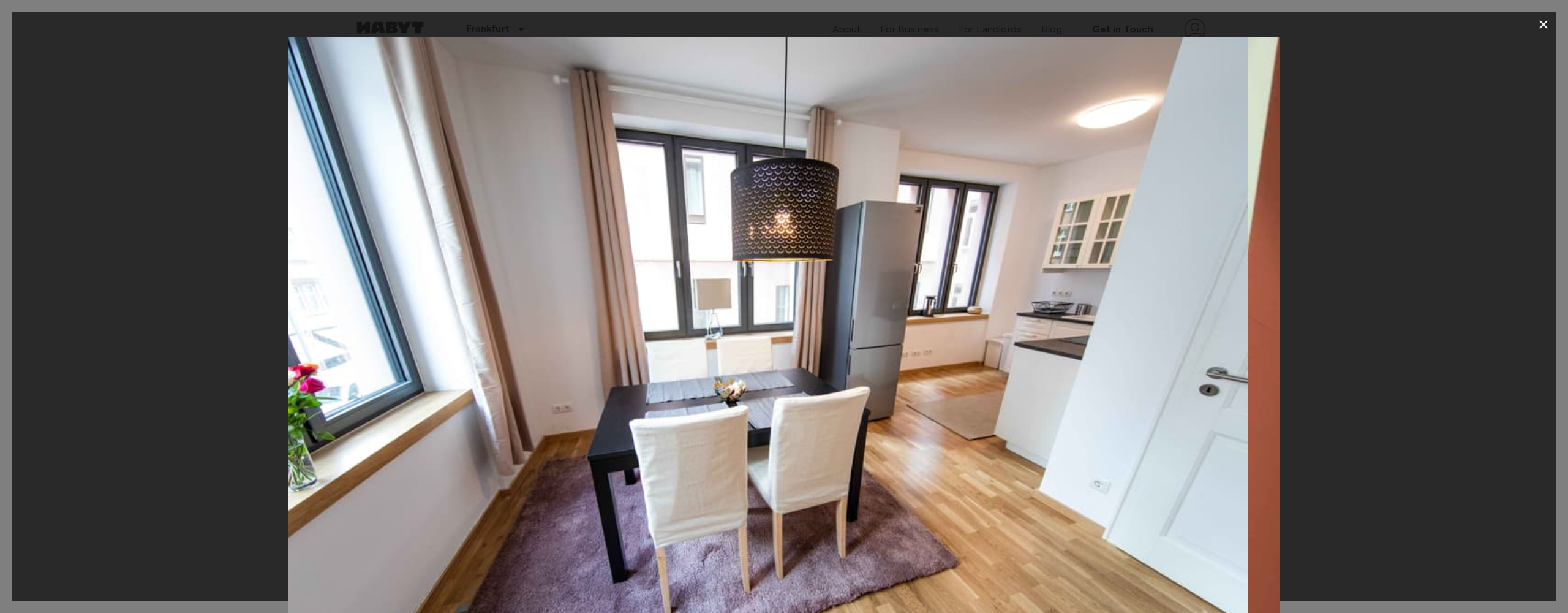
click at [632, 271] on img at bounding box center [752, 366] width 990 height 660
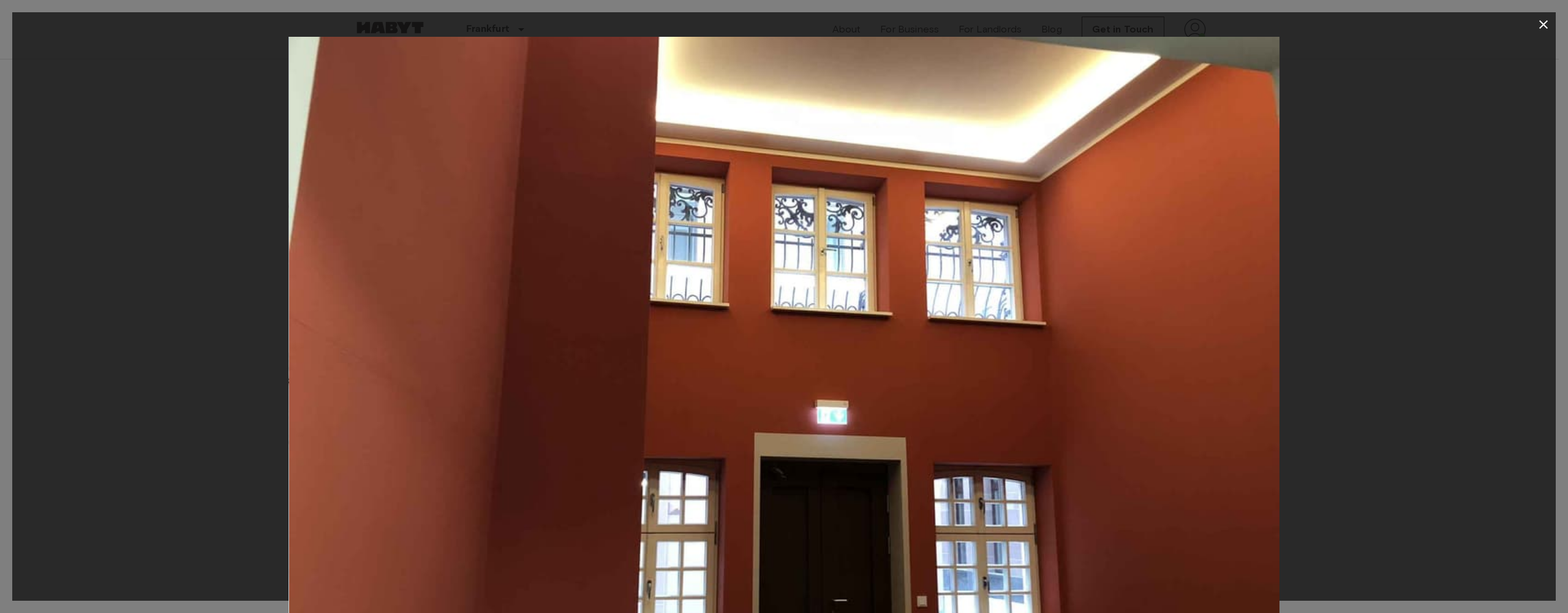
drag, startPoint x: 1099, startPoint y: 301, endPoint x: 1016, endPoint y: 297, distance: 83.1
click at [1093, 299] on img at bounding box center [784, 366] width 990 height 660
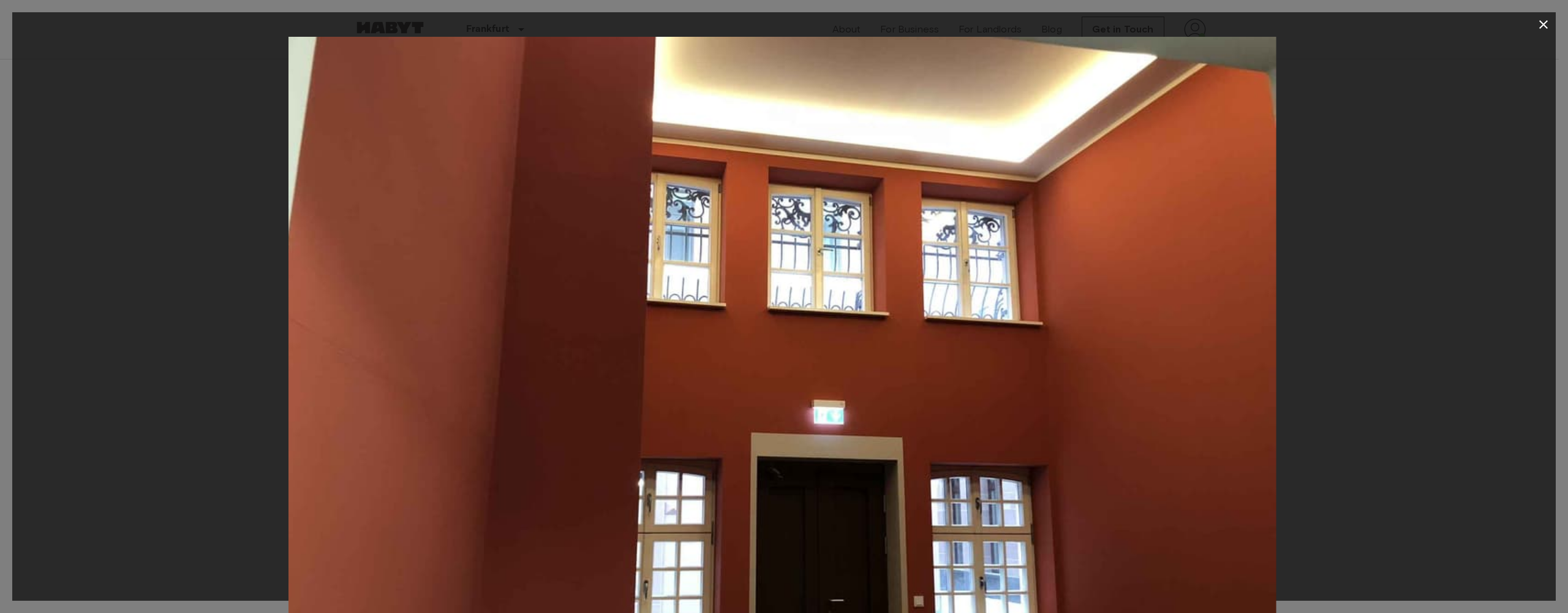
drag, startPoint x: 1016, startPoint y: 297, endPoint x: 534, endPoint y: 261, distance: 483.3
click at [573, 266] on img at bounding box center [780, 366] width 990 height 660
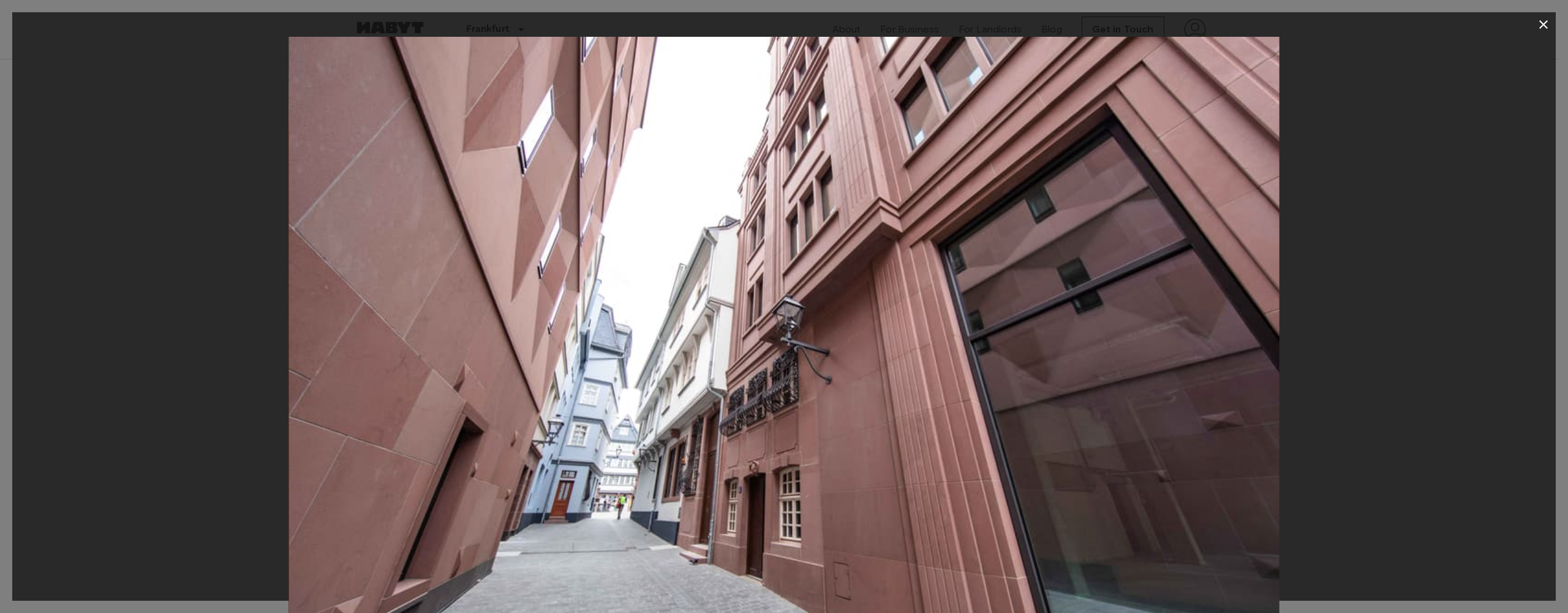
drag, startPoint x: 1218, startPoint y: 252, endPoint x: 1179, endPoint y: 250, distance: 39.1
click at [1210, 250] on img at bounding box center [784, 366] width 990 height 660
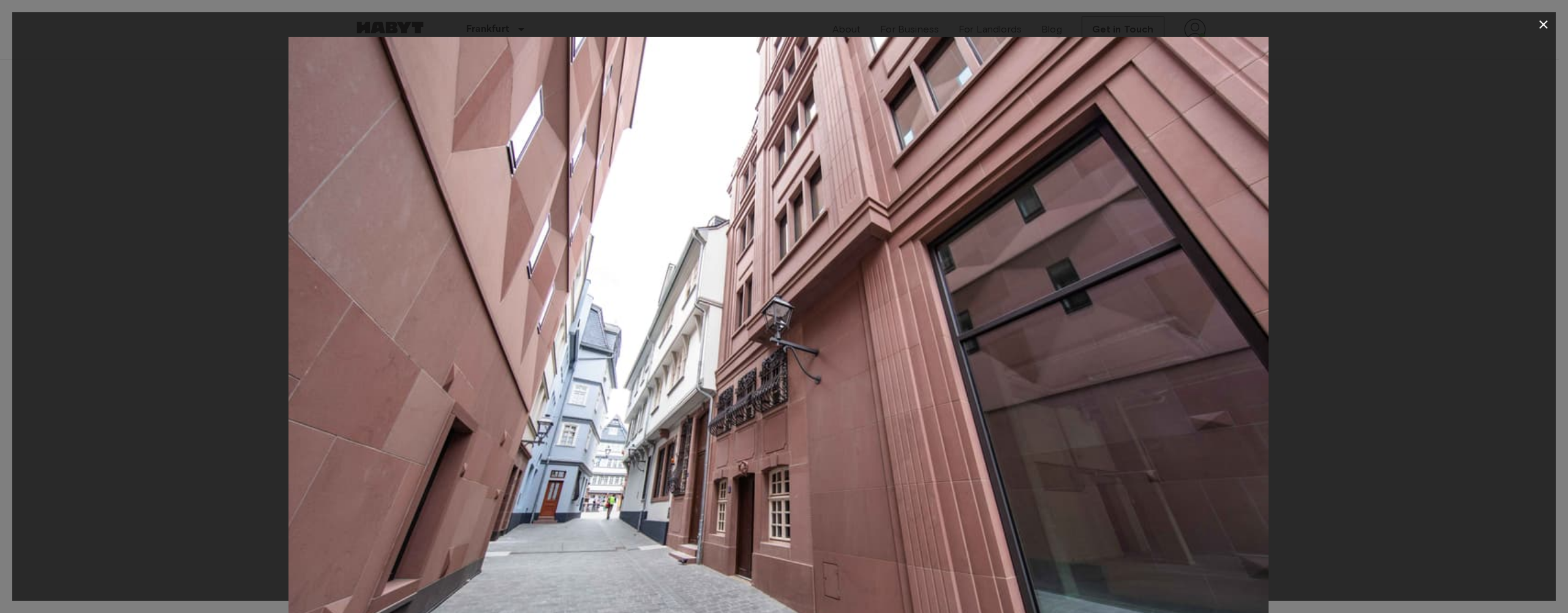
drag, startPoint x: 805, startPoint y: 243, endPoint x: 570, endPoint y: 217, distance: 236.4
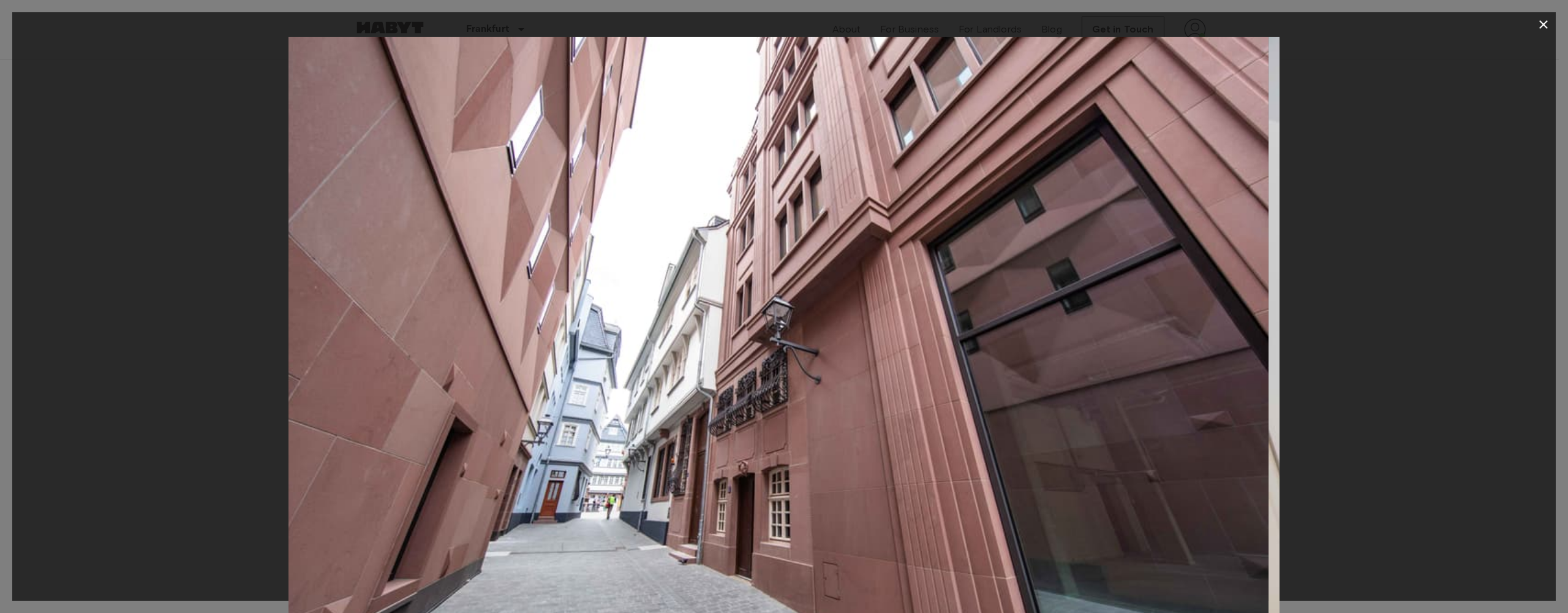
click at [682, 231] on img at bounding box center [773, 366] width 990 height 660
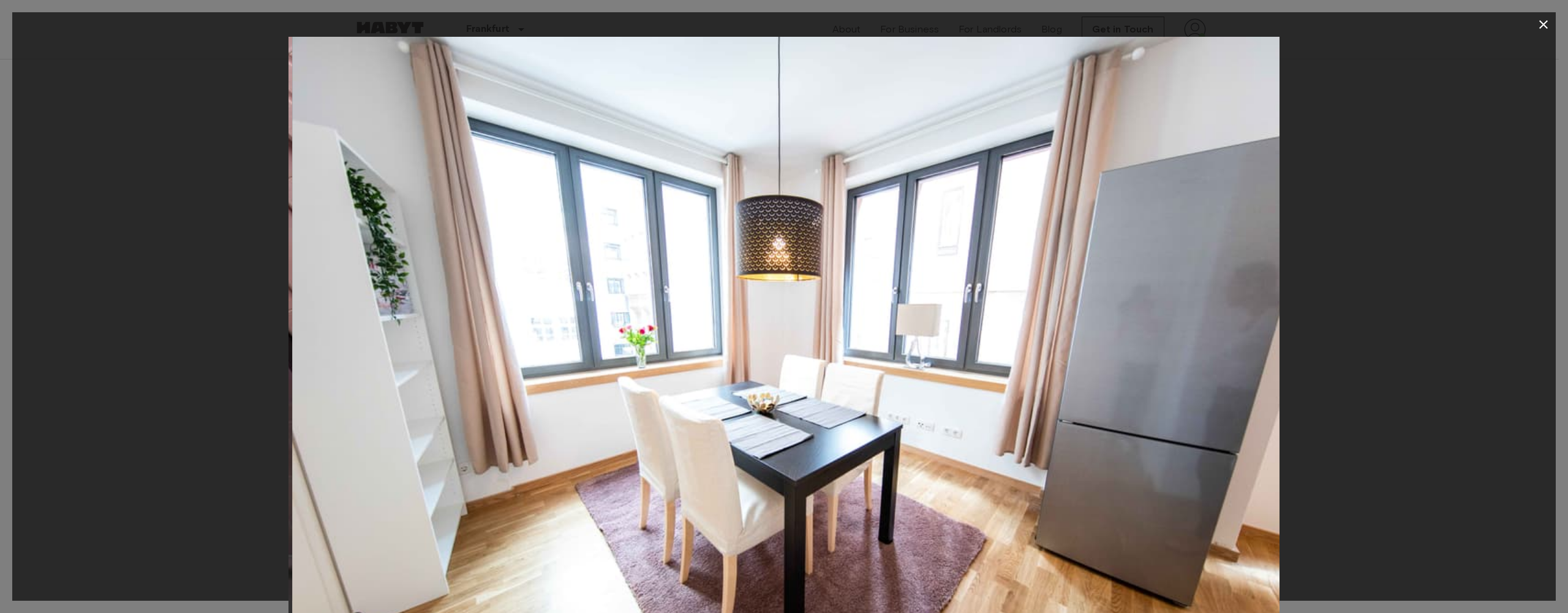
drag, startPoint x: 779, startPoint y: 225, endPoint x: 1222, endPoint y: 282, distance: 446.7
click at [1031, 257] on img at bounding box center [787, 366] width 990 height 660
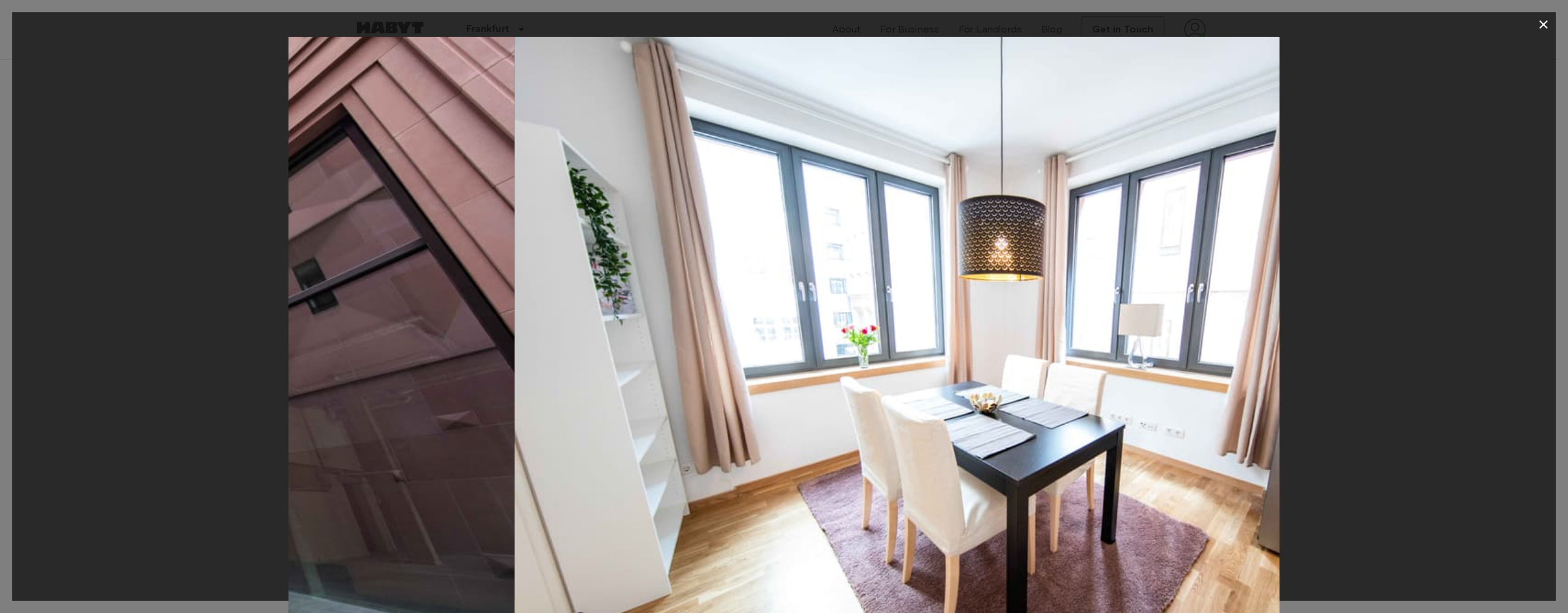
drag, startPoint x: 1222, startPoint y: 282, endPoint x: 1263, endPoint y: 287, distance: 41.3
click at [1263, 287] on img at bounding box center [1009, 366] width 990 height 660
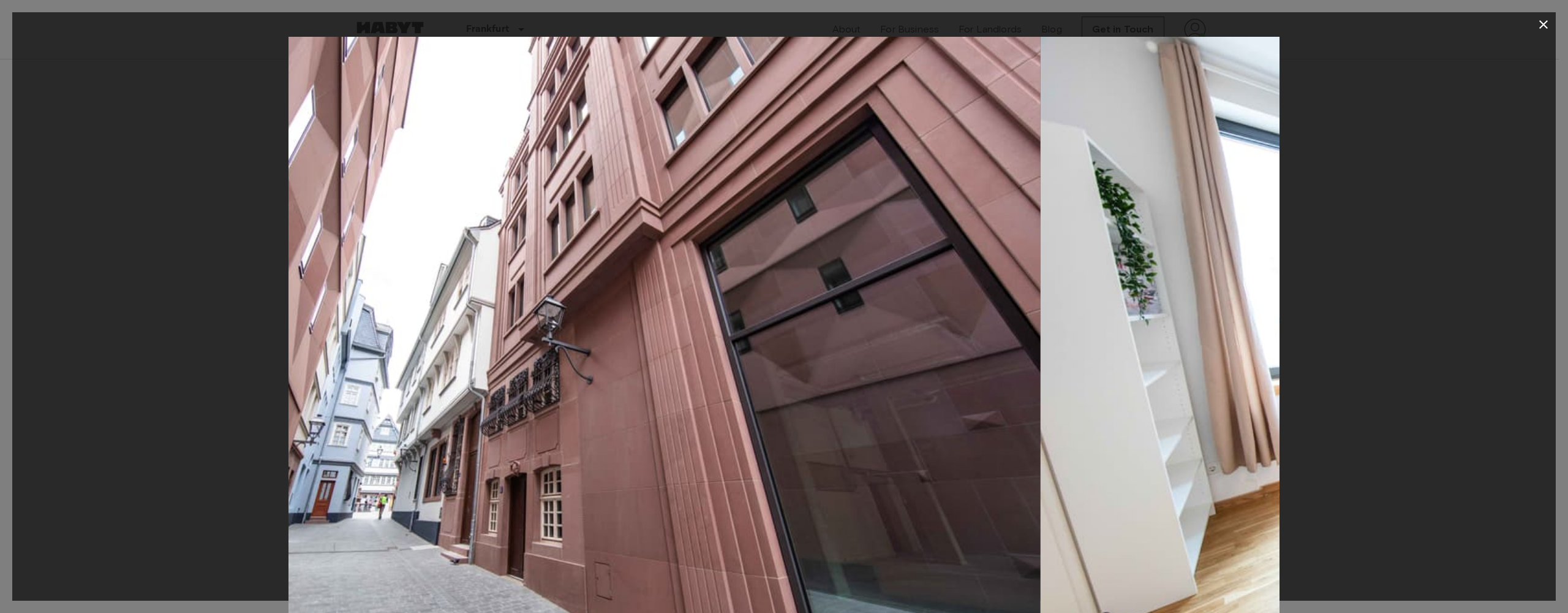
drag, startPoint x: 1201, startPoint y: 272, endPoint x: 614, endPoint y: 252, distance: 587.3
click at [683, 257] on img at bounding box center [545, 366] width 990 height 660
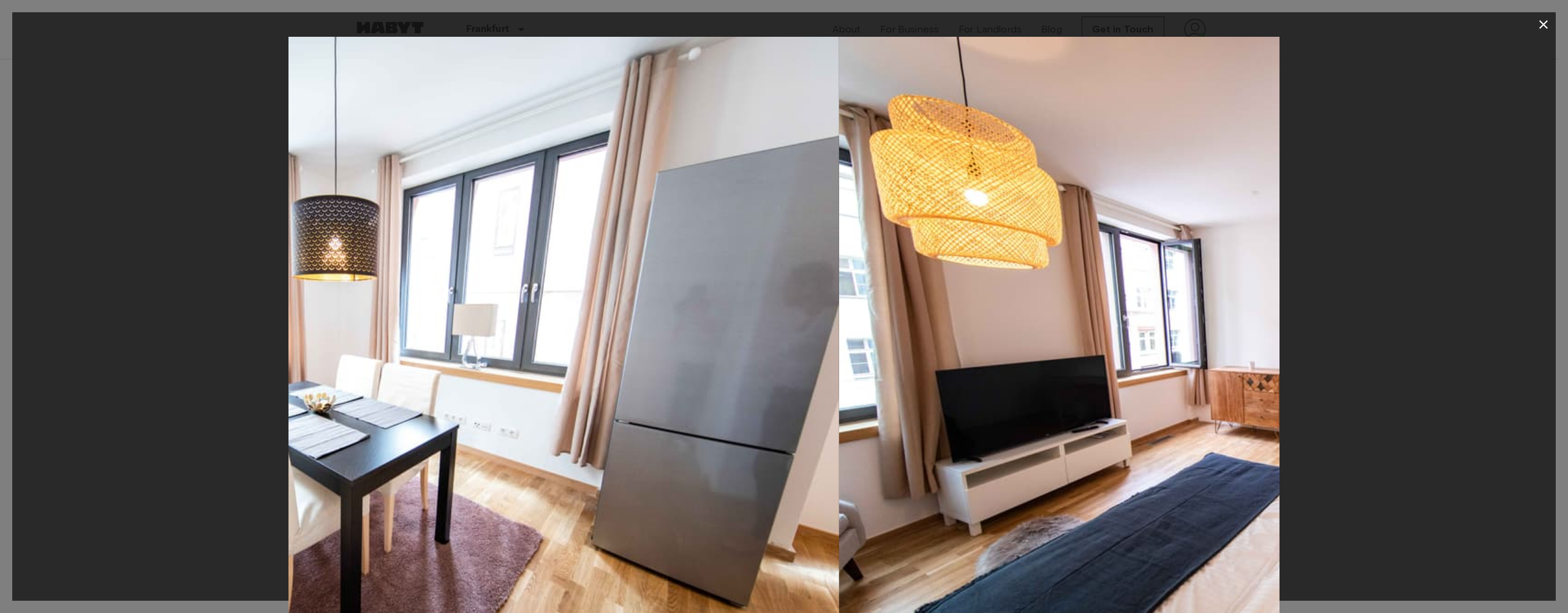
drag
click at [678, 263] on img at bounding box center [344, 366] width 990 height 660
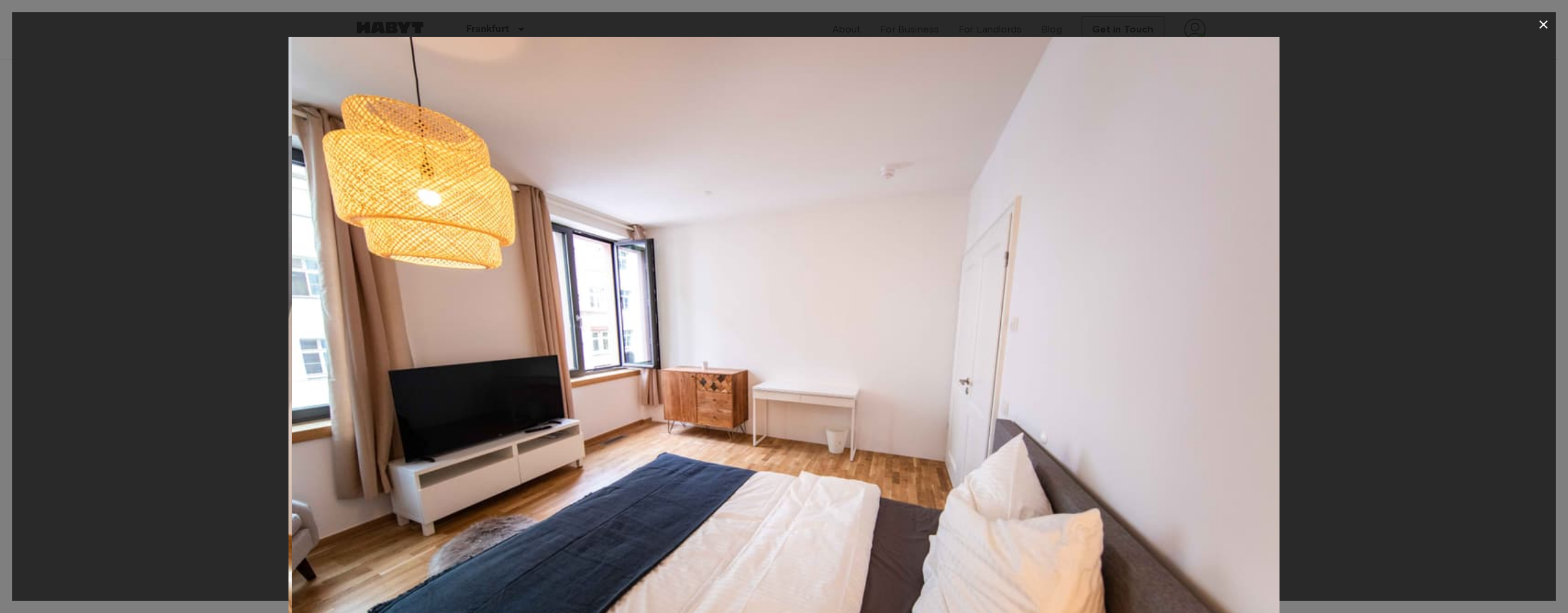
click at [791, 266] on img at bounding box center [787, 366] width 990 height 660
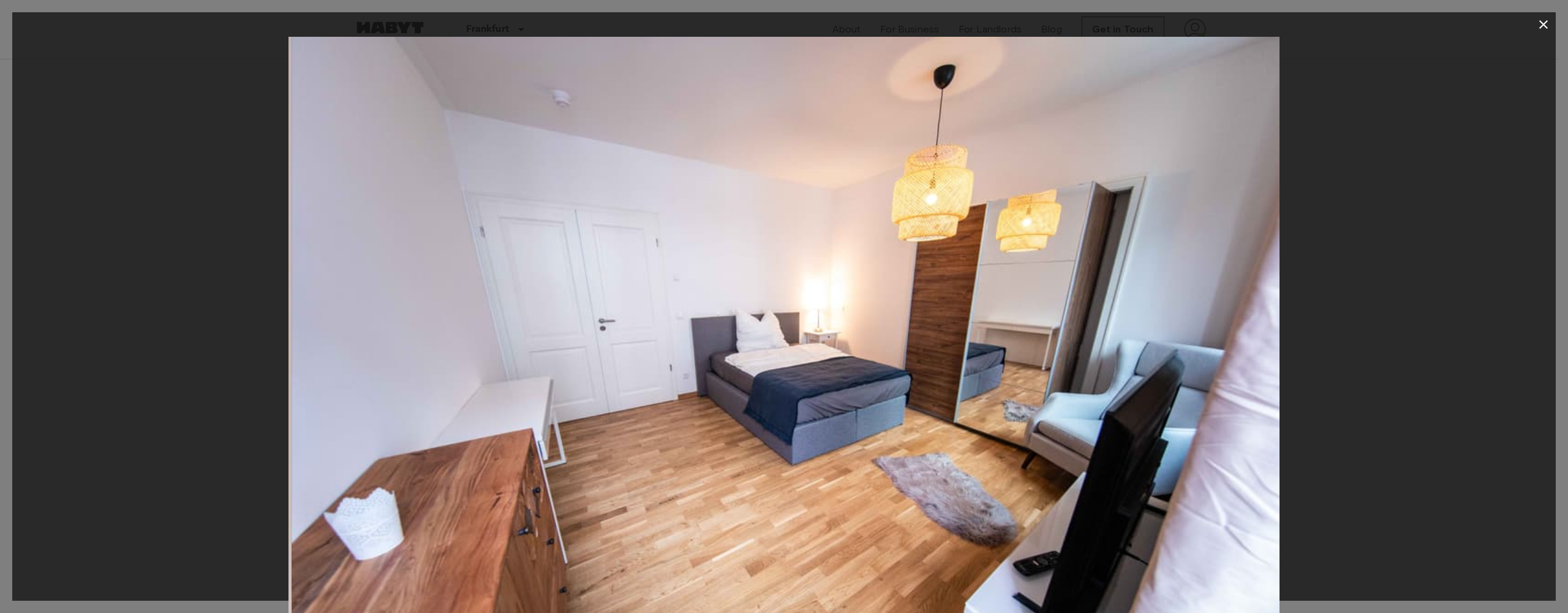
click at [778, 252] on img at bounding box center [787, 366] width 990 height 660
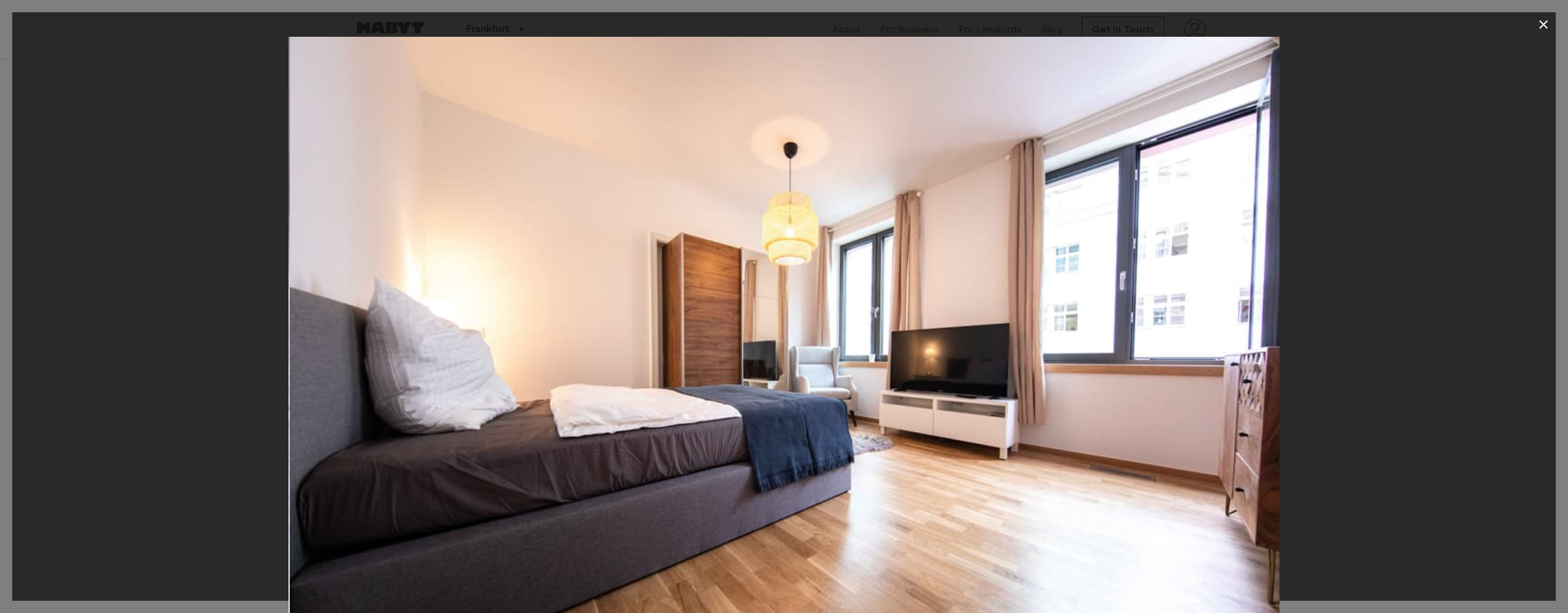
click at [1129, 240] on img at bounding box center [785, 366] width 990 height 660
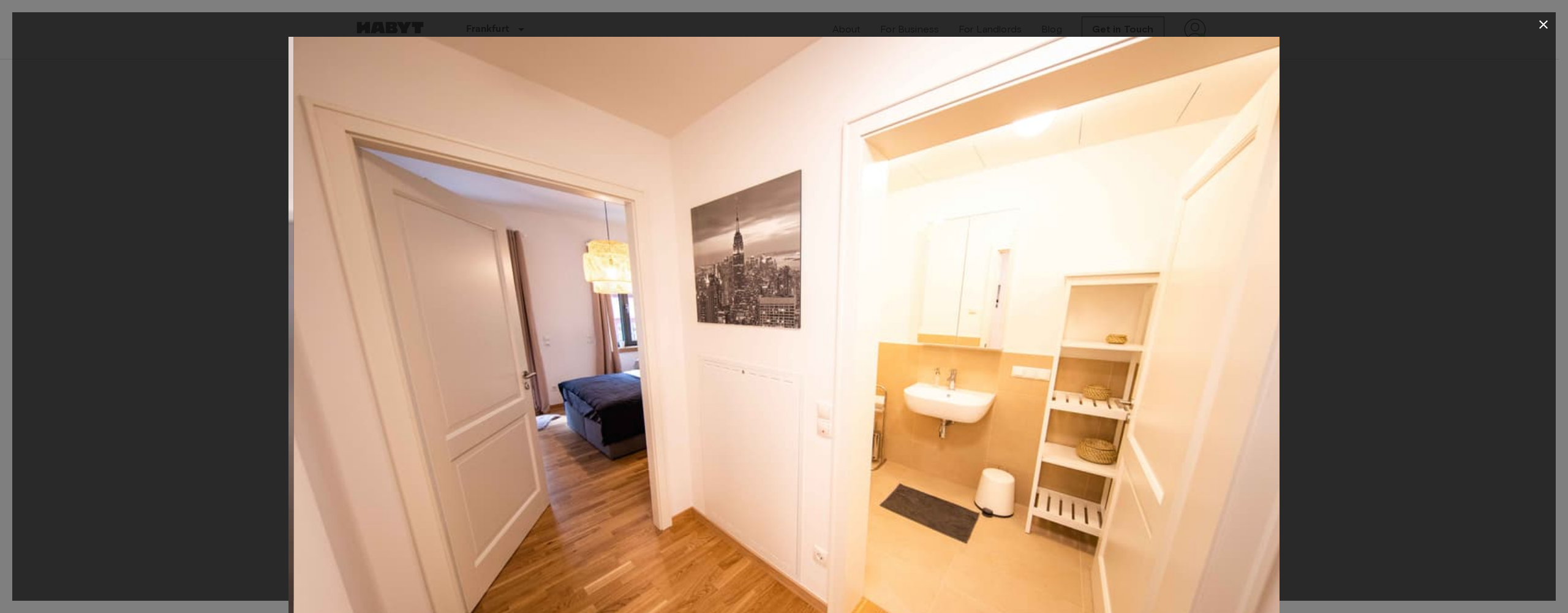
click at [898, 217] on img at bounding box center [789, 366] width 990 height 660
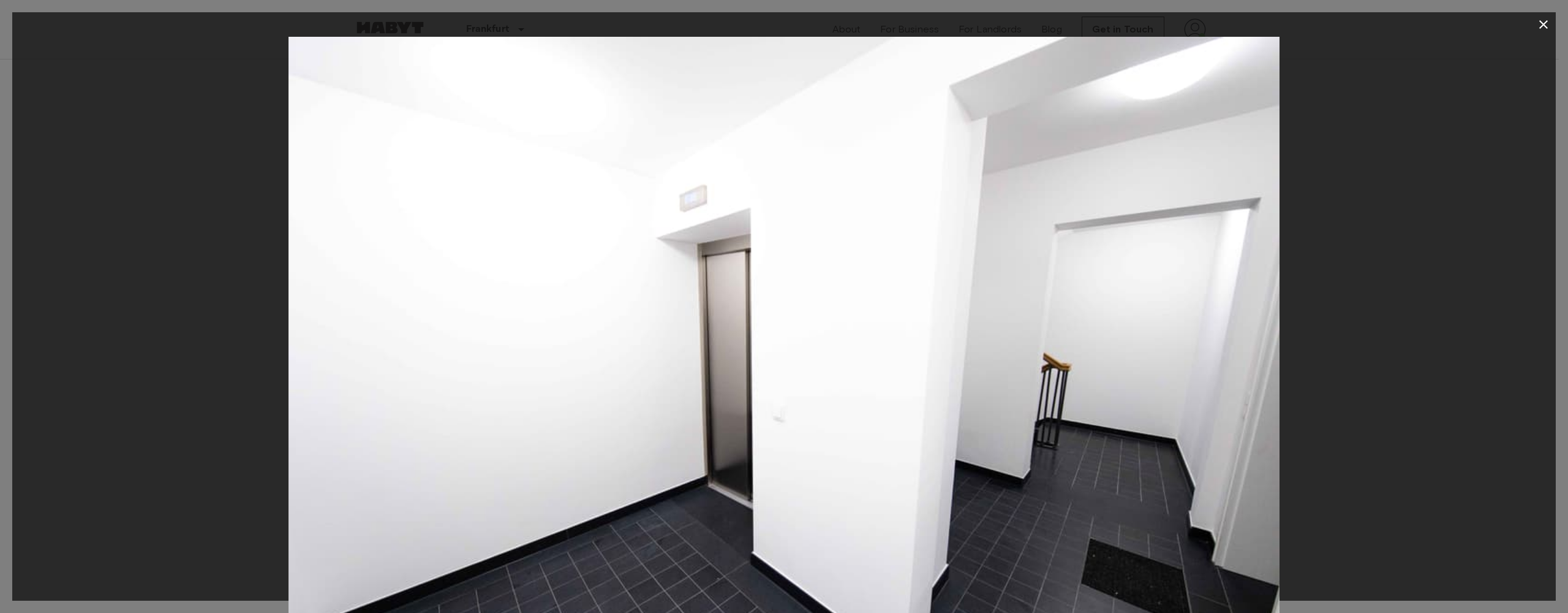
click at [1541, 26] on icon "button" at bounding box center [1543, 24] width 9 height 9
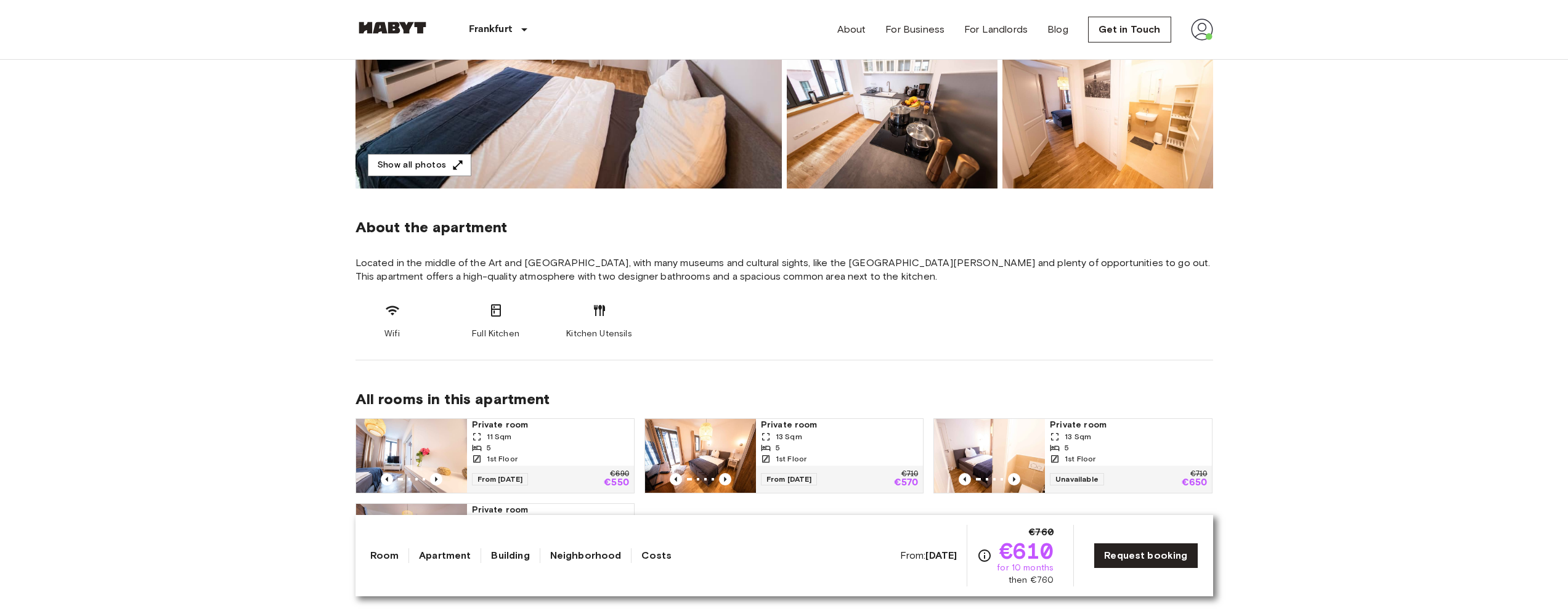
scroll to position [0, 0]
